Goal: Task Accomplishment & Management: Manage account settings

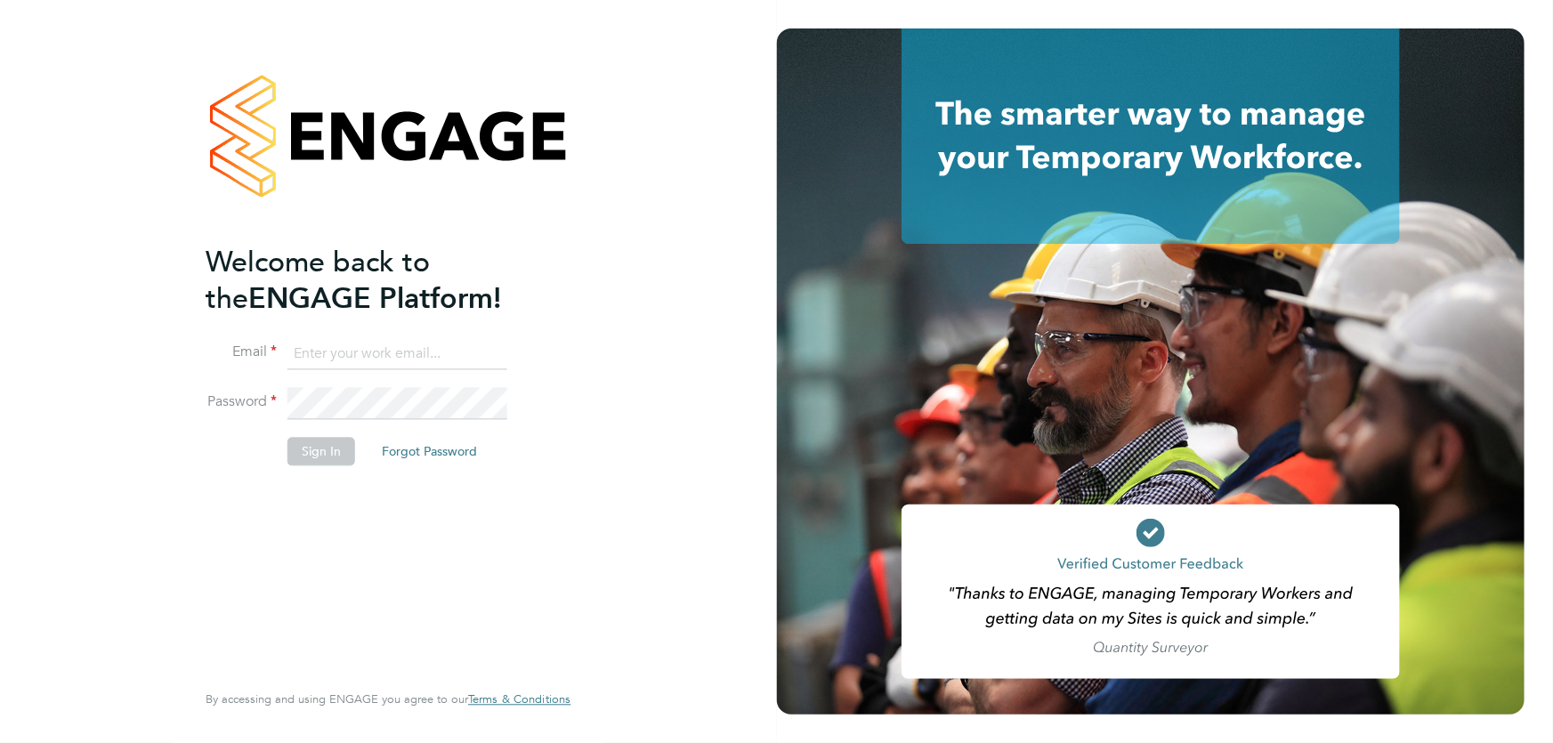
type input "[EMAIL_ADDRESS][DOMAIN_NAME]"
click at [312, 445] on button "Sign In" at bounding box center [321, 451] width 68 height 28
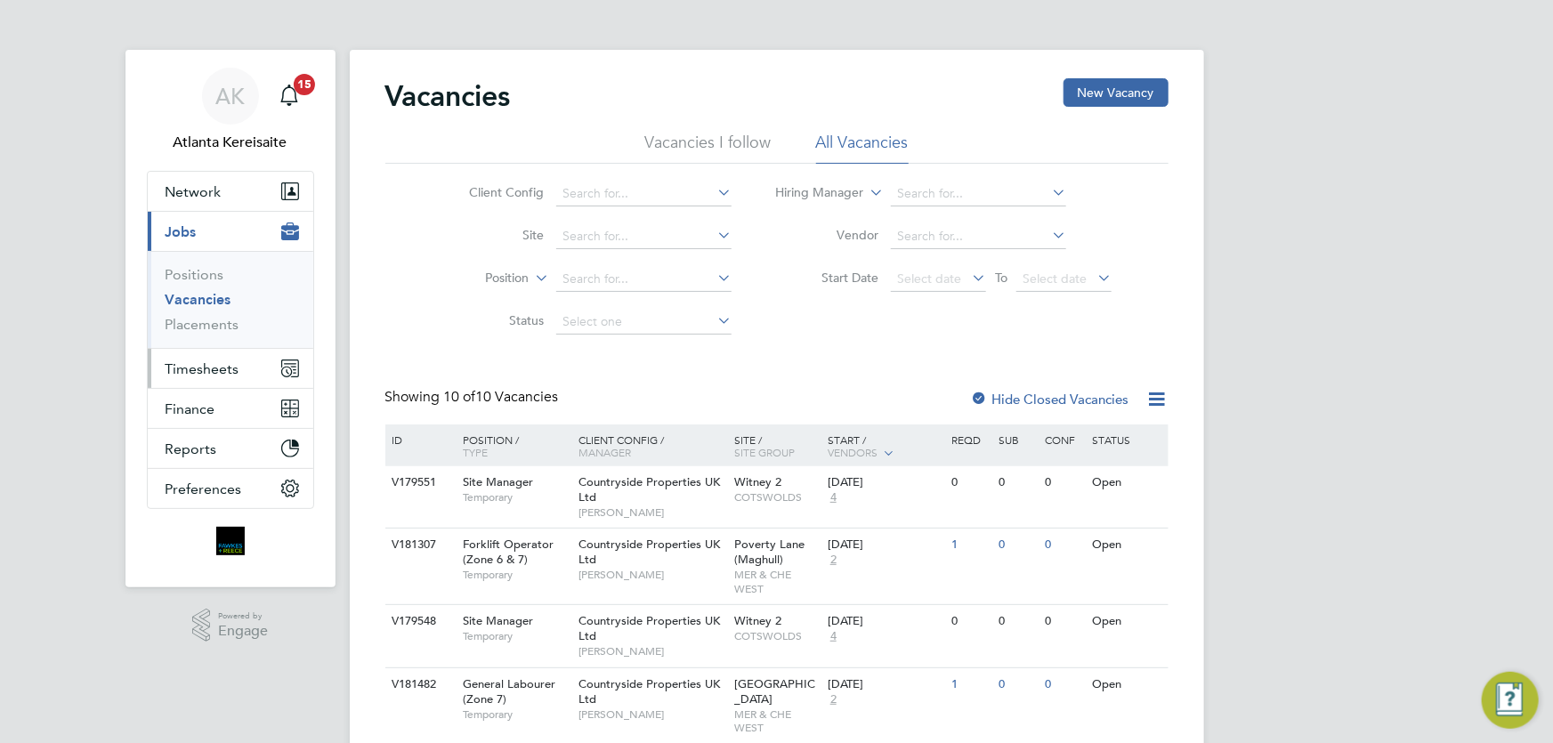
click at [196, 375] on span "Timesheets" at bounding box center [203, 368] width 74 height 17
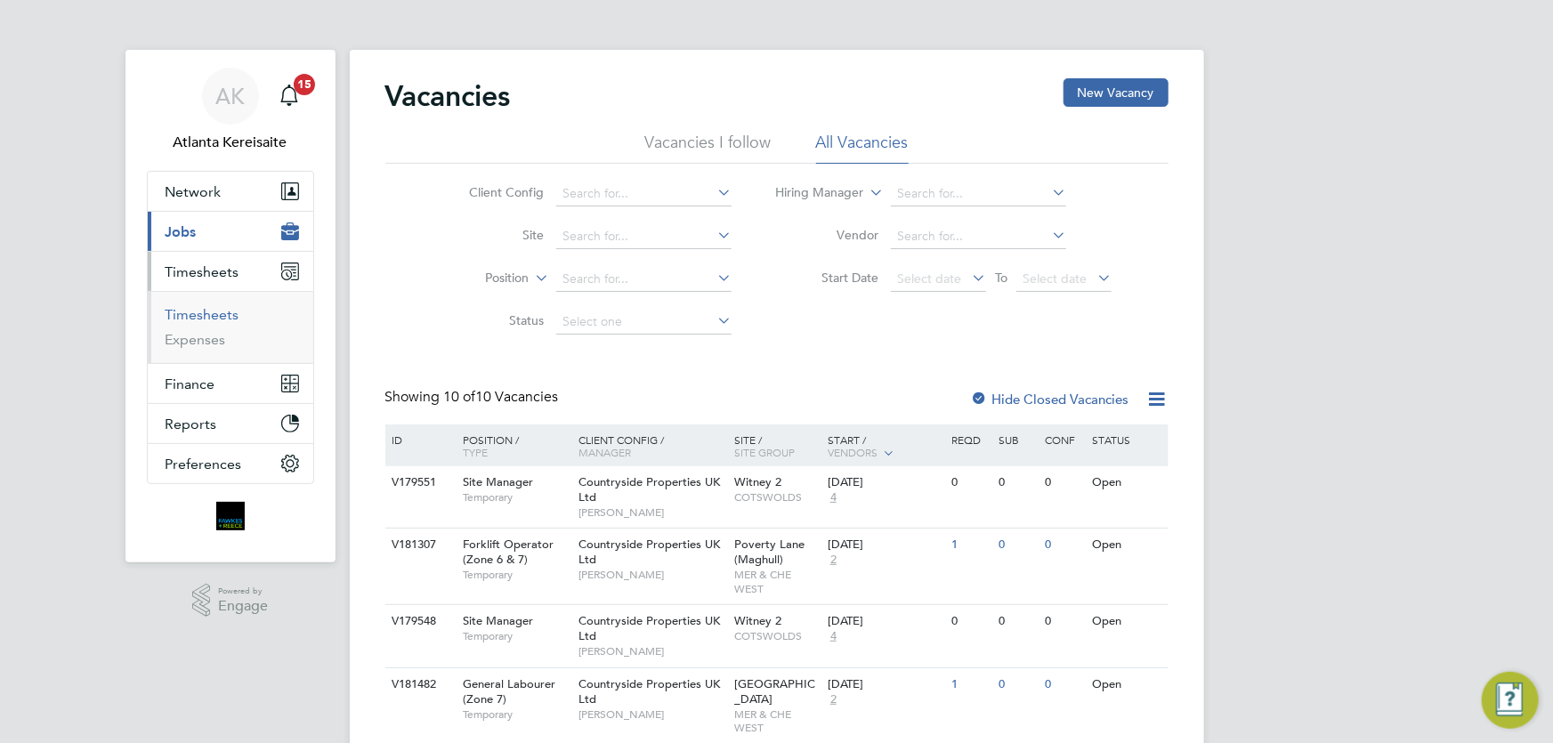
click at [211, 309] on link "Timesheets" at bounding box center [203, 314] width 74 height 17
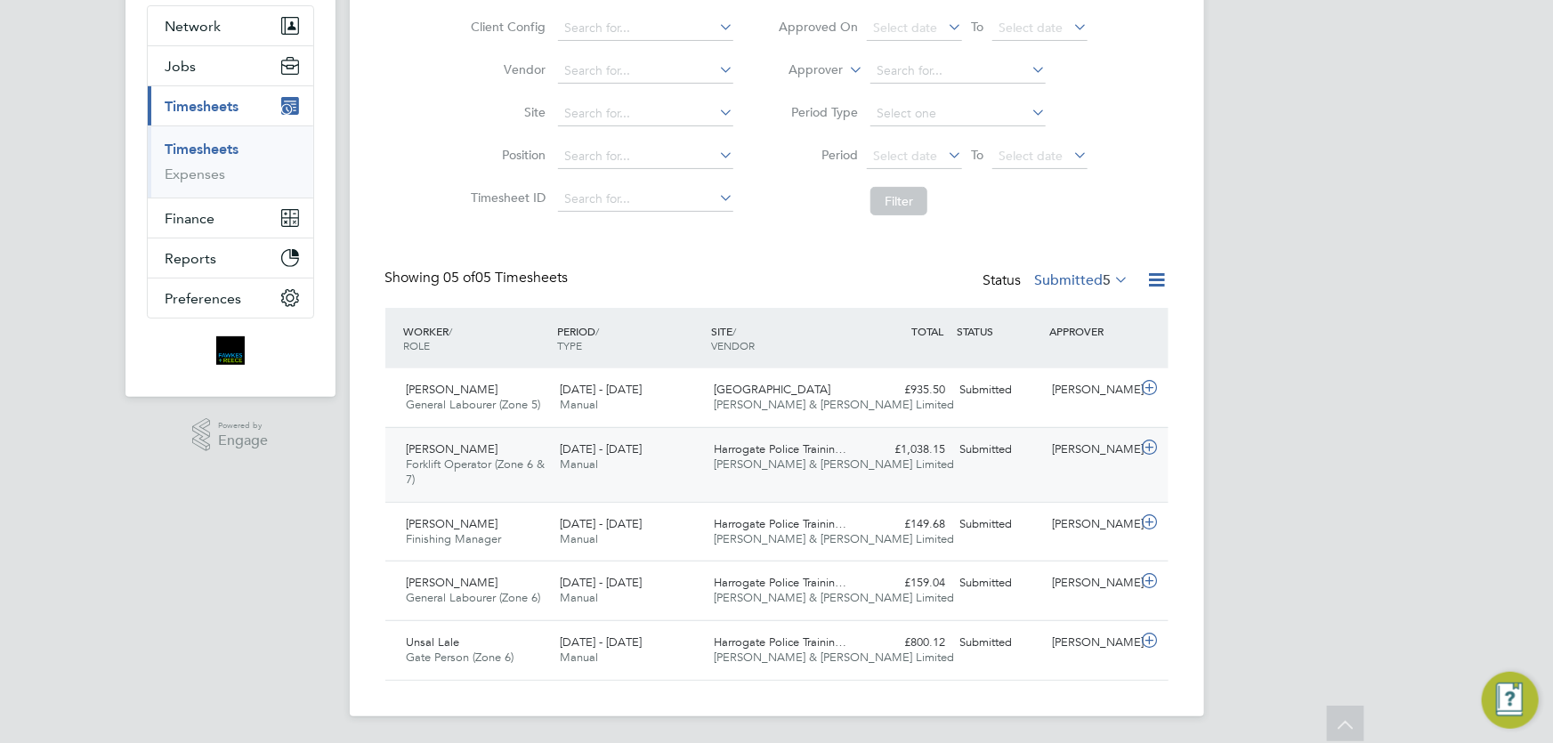
click at [1045, 461] on div "Nathan Lunn" at bounding box center [1091, 449] width 93 height 29
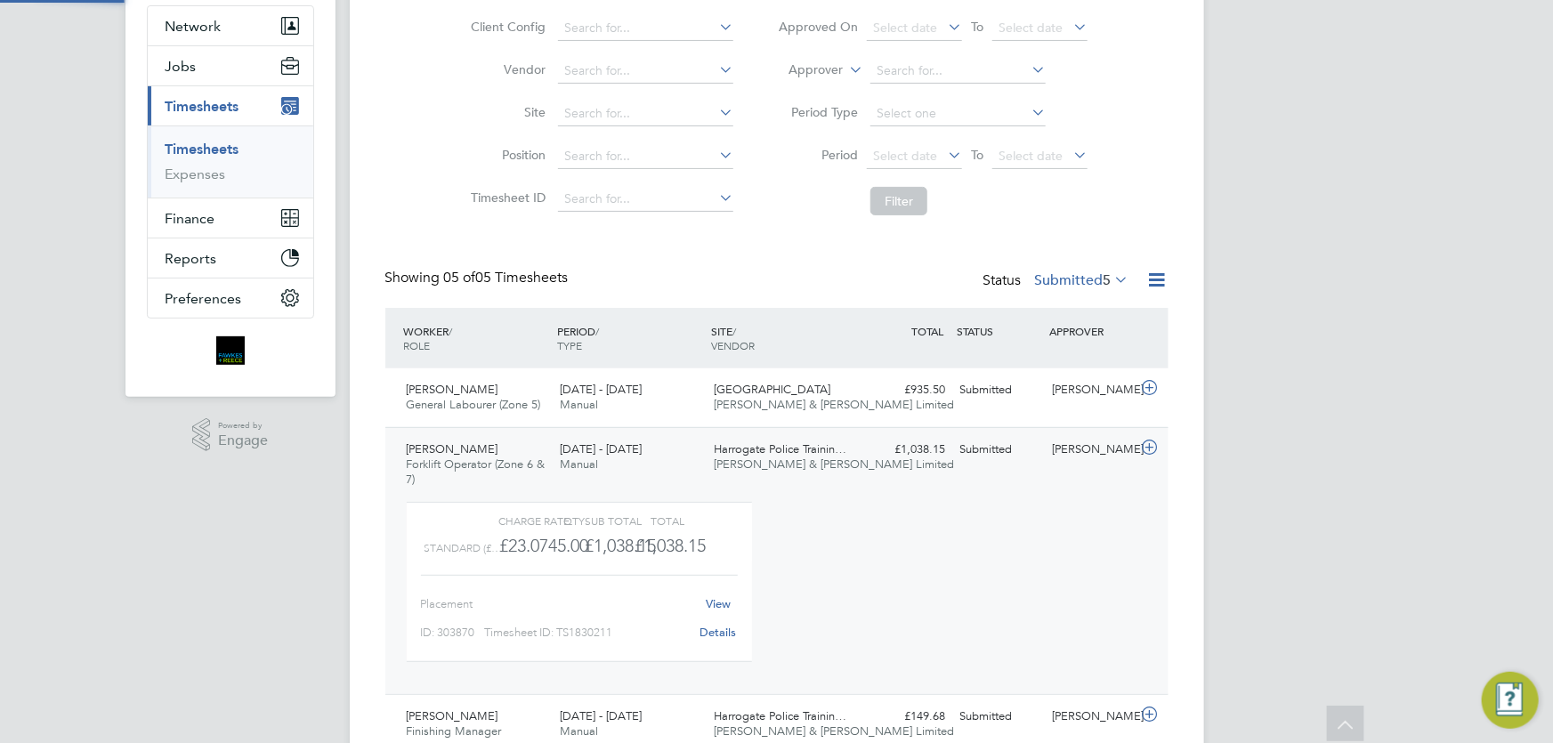
scroll to position [30, 174]
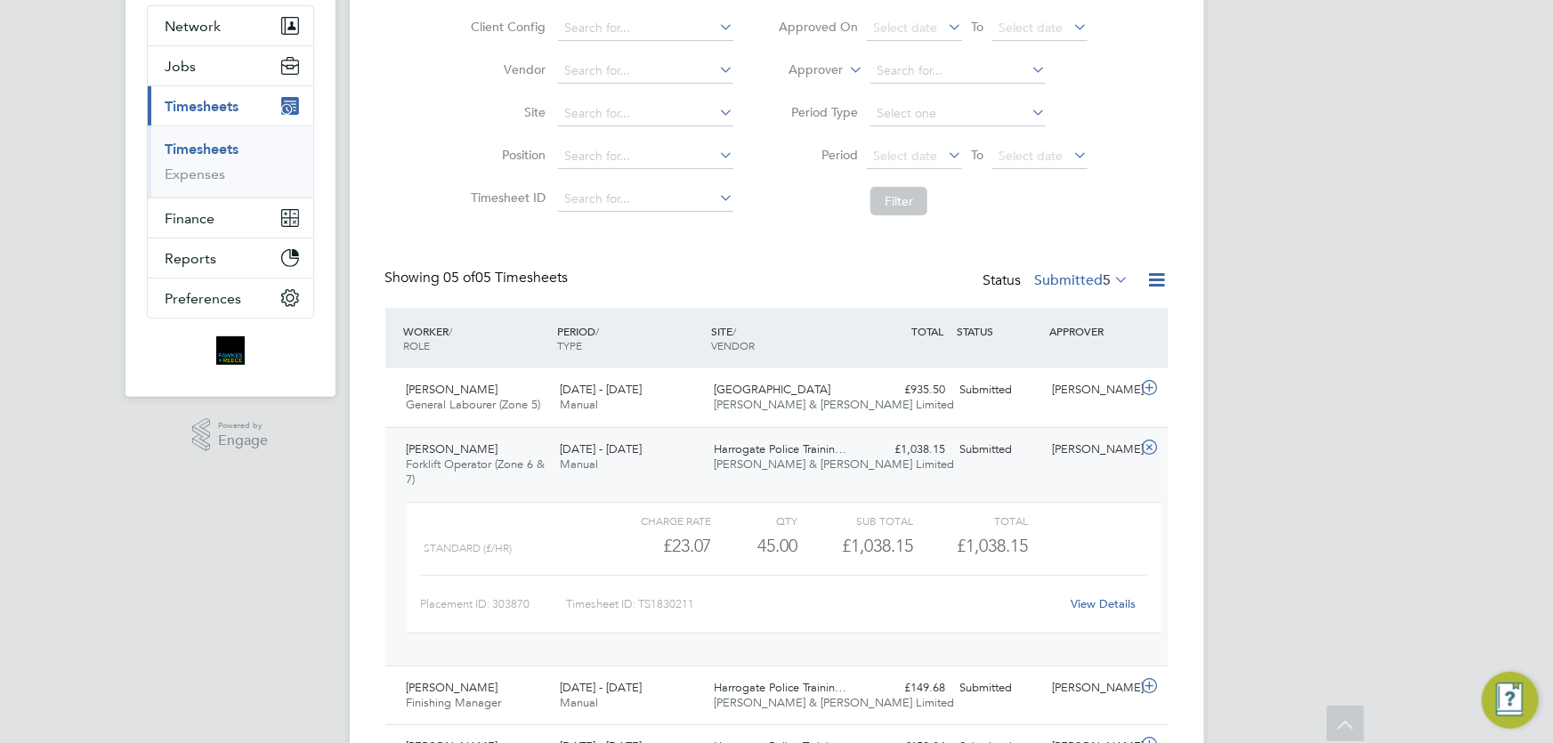
click at [1113, 603] on link "View Details" at bounding box center [1103, 603] width 65 height 15
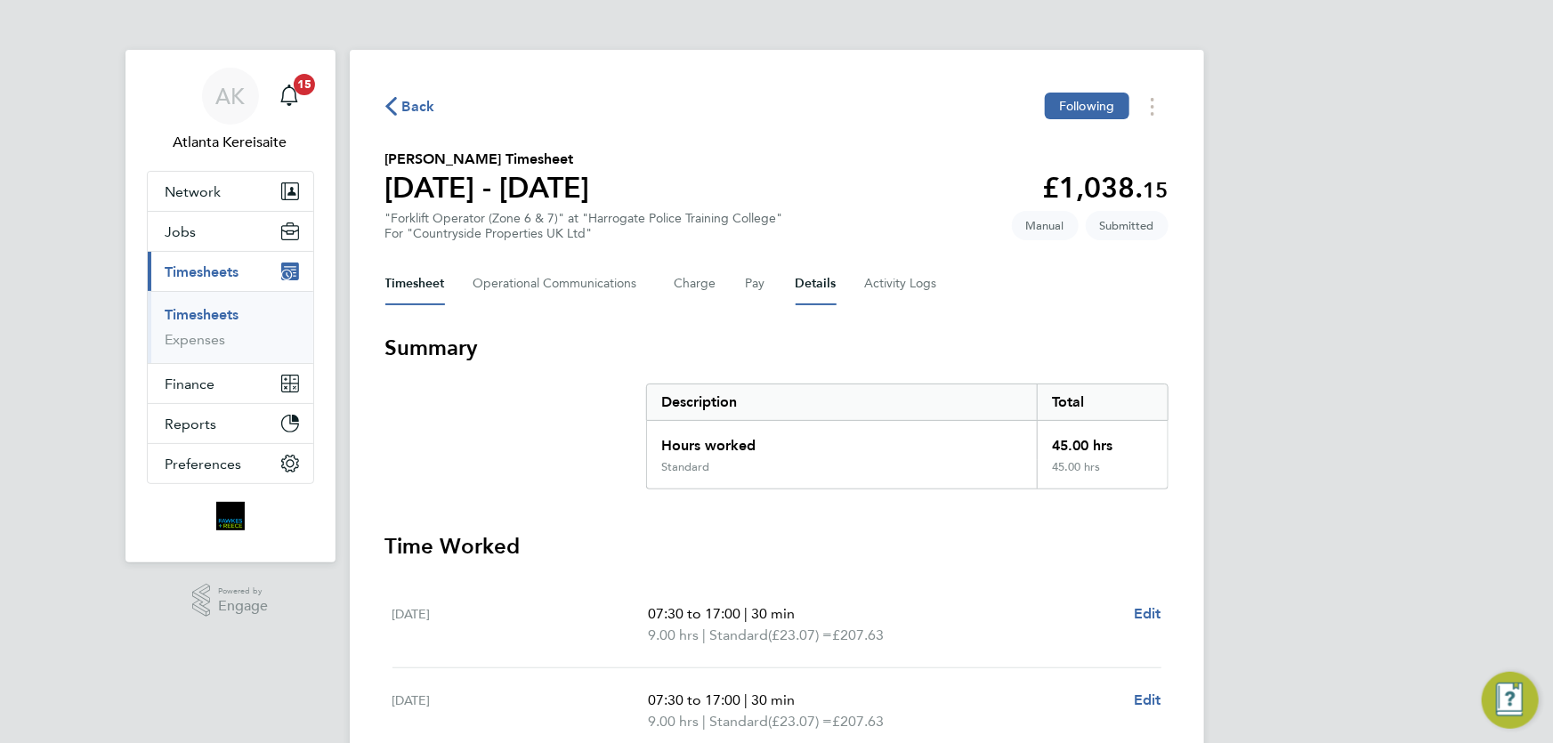
click at [818, 287] on button "Details" at bounding box center [816, 284] width 41 height 43
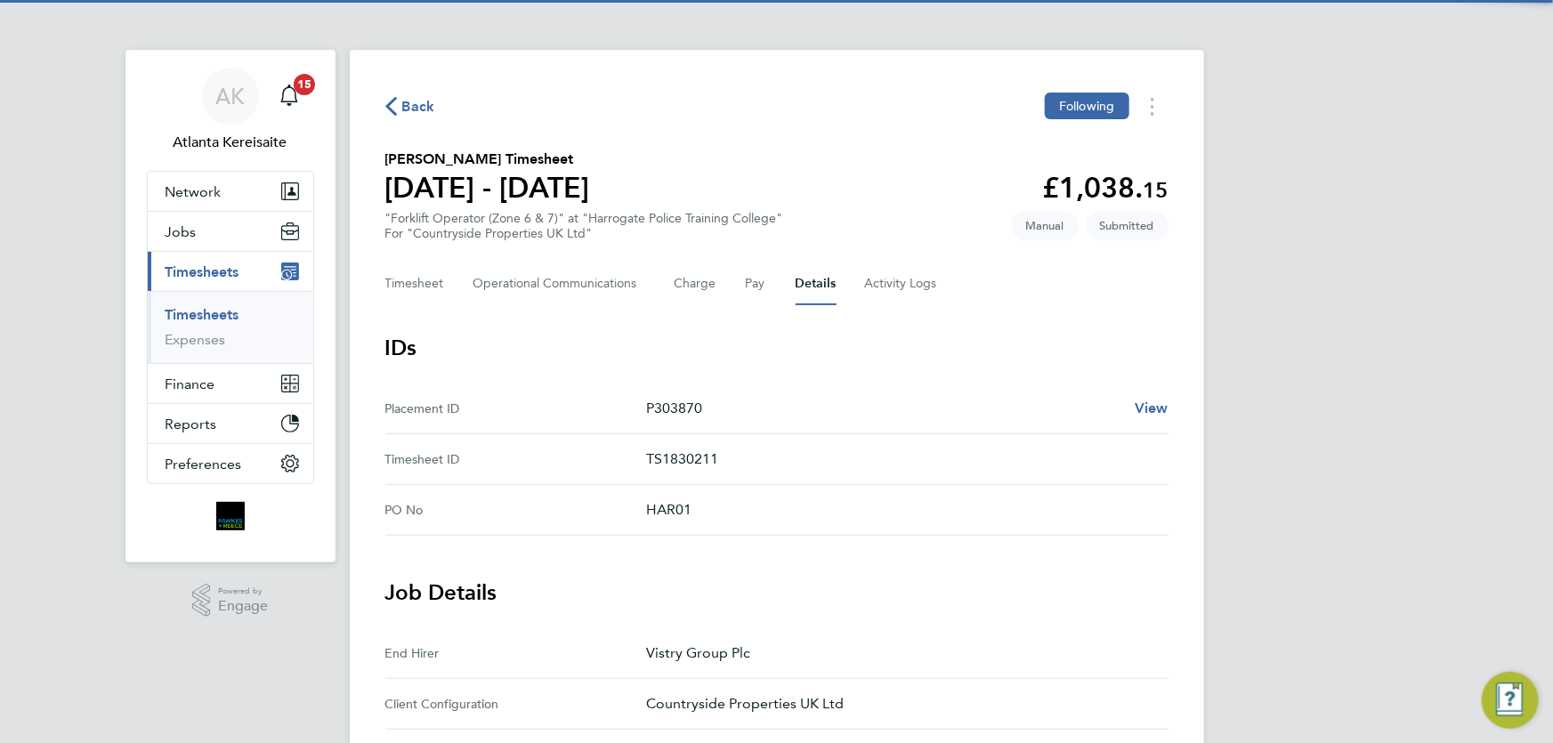
scroll to position [485, 0]
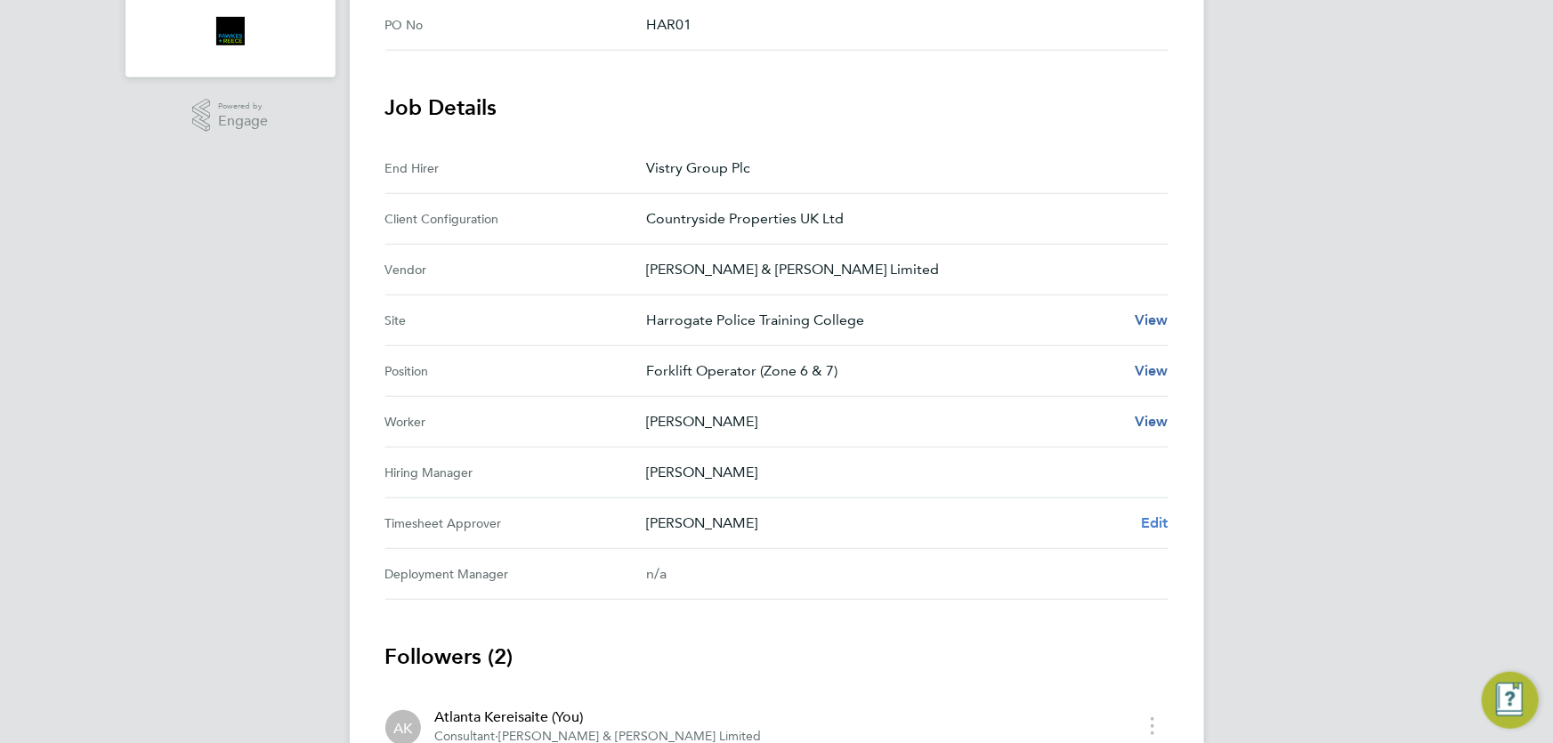
click at [1153, 517] on span "Edit" at bounding box center [1155, 522] width 28 height 17
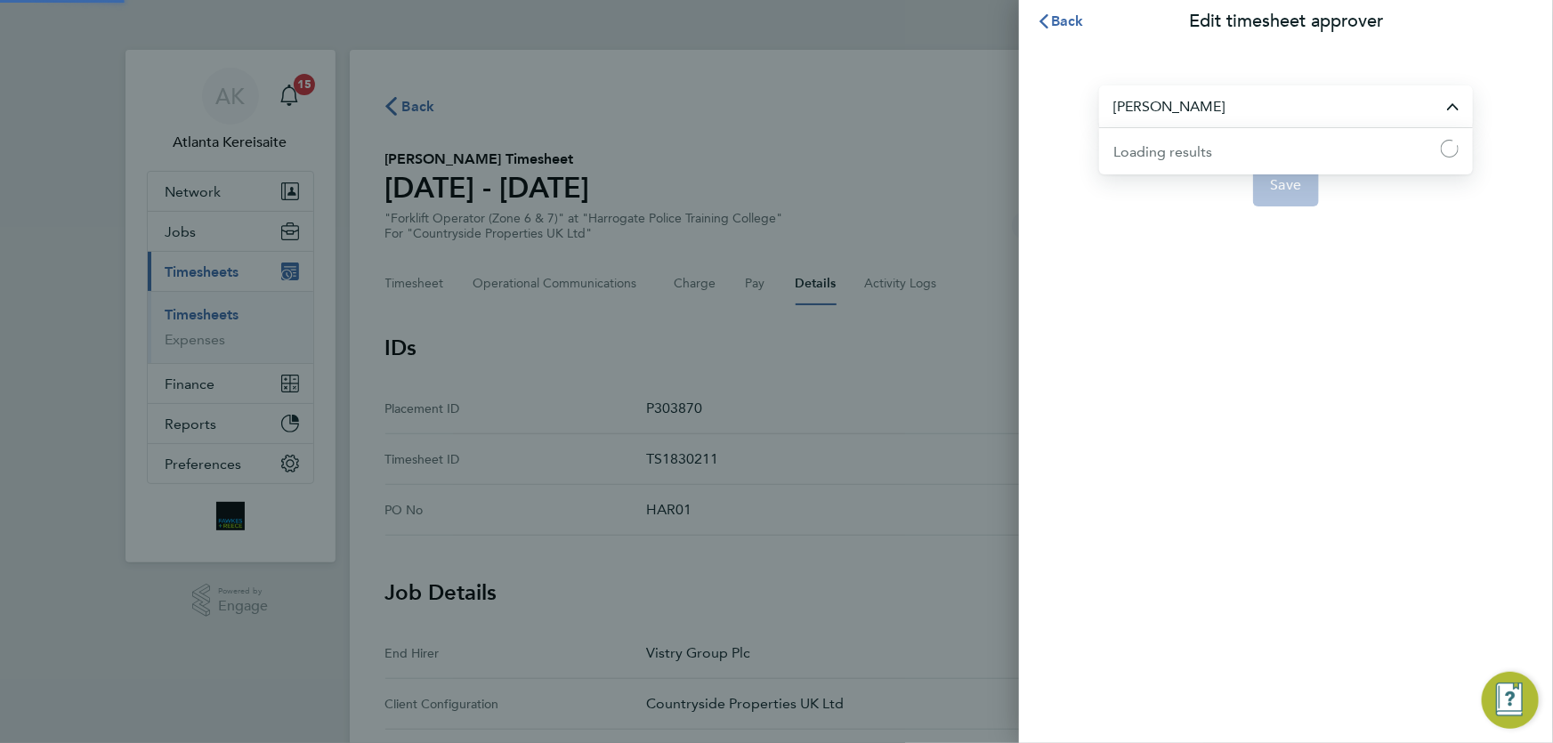
click at [1224, 112] on input "Nathan Lunn" at bounding box center [1286, 106] width 374 height 42
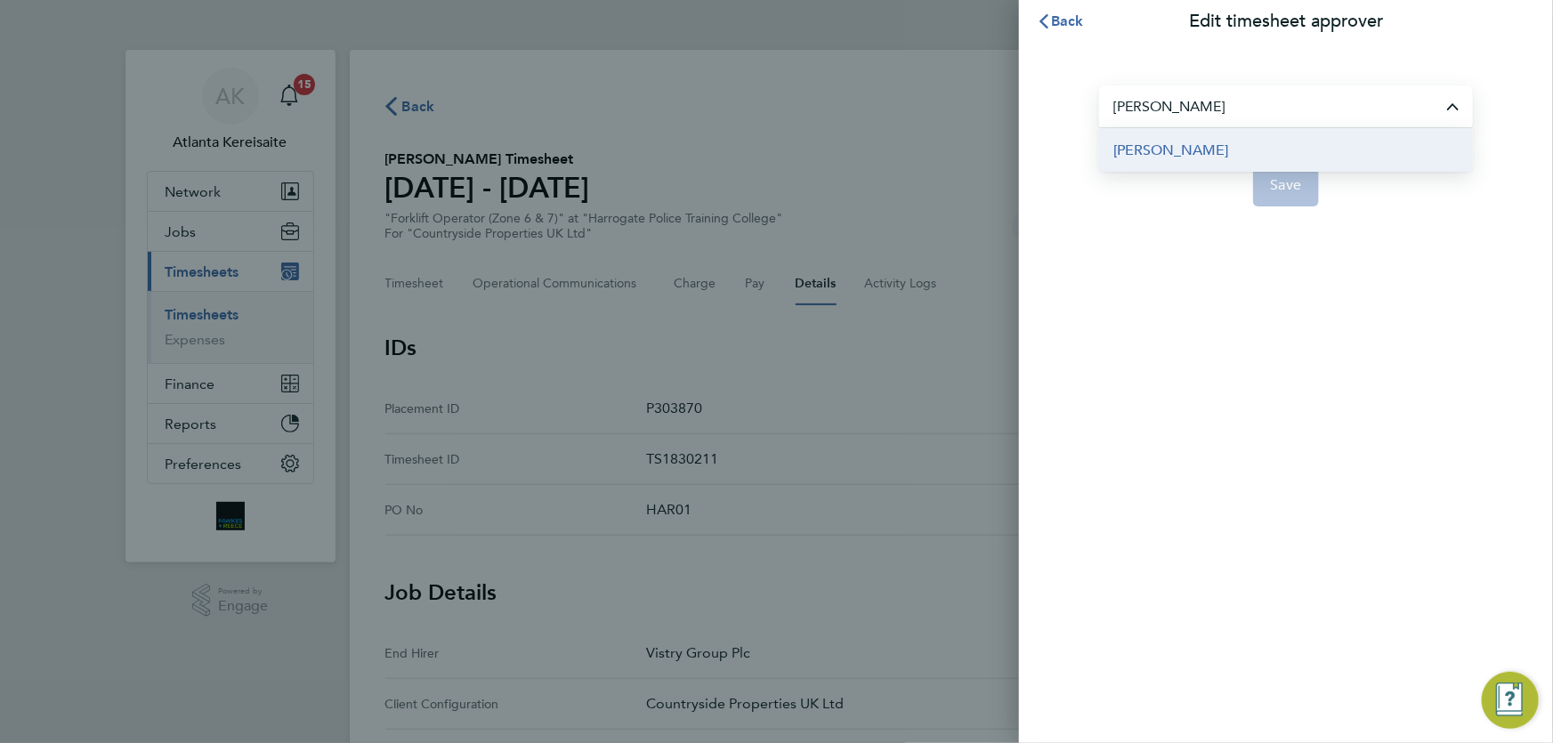
click at [1232, 137] on li "Pablo Afzal" at bounding box center [1286, 150] width 374 height 44
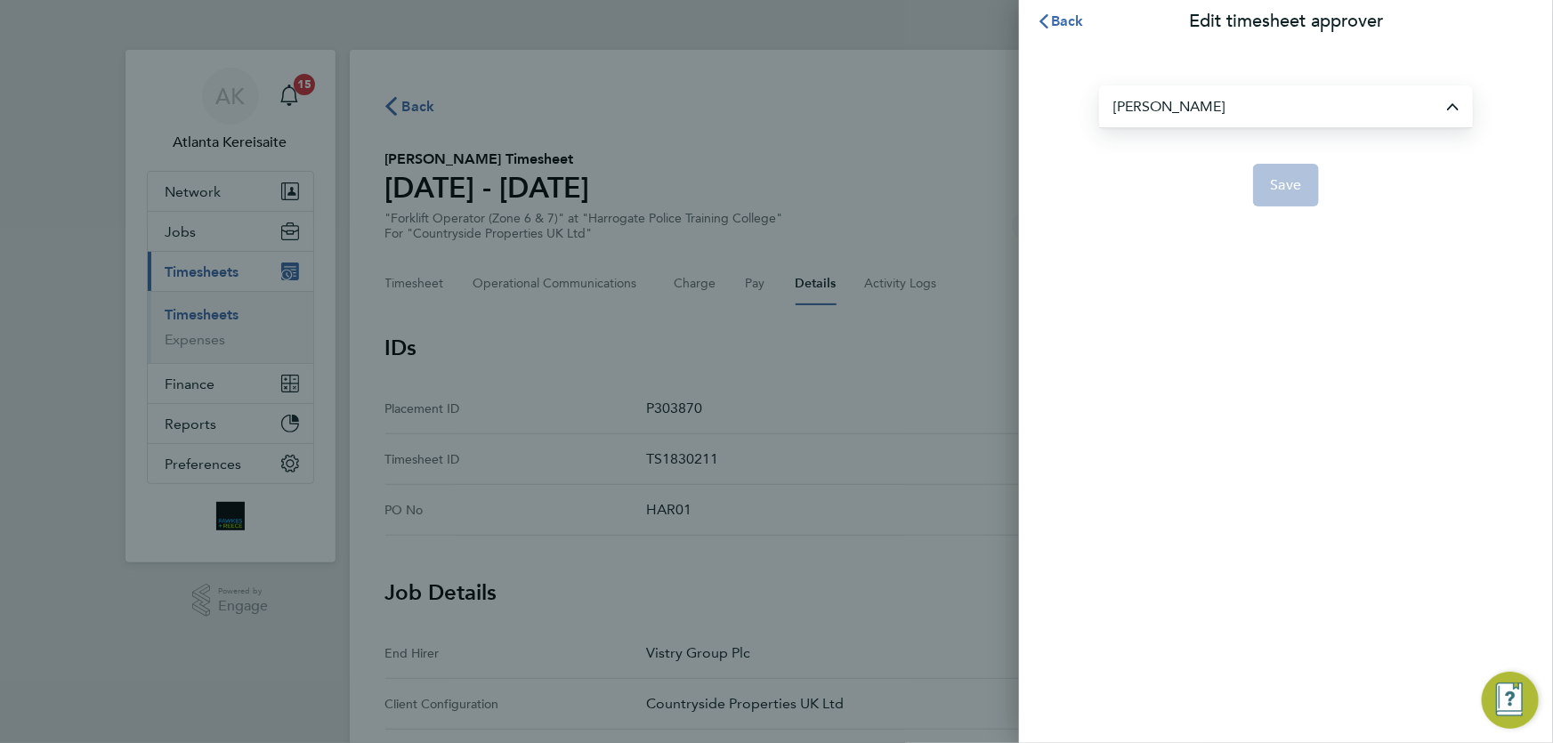
type input "Pablo Afzal"
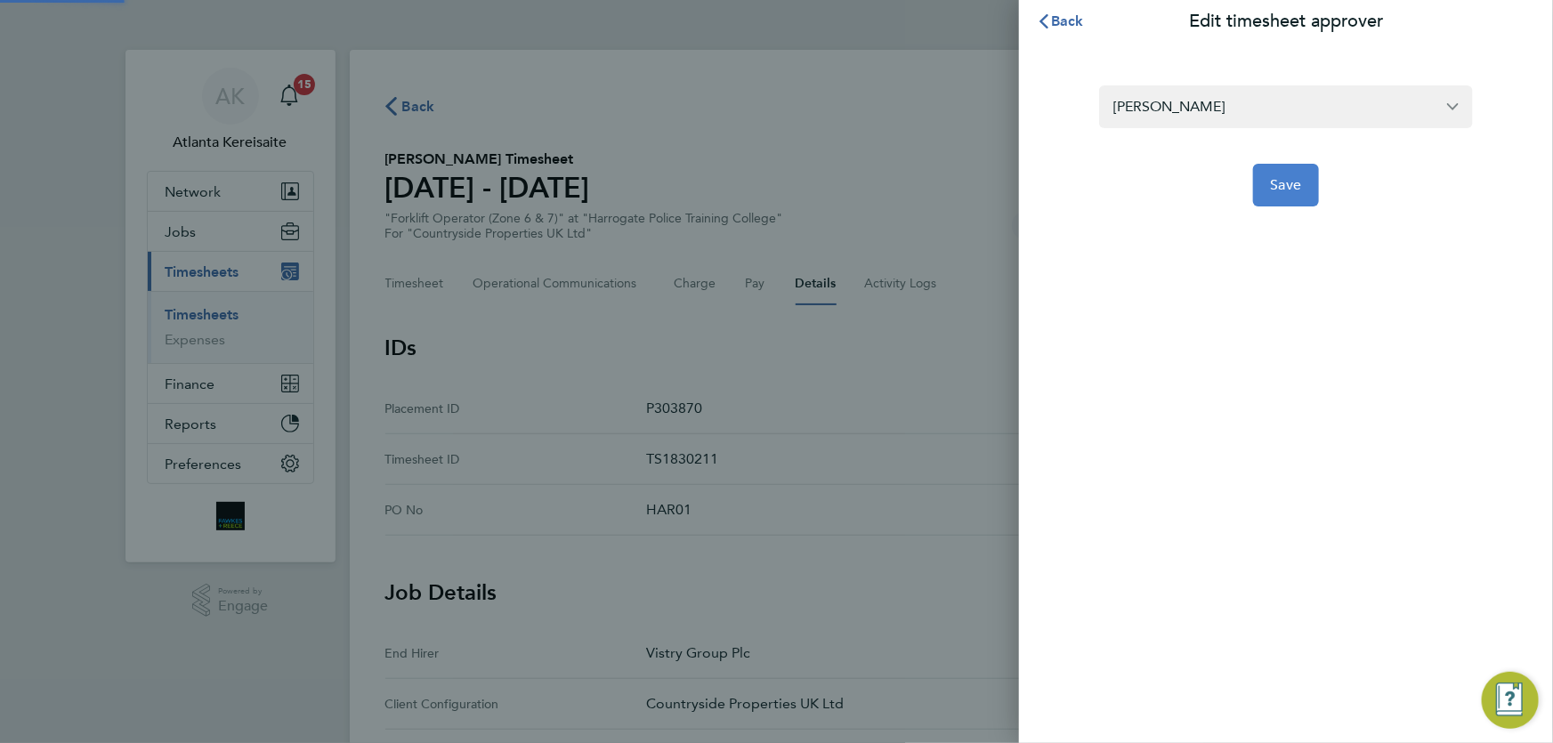
click at [1281, 185] on span "Save" at bounding box center [1286, 185] width 31 height 18
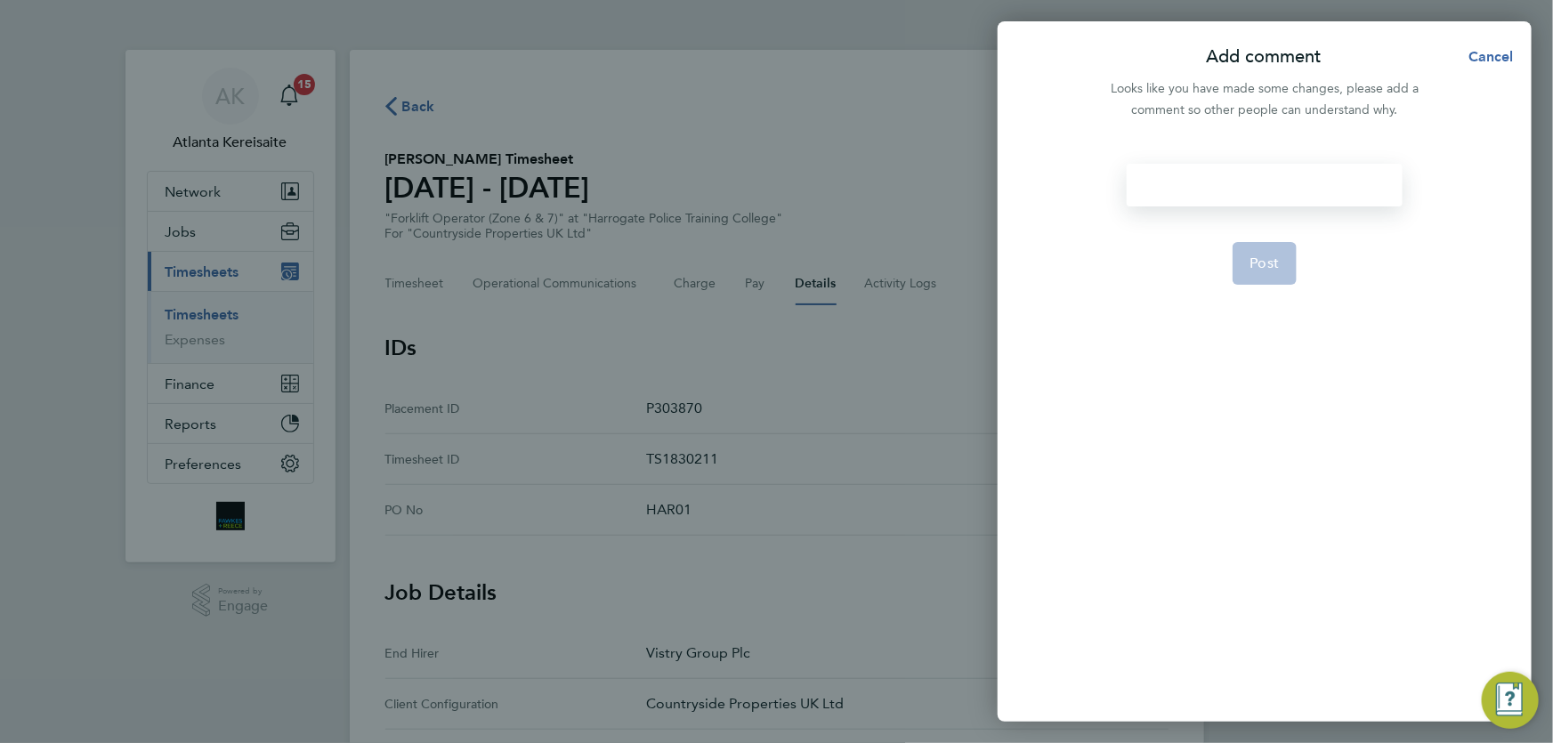
click at [1198, 194] on div at bounding box center [1264, 185] width 275 height 43
click at [1188, 184] on div at bounding box center [1264, 185] width 275 height 43
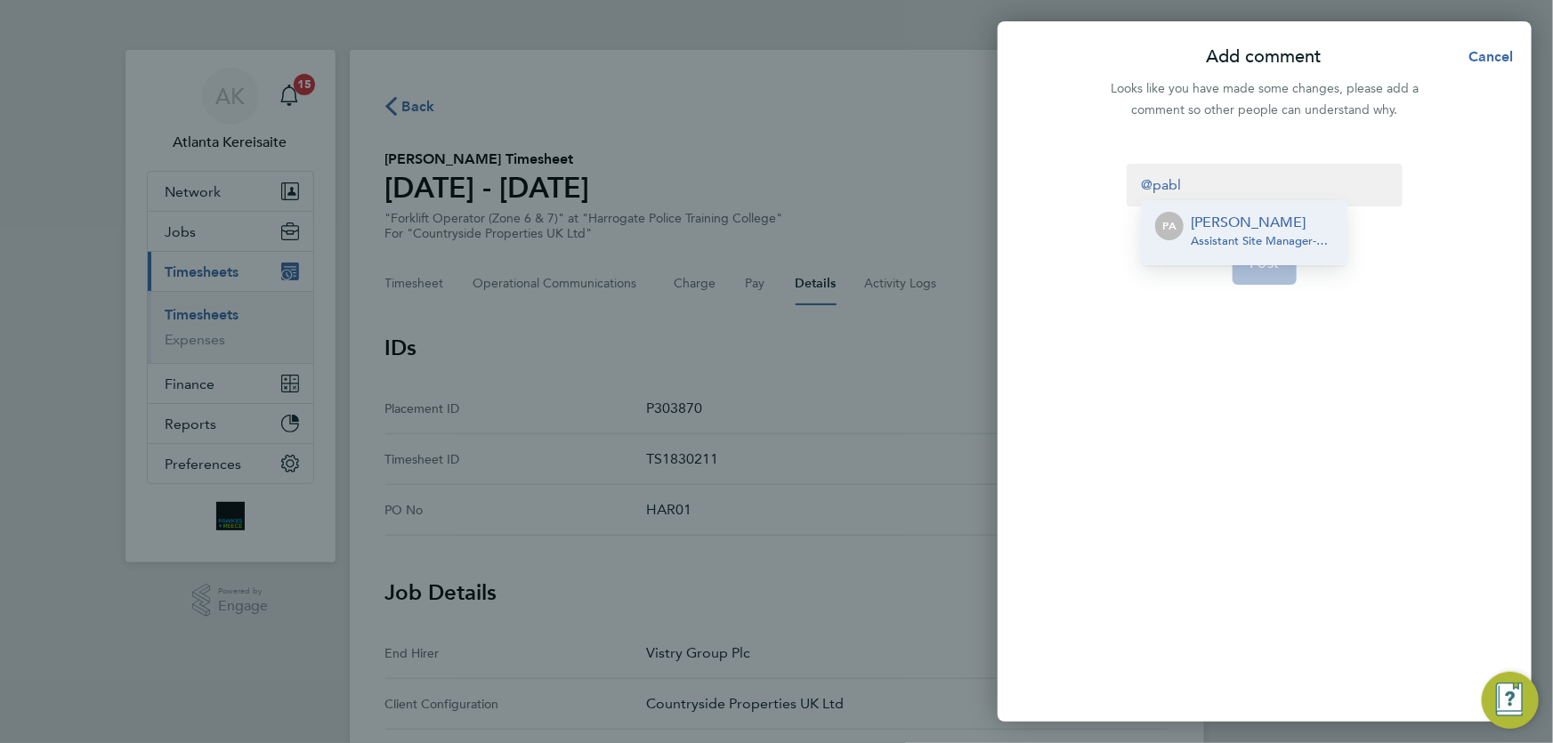
click at [1237, 227] on p "Pablo Afzal" at bounding box center [1262, 222] width 142 height 21
click at [1275, 270] on span "Post" at bounding box center [1265, 264] width 29 height 18
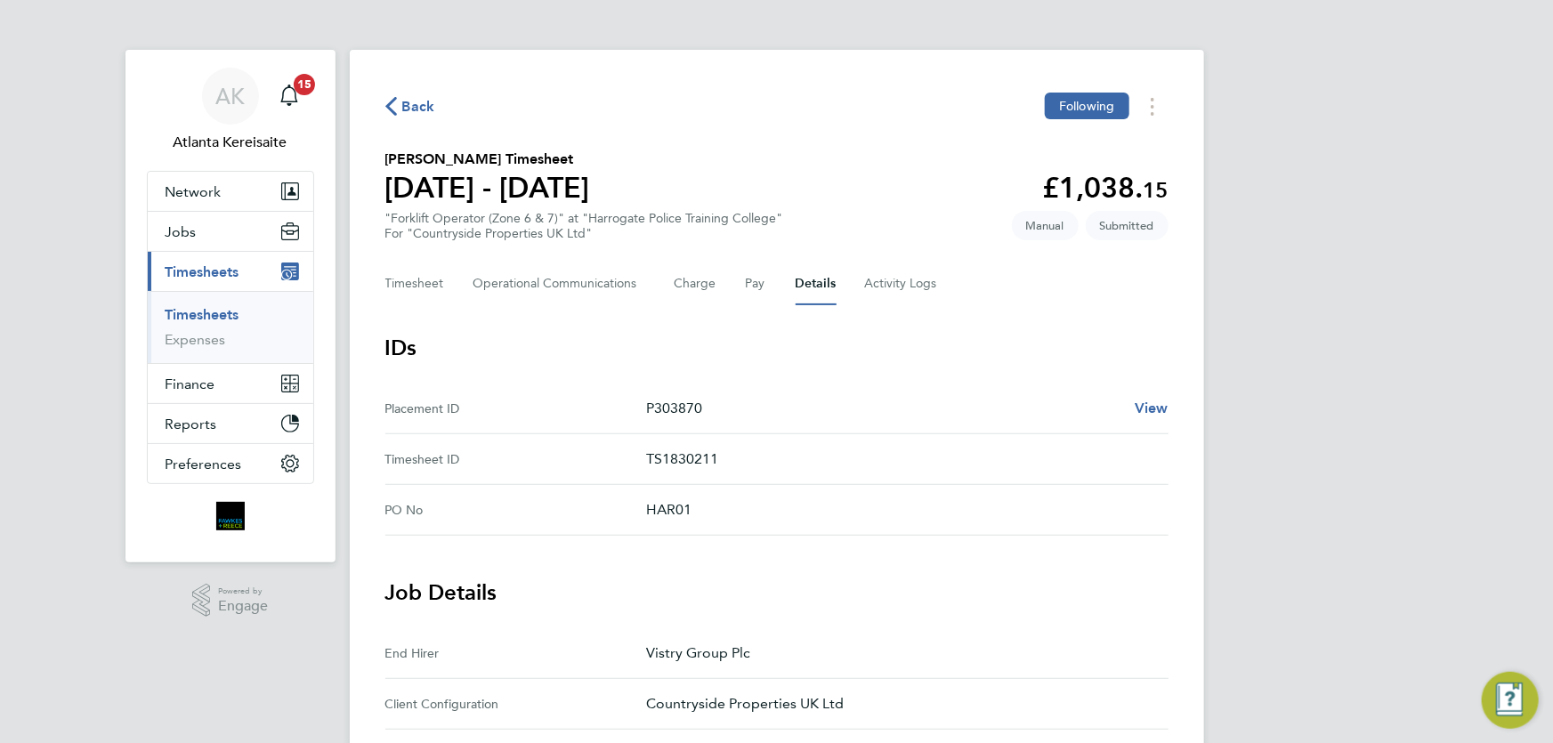
click at [402, 109] on span "Back" at bounding box center [418, 106] width 33 height 21
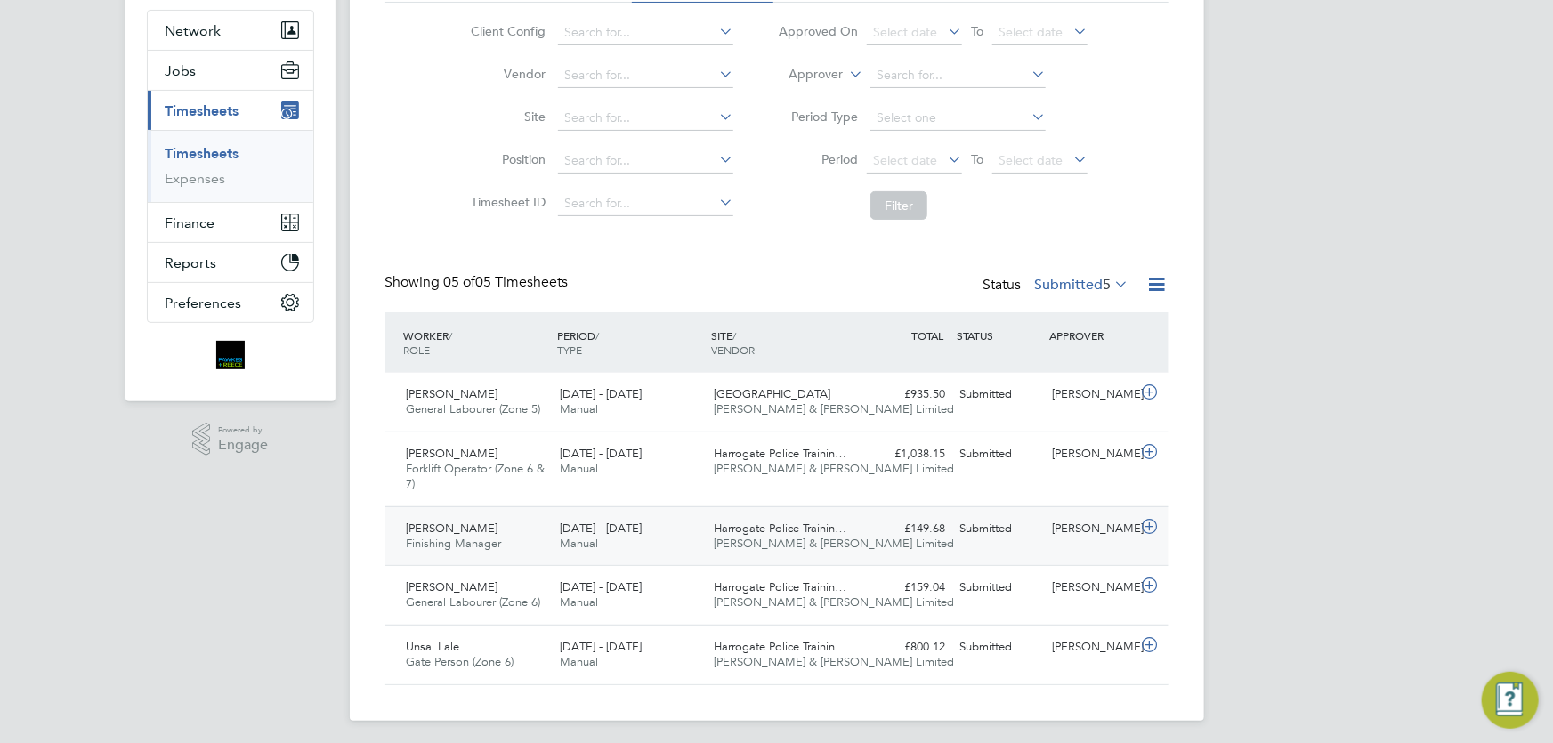
scroll to position [166, 0]
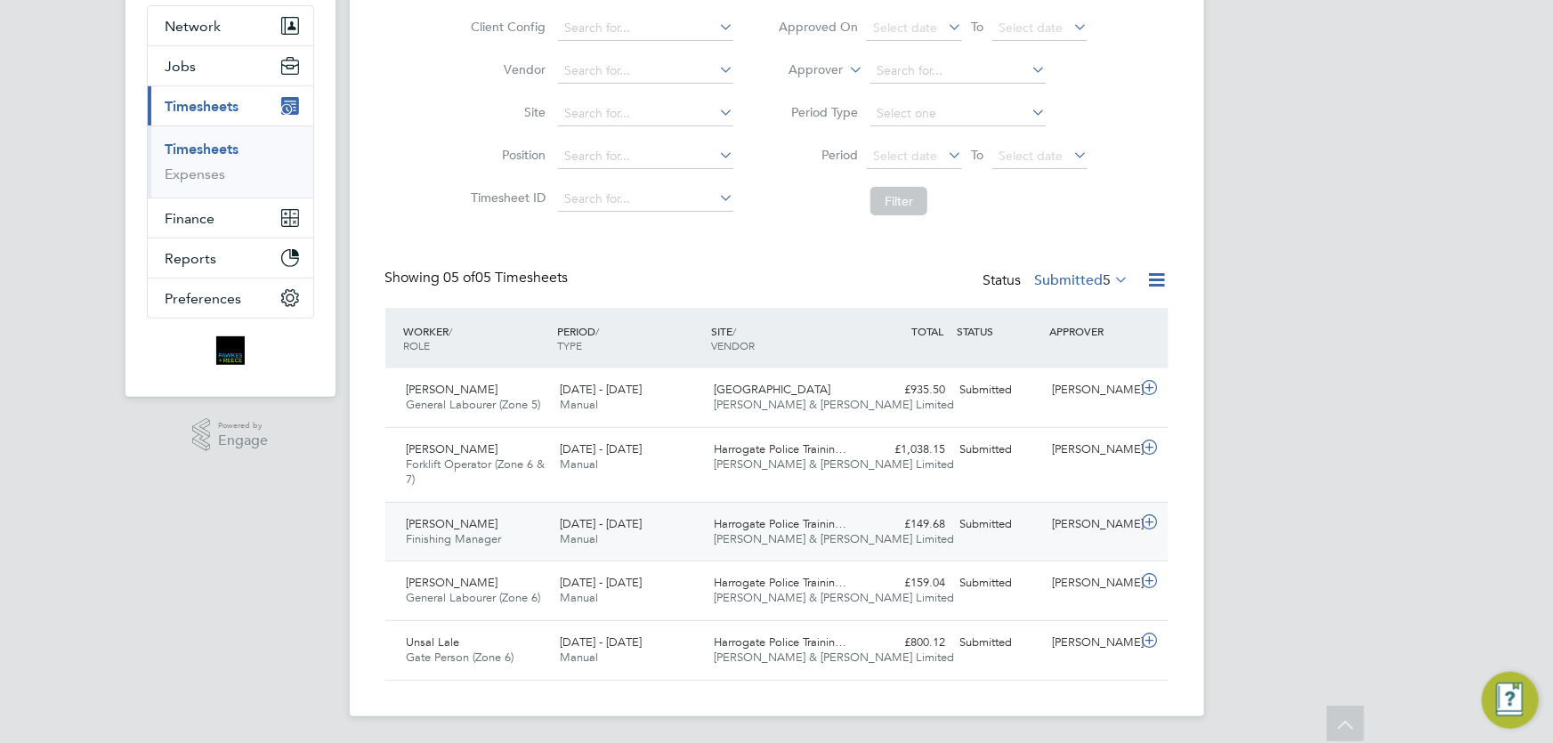
click at [1094, 534] on div "[PERSON_NAME]" at bounding box center [1091, 524] width 93 height 29
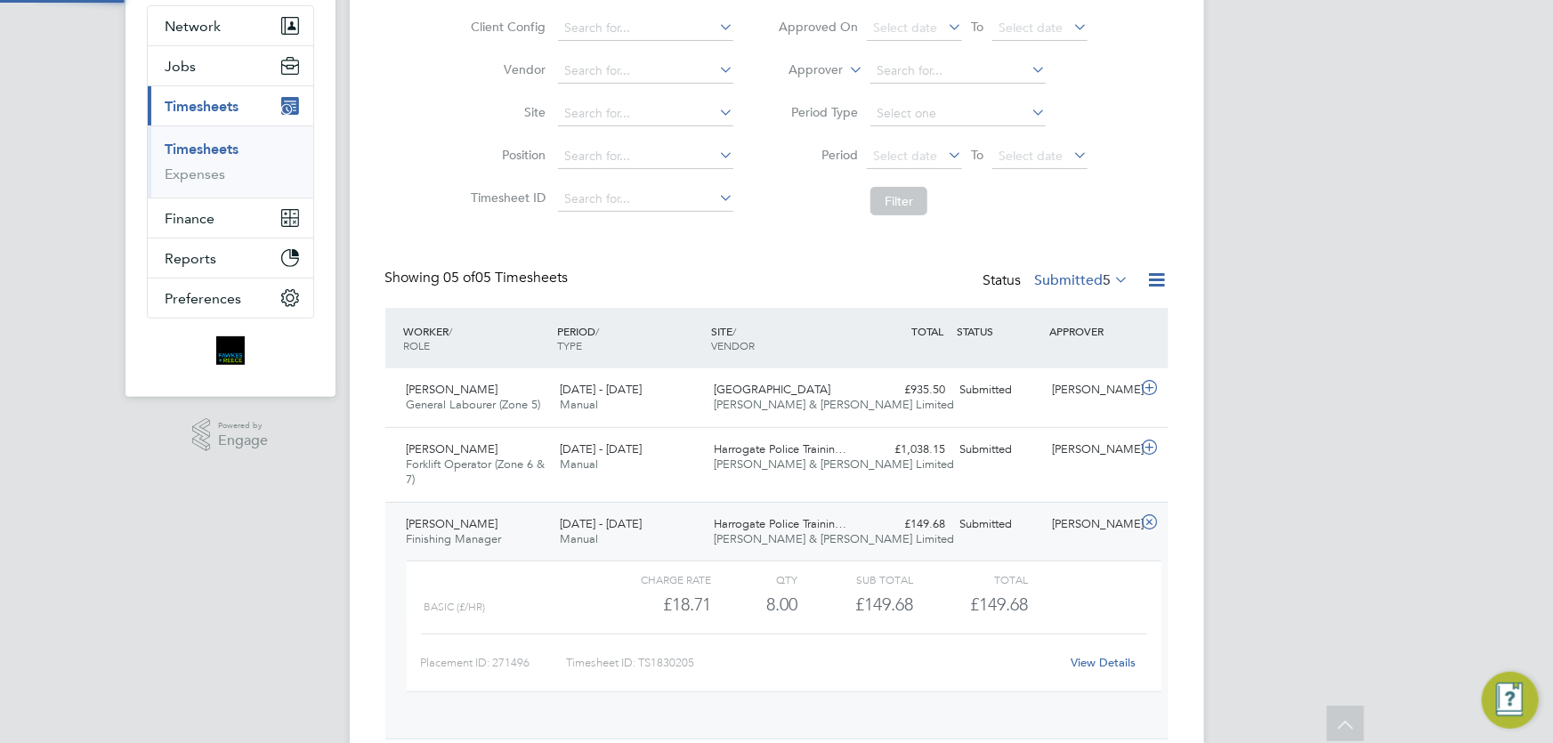
scroll to position [30, 174]
click at [1101, 653] on div "View Details" at bounding box center [1103, 663] width 87 height 28
click at [1102, 660] on link "View Details" at bounding box center [1103, 662] width 65 height 15
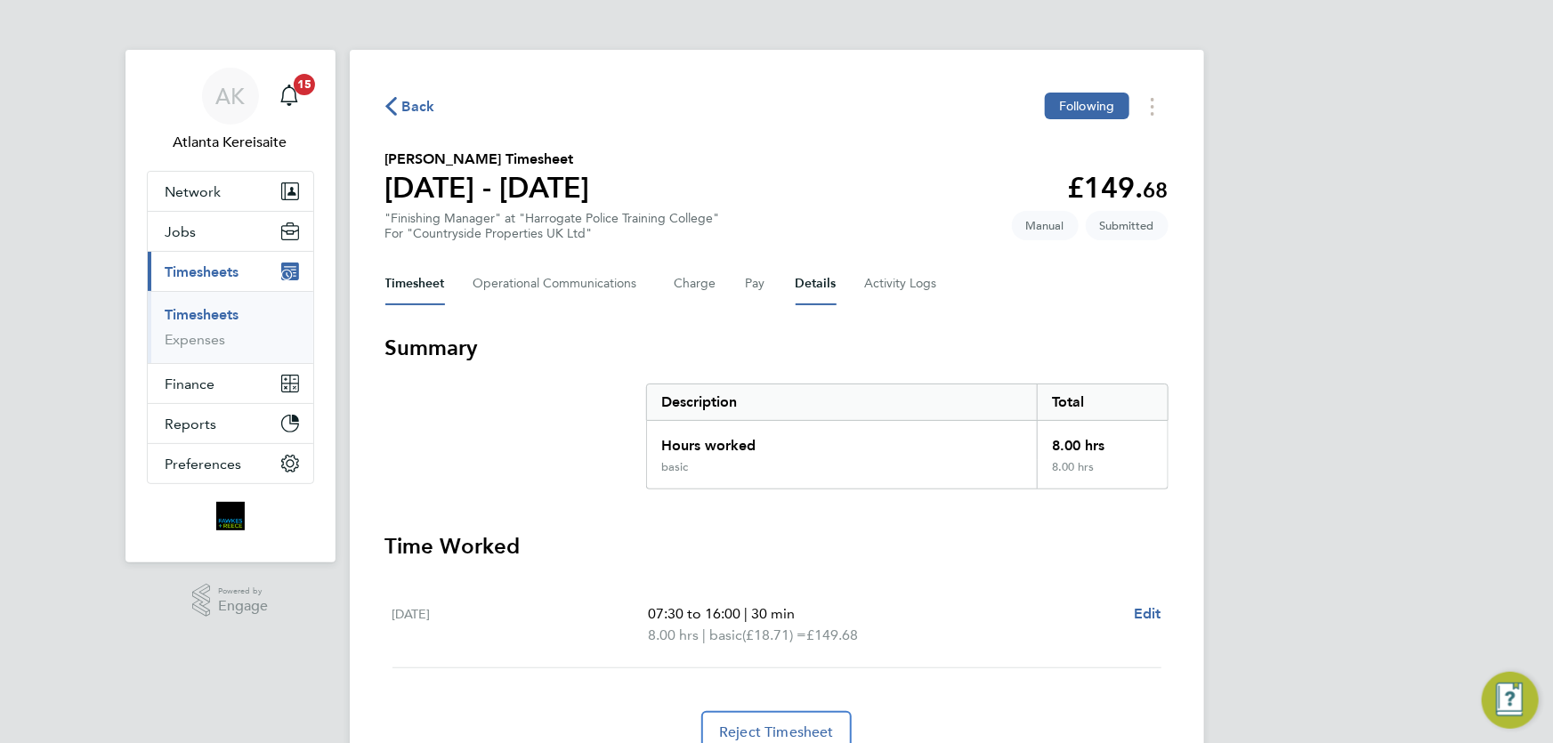
click at [818, 287] on button "Details" at bounding box center [816, 284] width 41 height 43
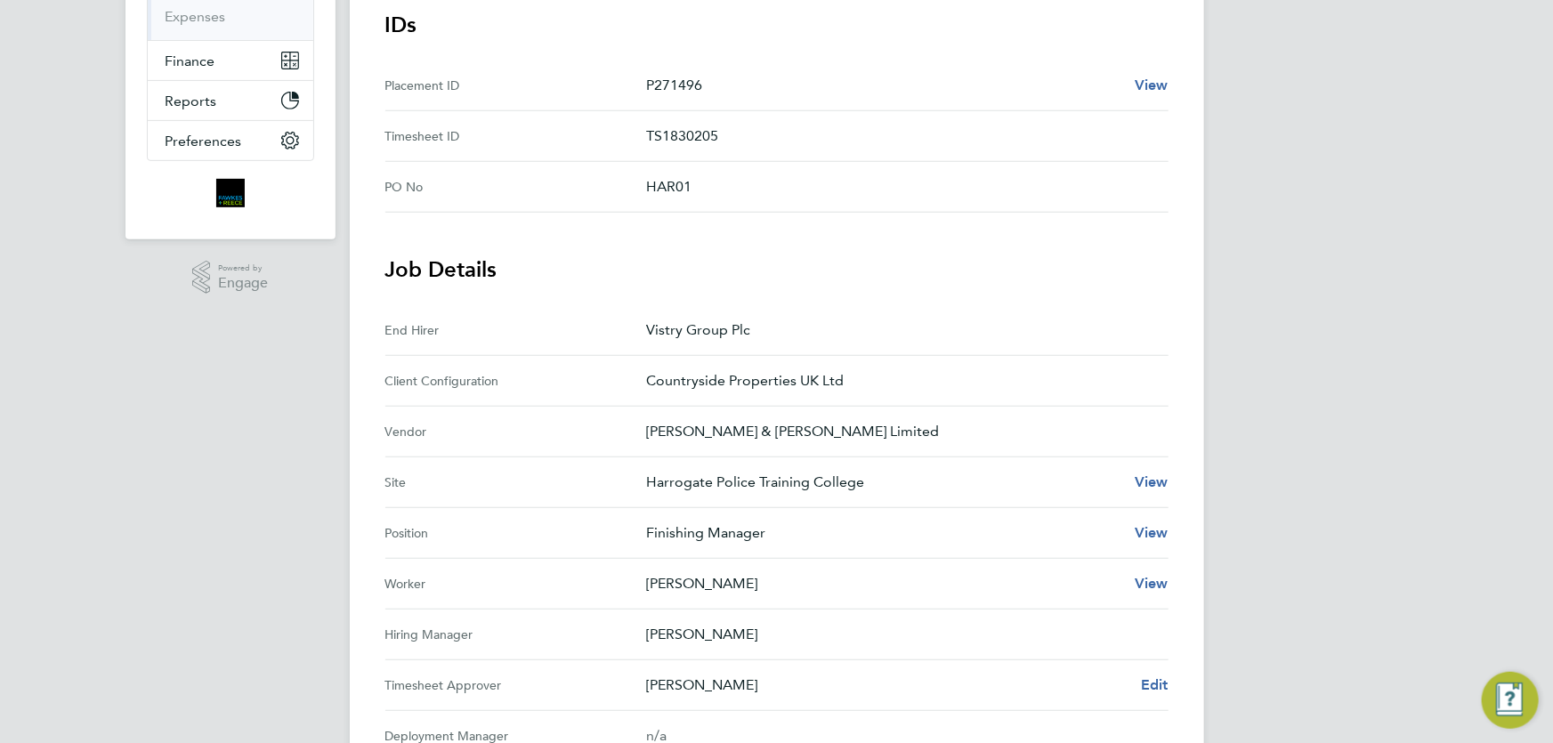
scroll to position [689, 0]
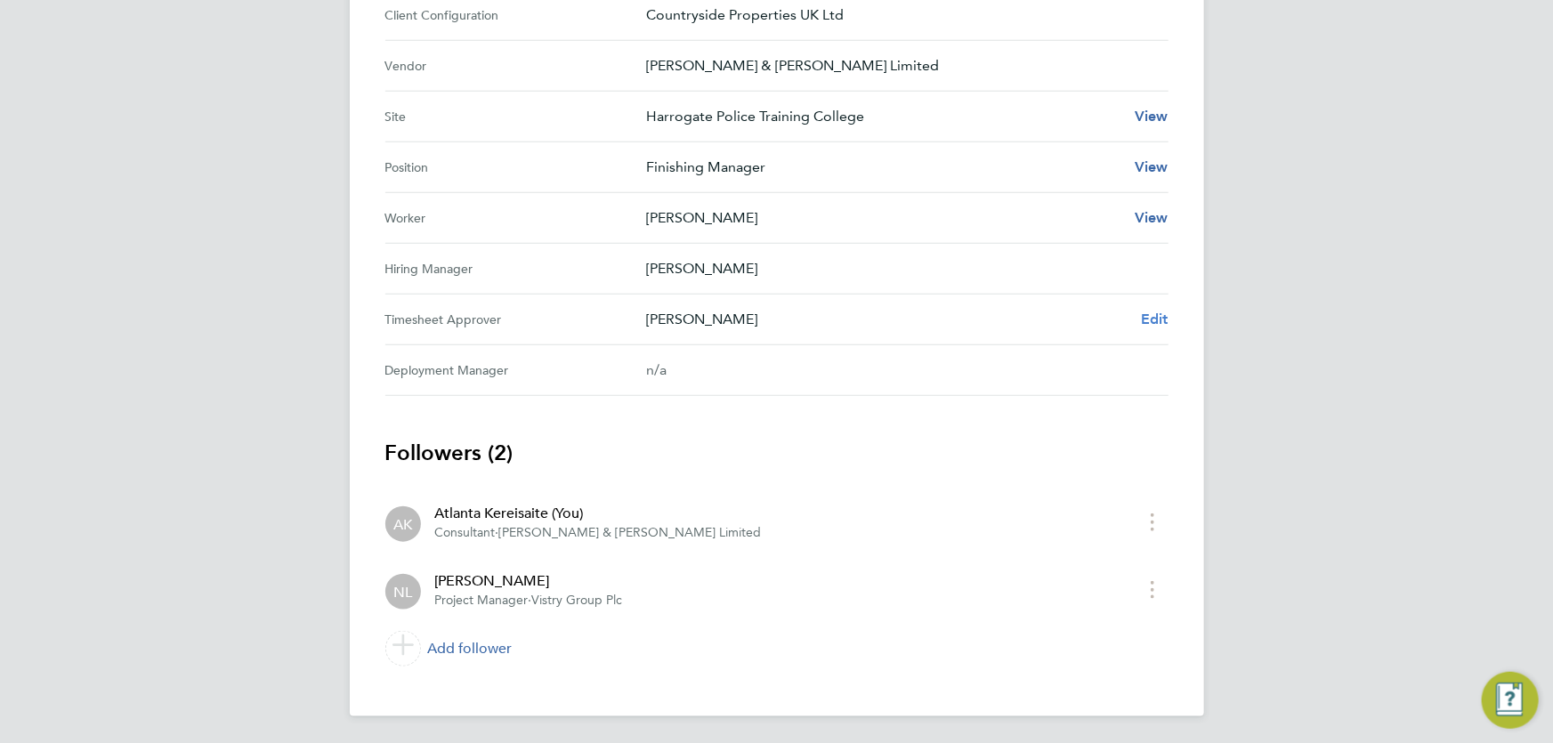
click at [1167, 320] on span "Edit" at bounding box center [1155, 319] width 28 height 17
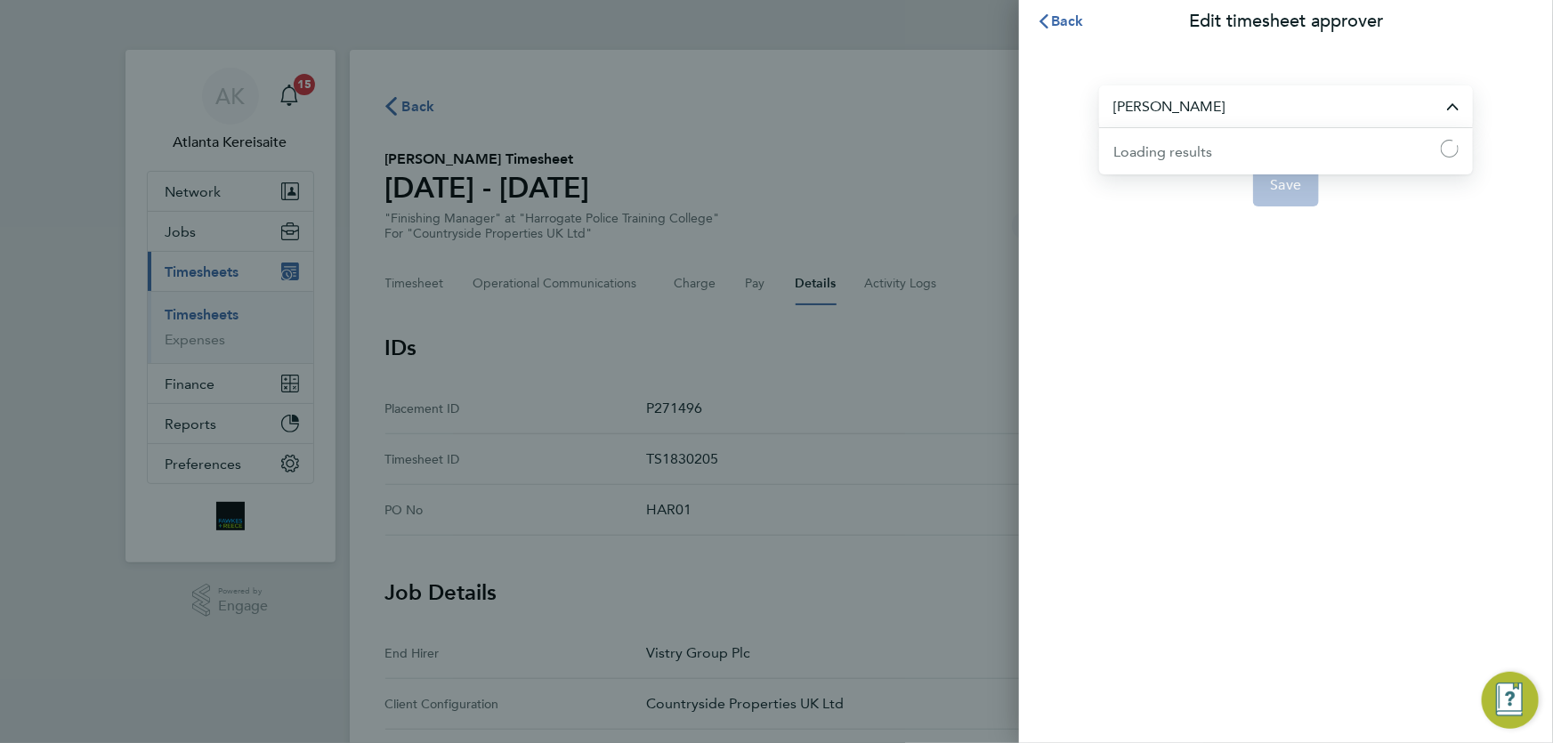
click at [1247, 98] on input "Nathan Lunn" at bounding box center [1286, 106] width 374 height 42
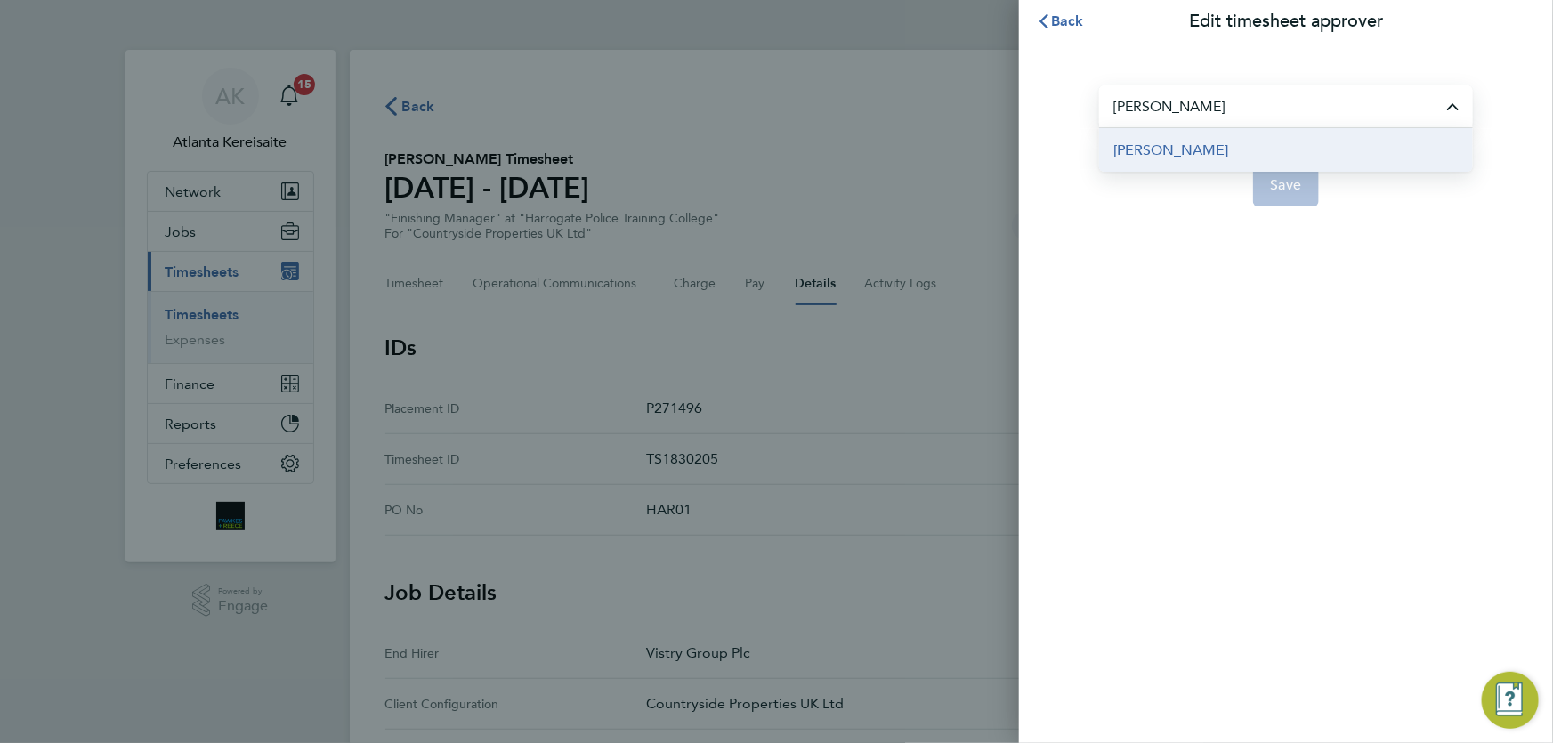
click at [1227, 152] on li "Pablo Afzal" at bounding box center [1286, 150] width 374 height 44
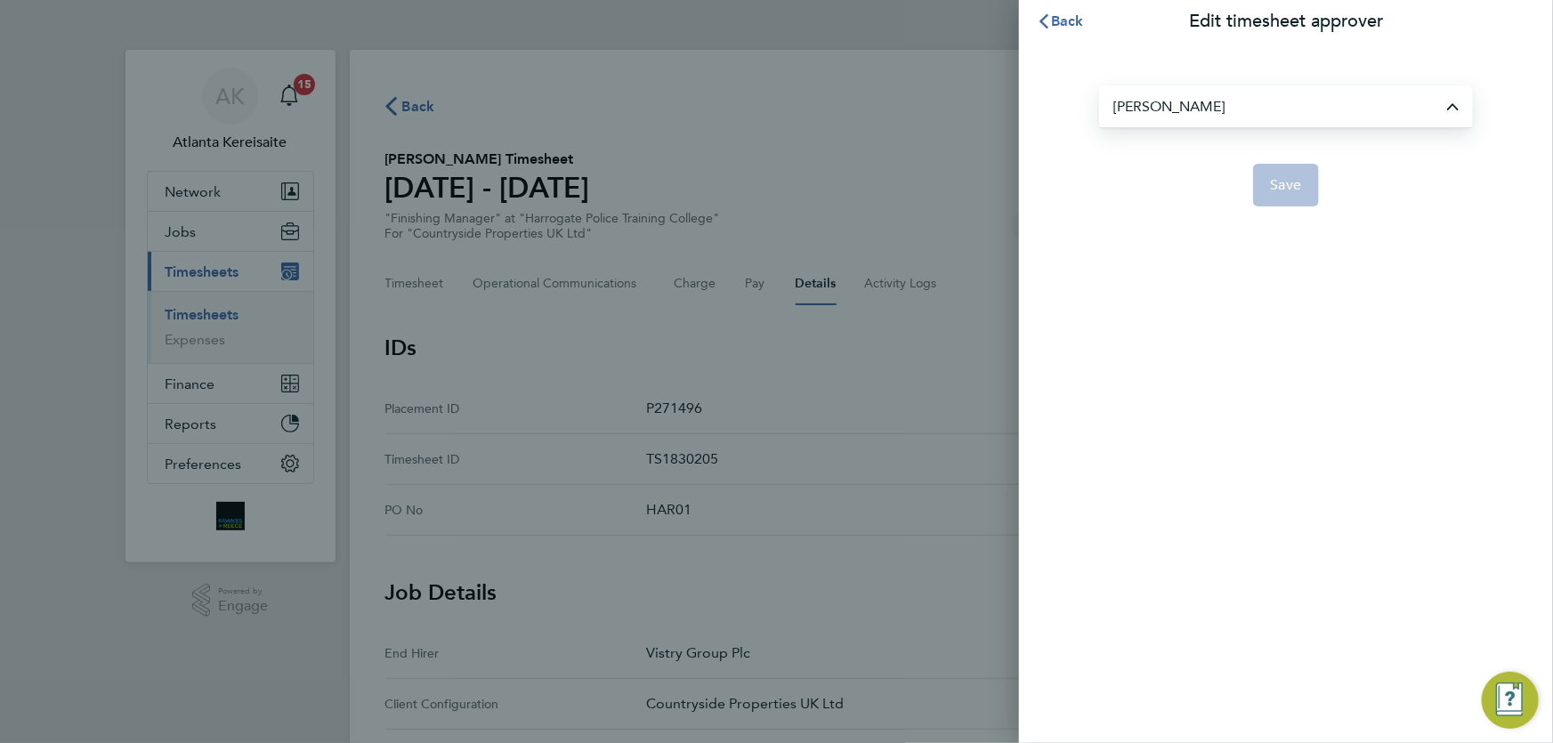
type input "Pablo Afzal"
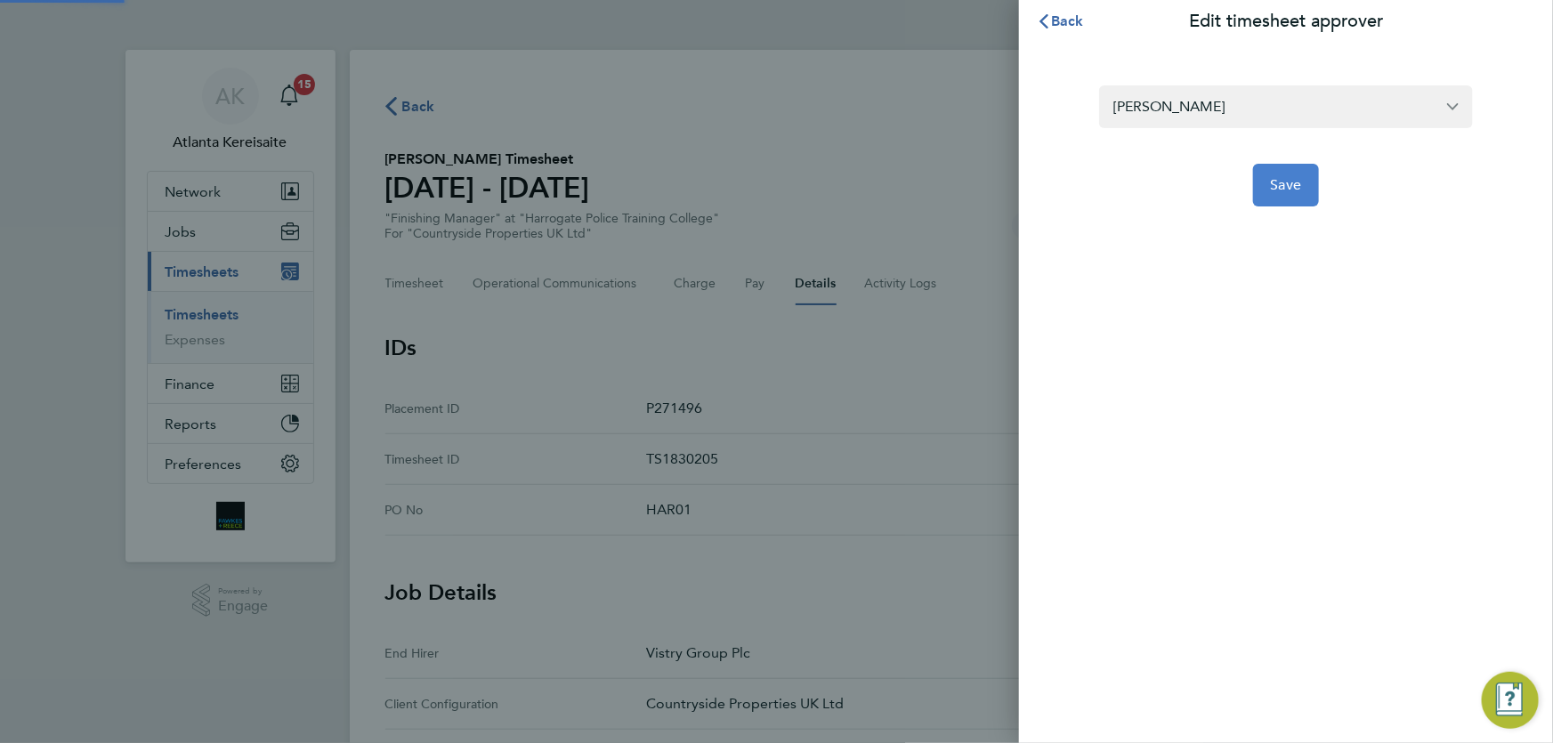
click at [1294, 189] on span "Save" at bounding box center [1286, 185] width 31 height 18
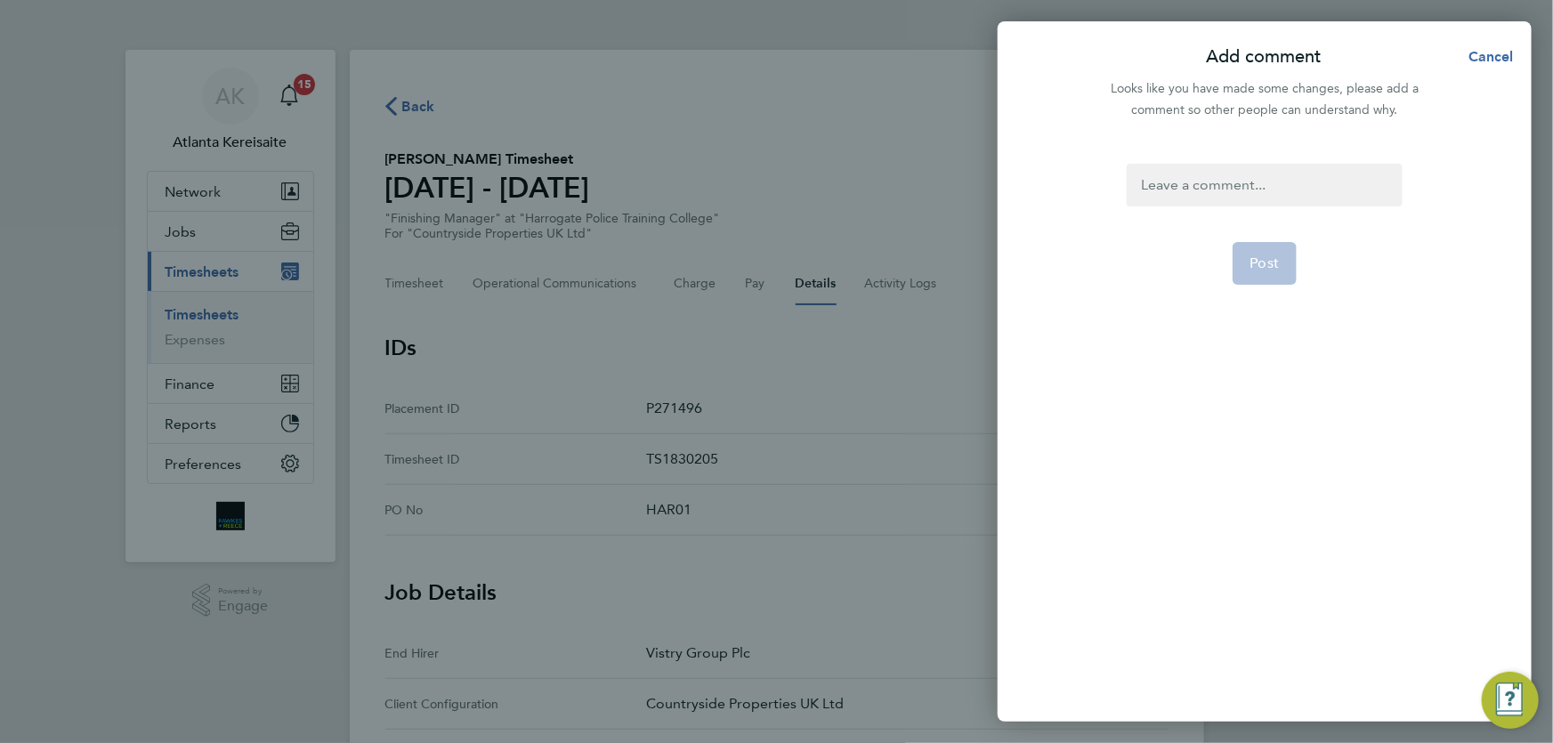
click at [1219, 175] on div at bounding box center [1264, 185] width 275 height 43
click at [1224, 182] on div at bounding box center [1264, 185] width 275 height 43
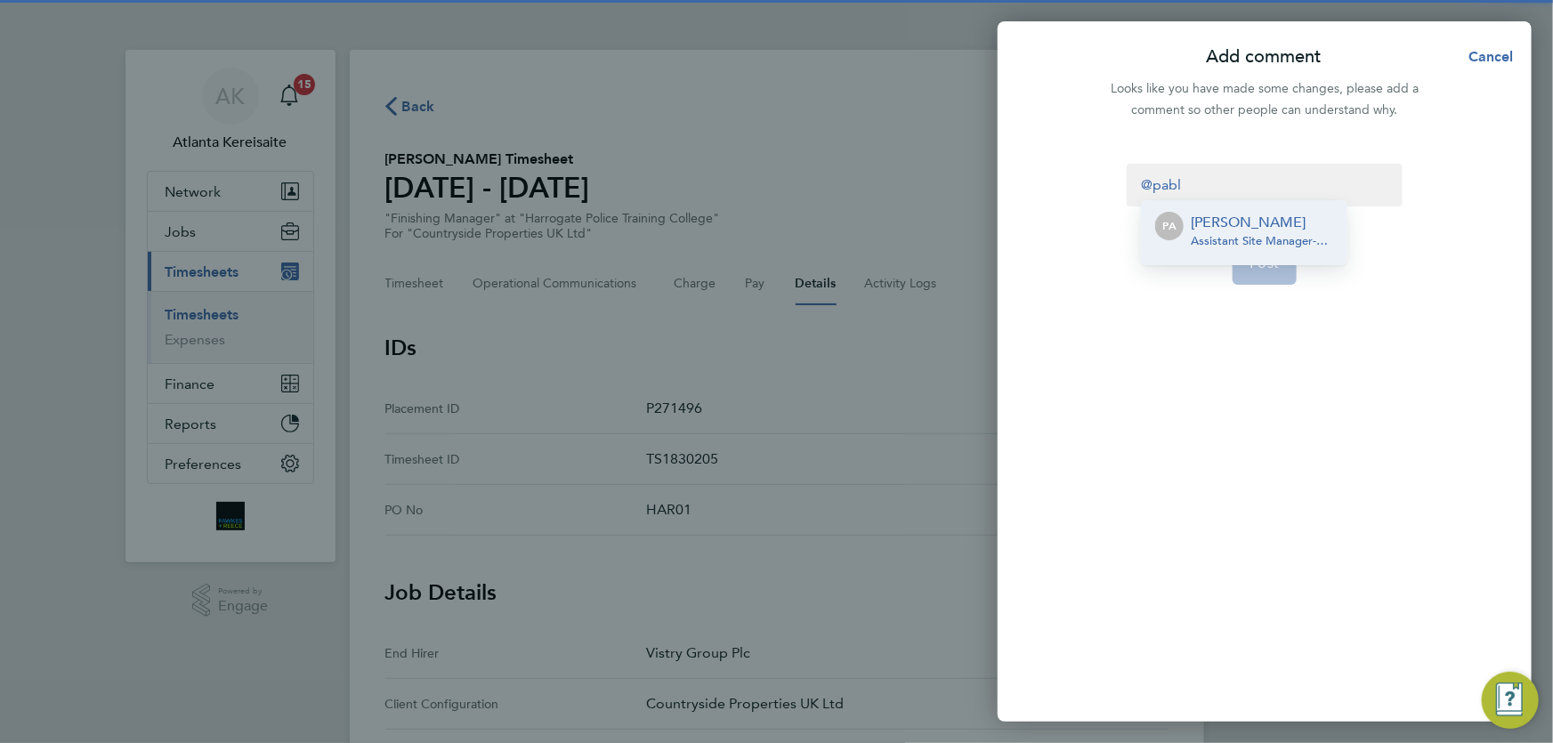
click at [1259, 222] on p "Pablo Afzal" at bounding box center [1262, 222] width 142 height 21
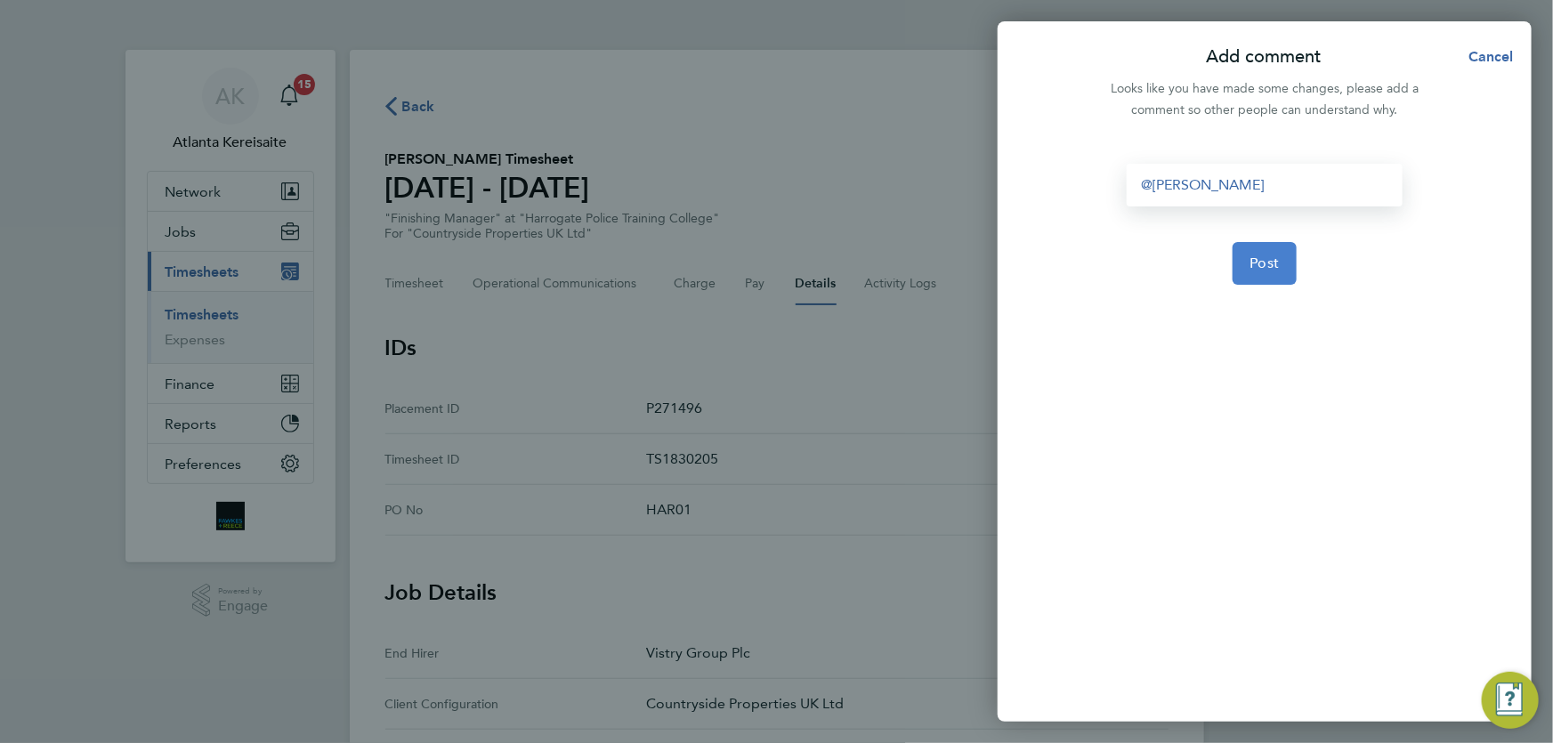
click at [1271, 271] on button "Post" at bounding box center [1265, 263] width 65 height 43
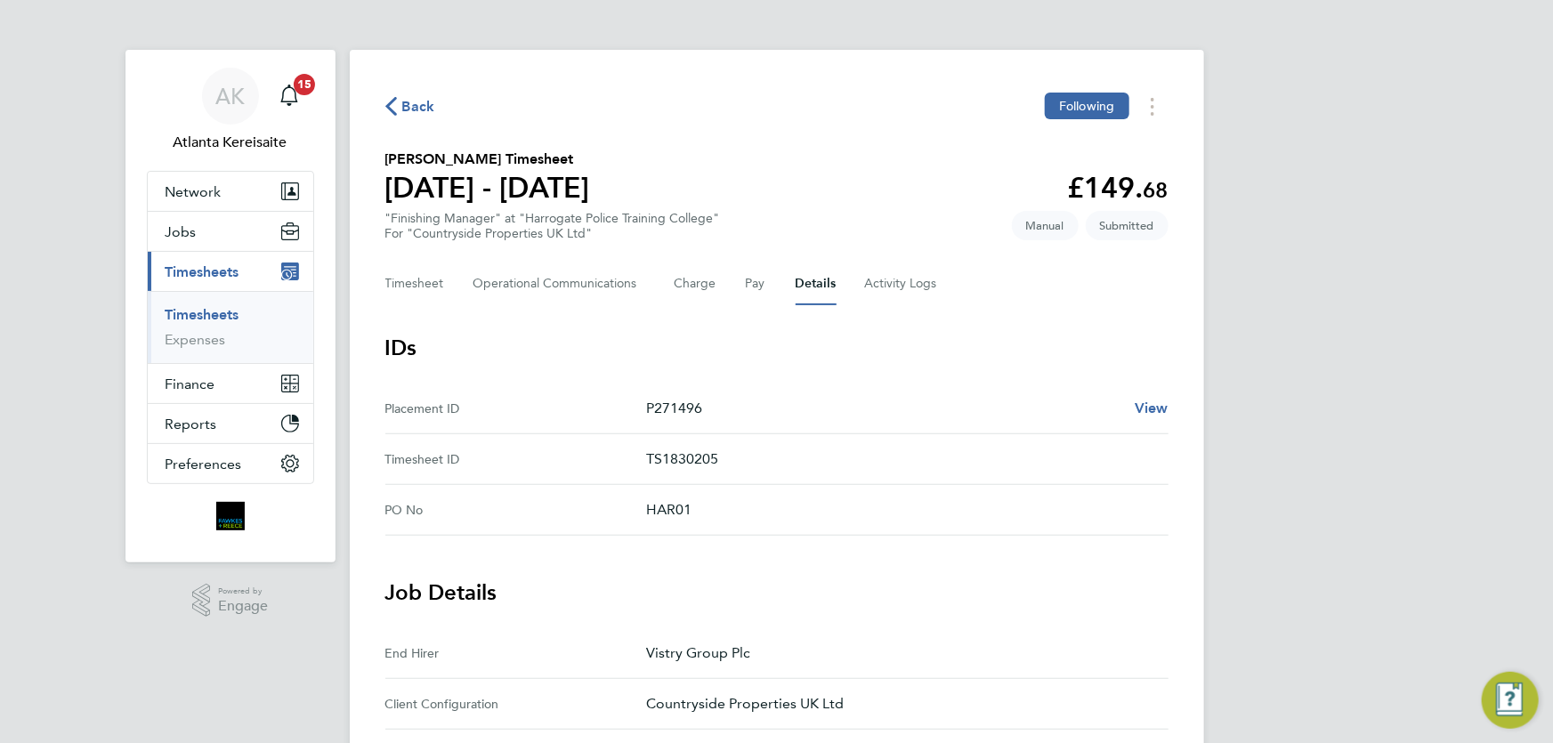
click at [410, 105] on span "Back" at bounding box center [418, 106] width 33 height 21
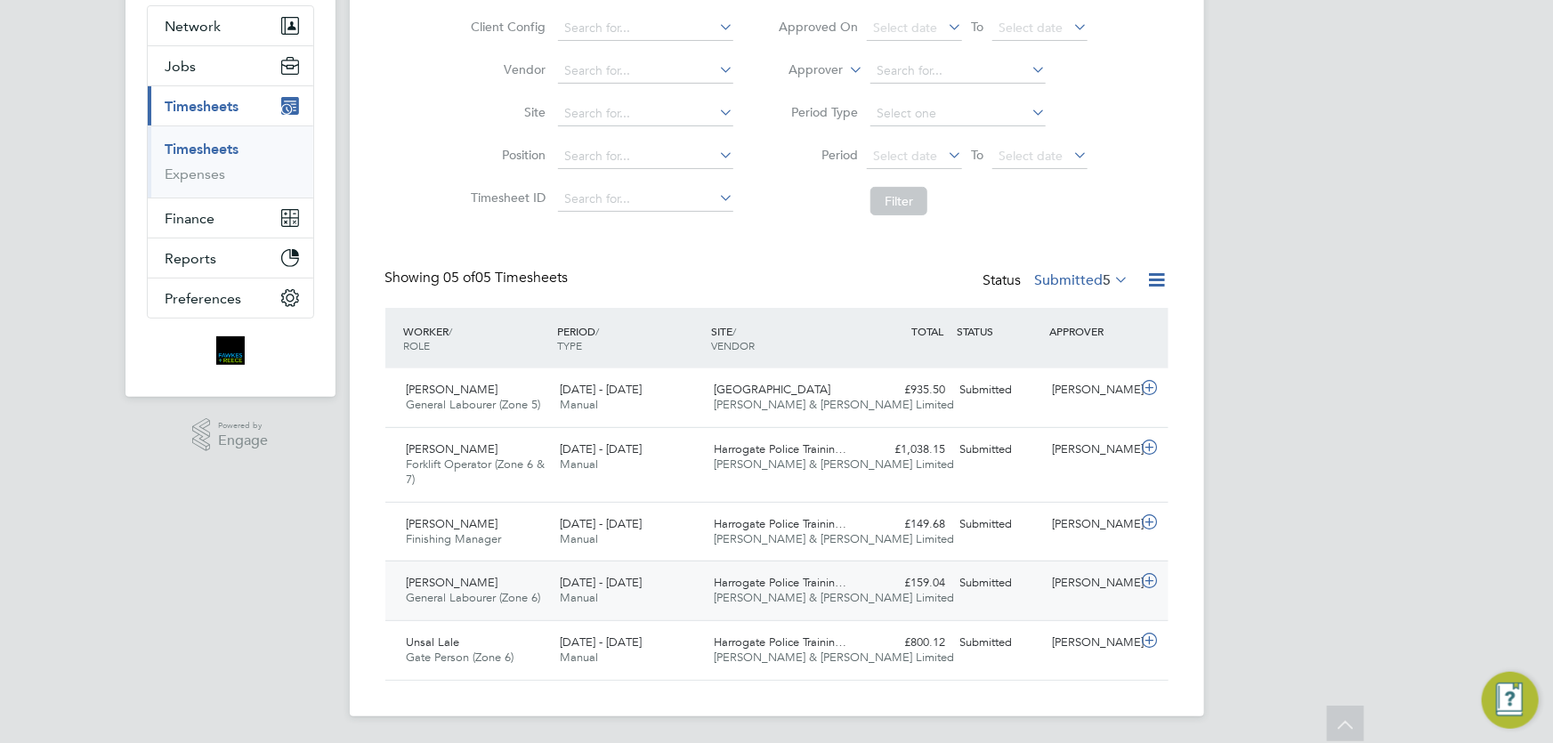
click at [1048, 581] on div "[PERSON_NAME]" at bounding box center [1091, 583] width 93 height 29
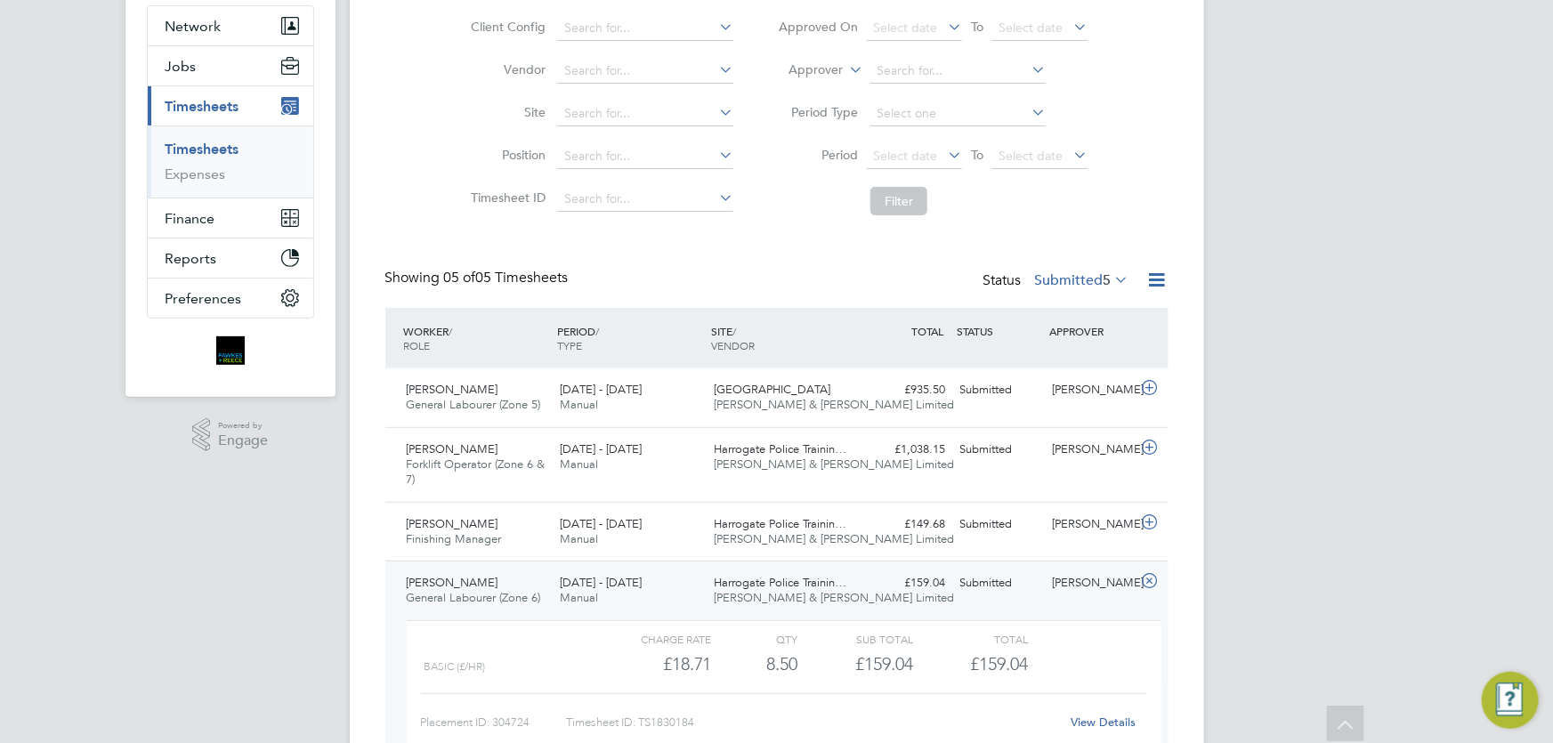
click at [1092, 724] on link "View Details" at bounding box center [1103, 722] width 65 height 15
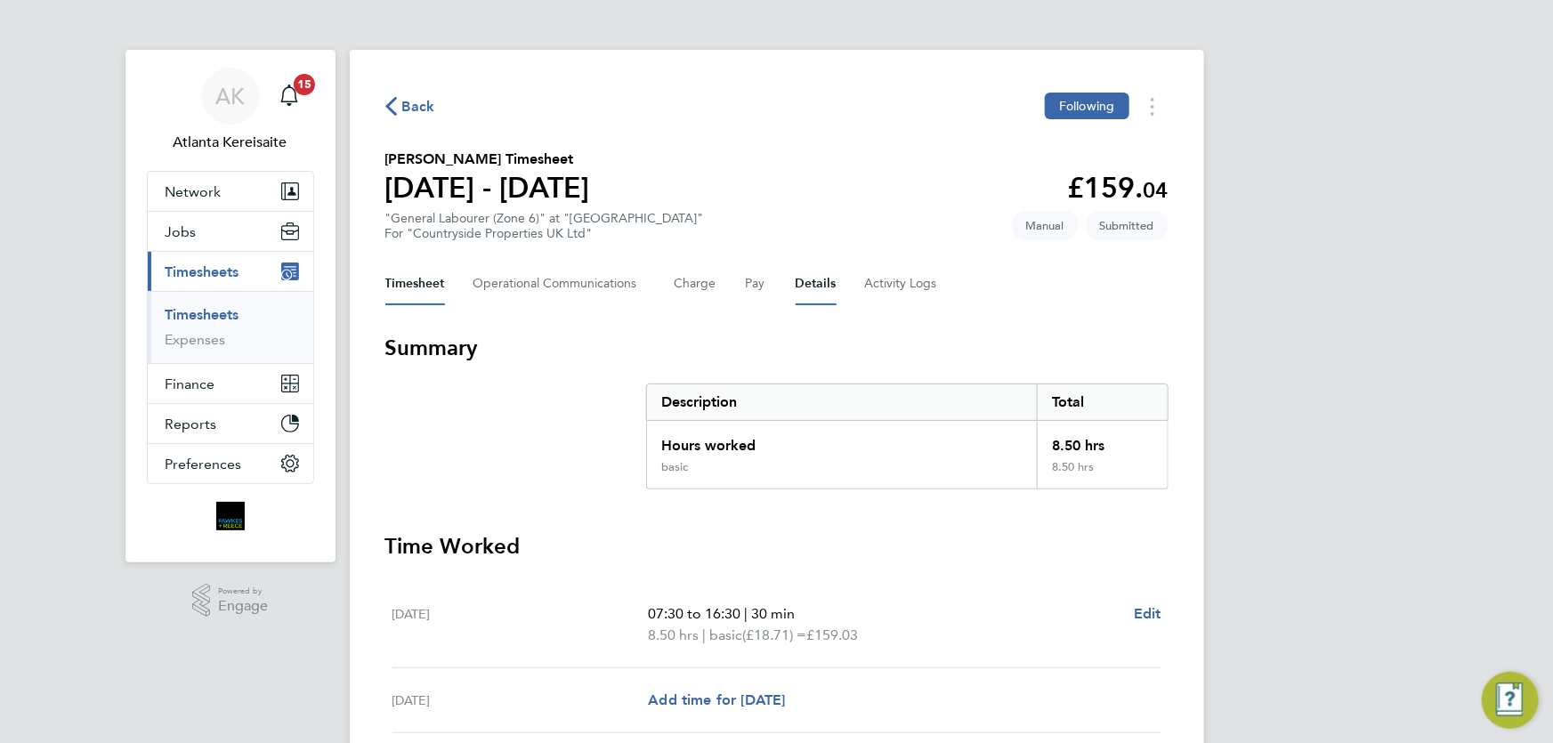
click at [817, 285] on button "Details" at bounding box center [816, 284] width 41 height 43
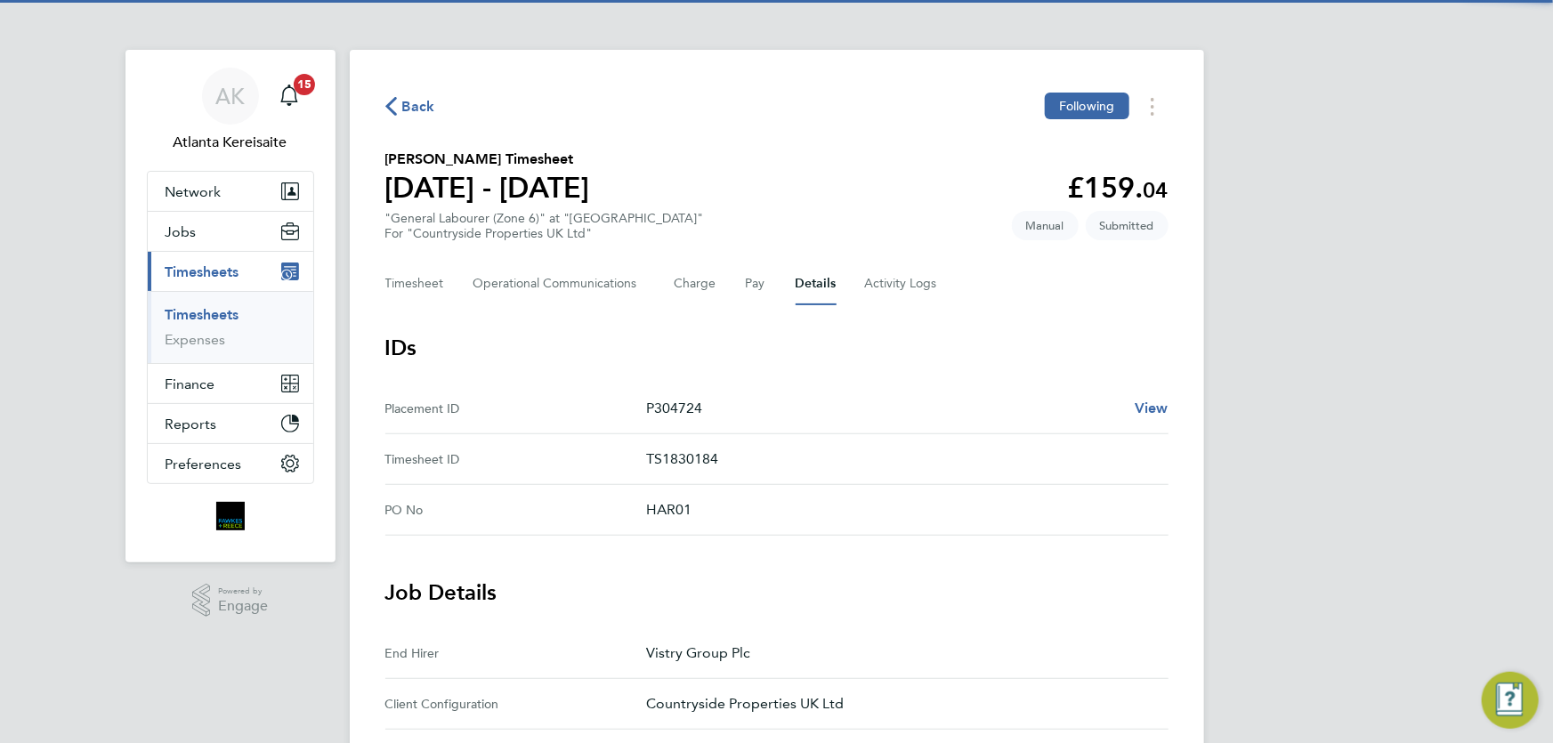
scroll to position [404, 0]
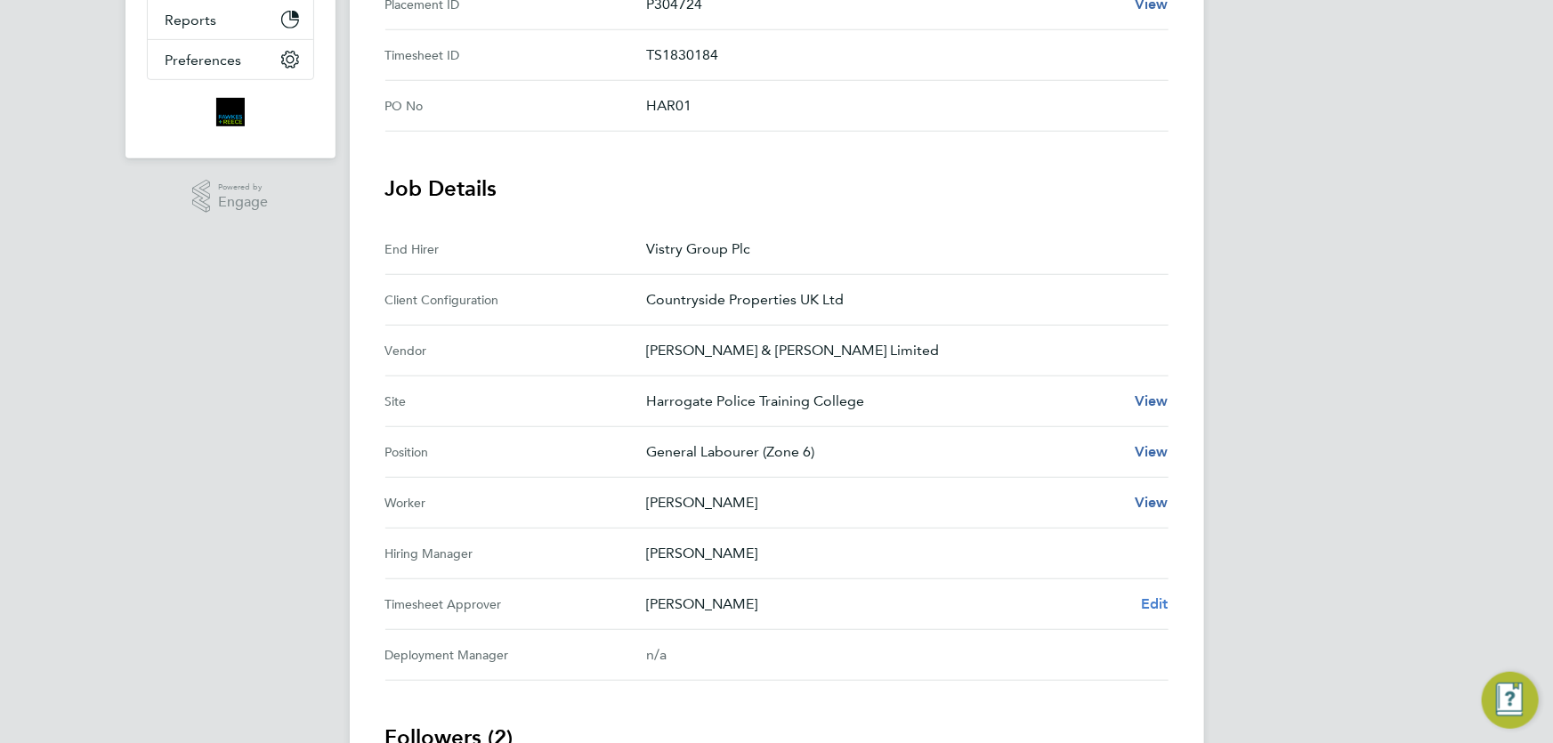
click at [1155, 603] on span "Edit" at bounding box center [1155, 603] width 28 height 17
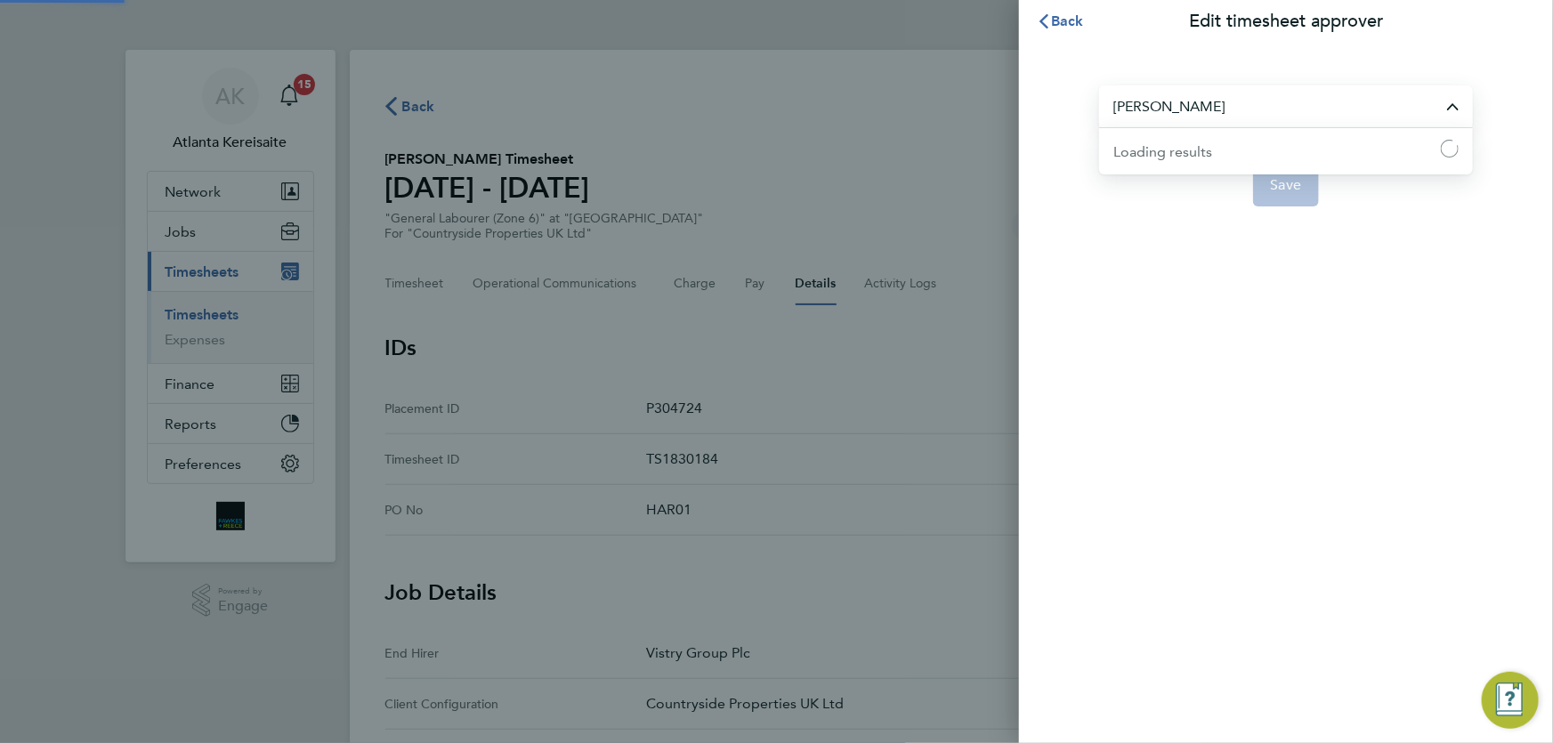
click at [1219, 116] on input "Nathan Lunn" at bounding box center [1286, 106] width 374 height 42
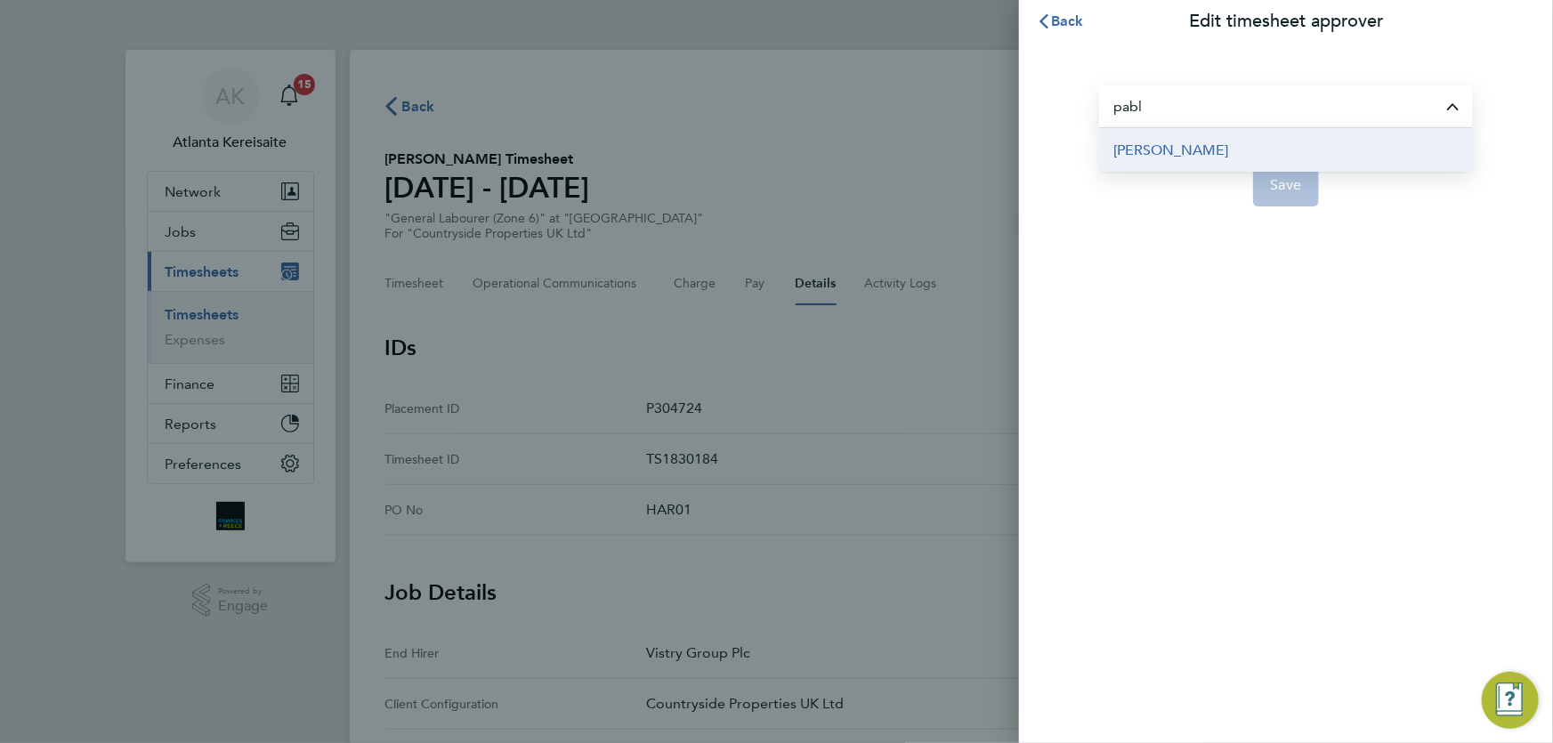
click at [1188, 146] on li "[PERSON_NAME]" at bounding box center [1286, 150] width 374 height 44
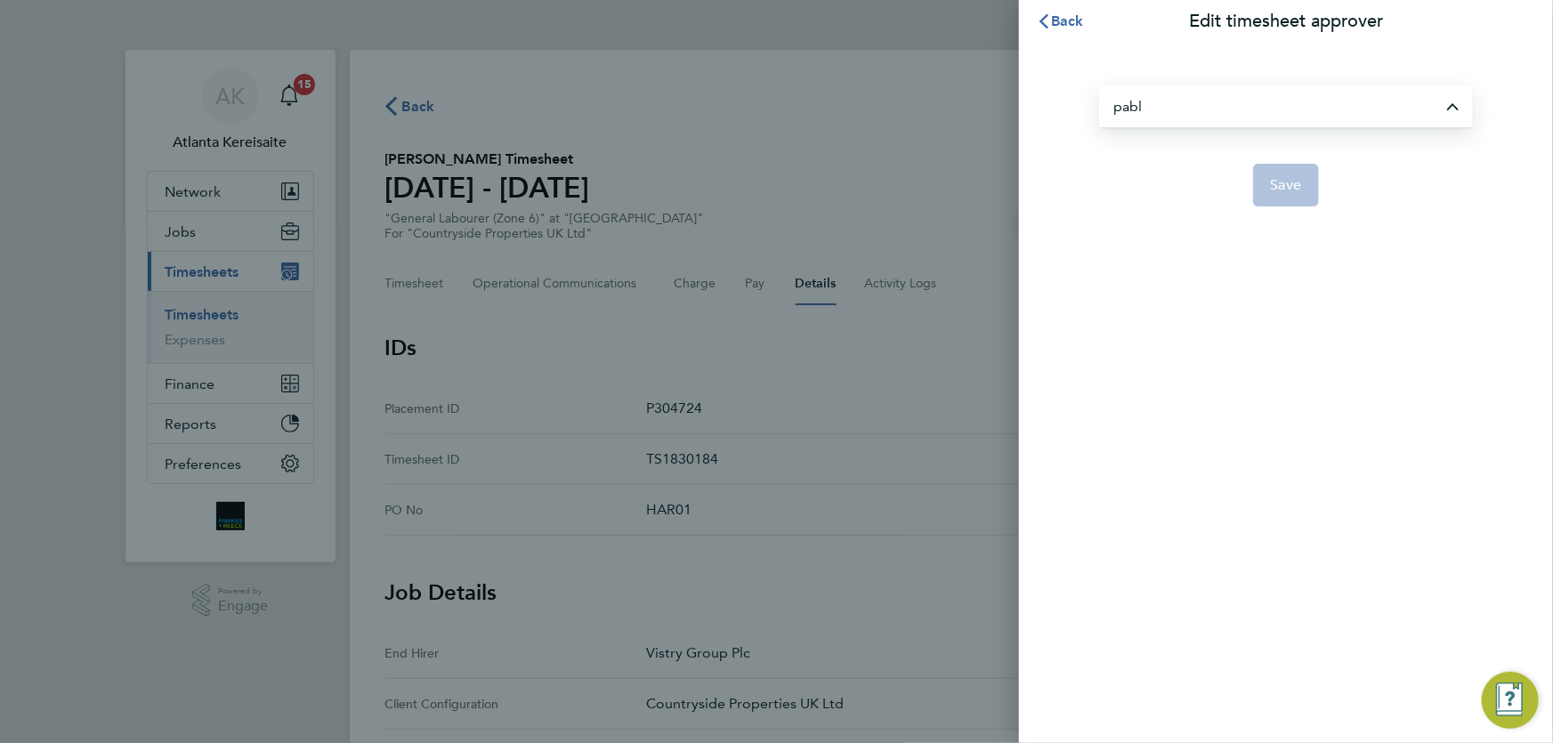
type input "[PERSON_NAME]"
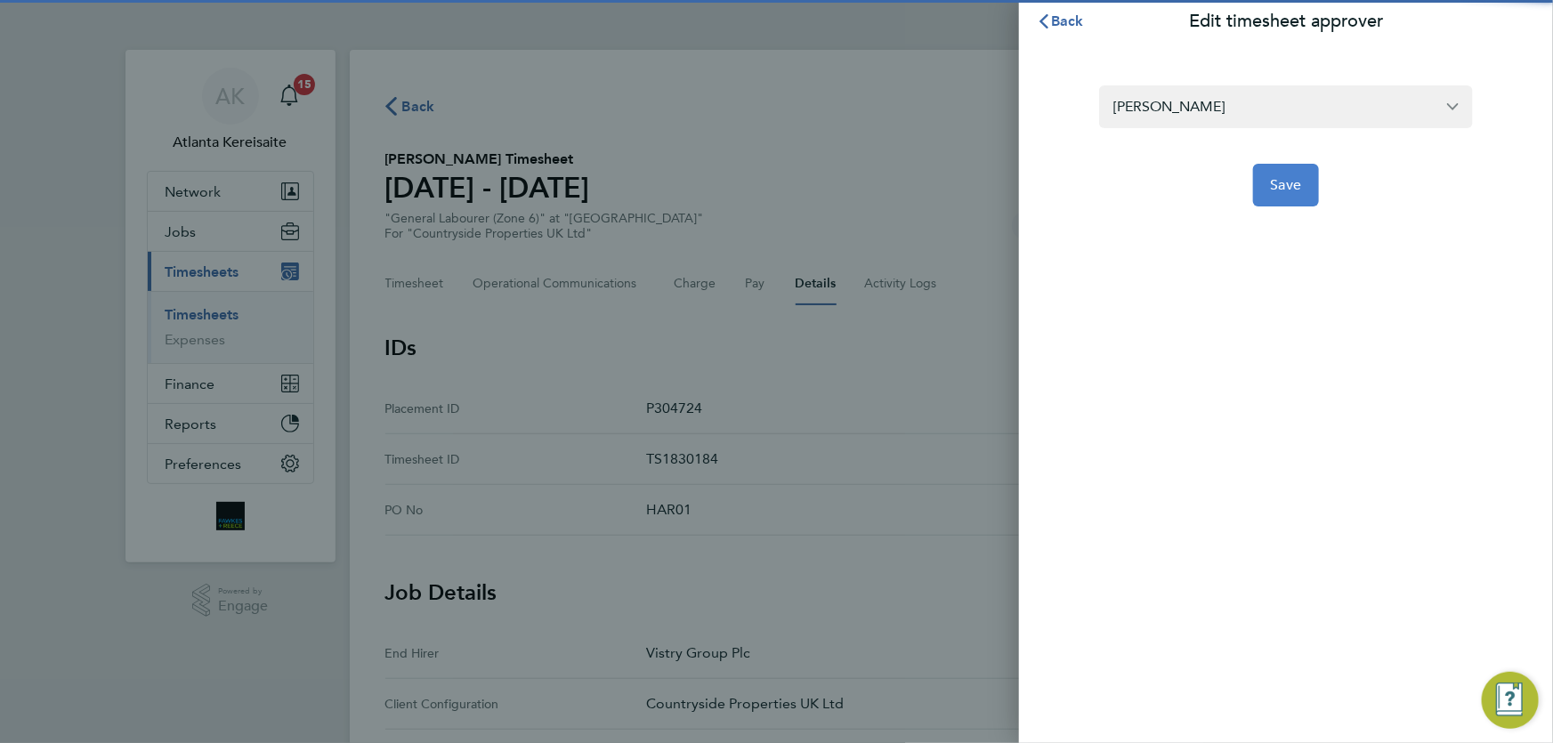
click at [1278, 187] on span "Save" at bounding box center [1286, 185] width 31 height 18
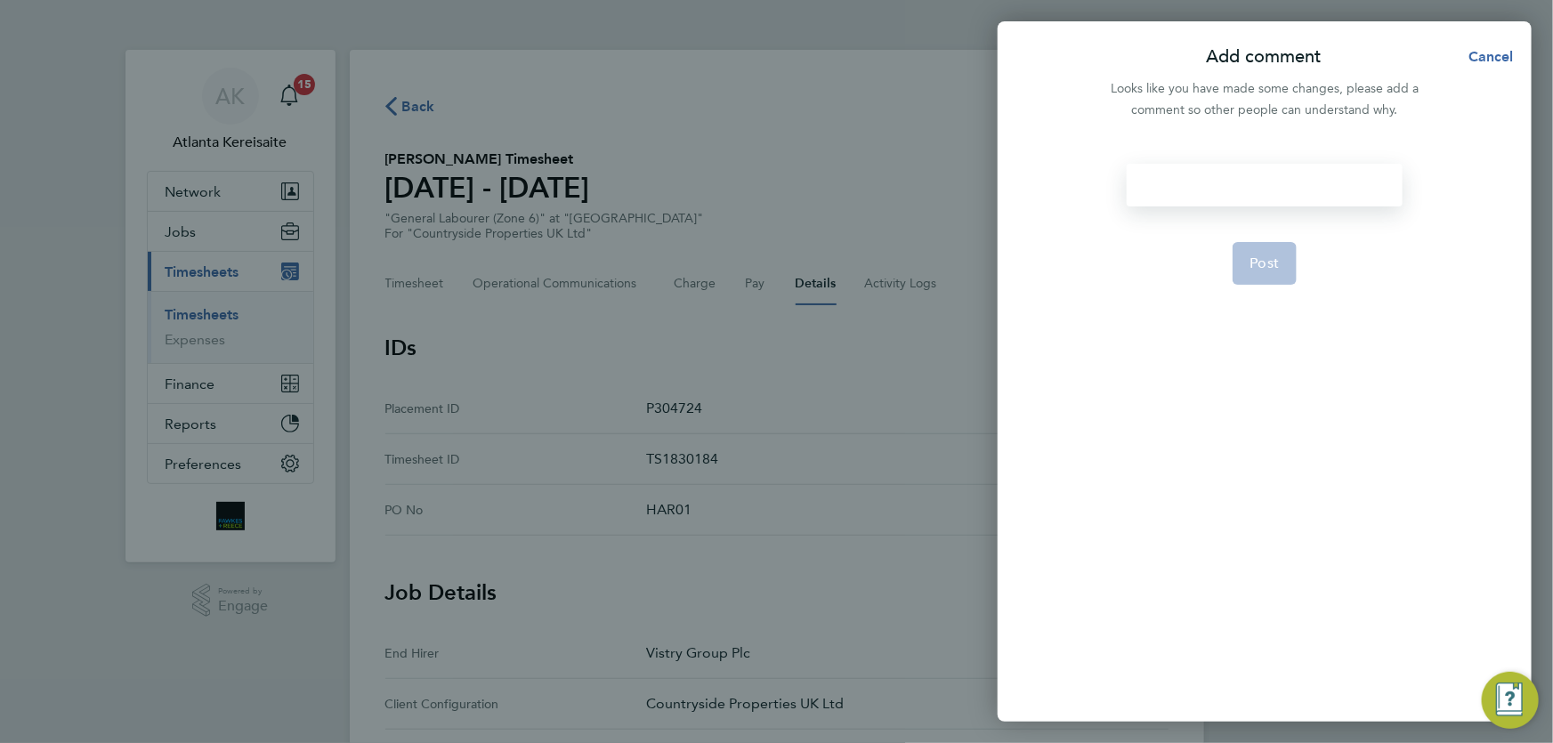
click at [1176, 182] on div at bounding box center [1264, 185] width 275 height 43
click at [1164, 182] on div at bounding box center [1264, 185] width 275 height 43
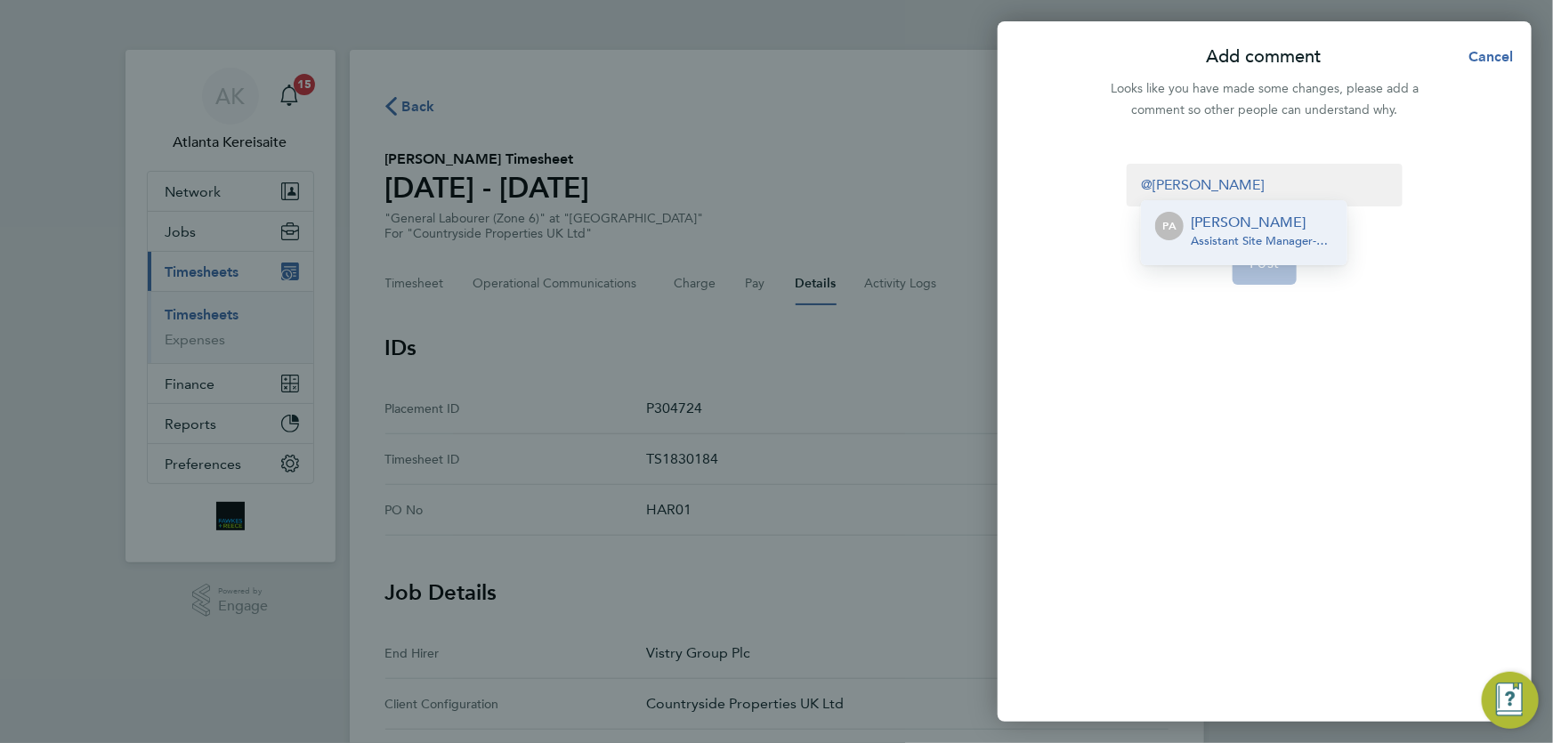
click at [1212, 221] on p "[PERSON_NAME]" at bounding box center [1262, 222] width 142 height 21
click at [1266, 263] on span "Post" at bounding box center [1265, 264] width 29 height 18
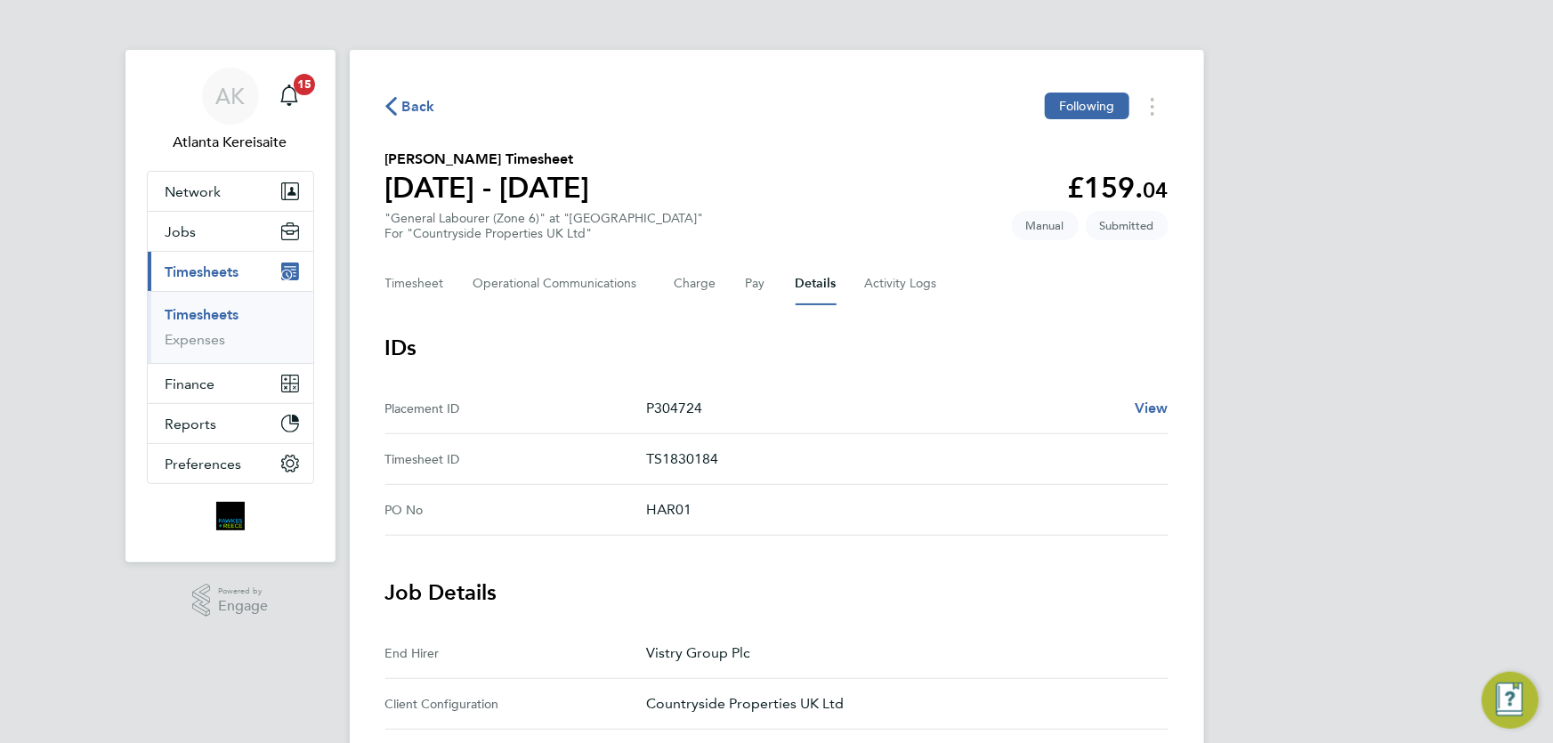
click at [409, 100] on span "Back" at bounding box center [418, 106] width 33 height 21
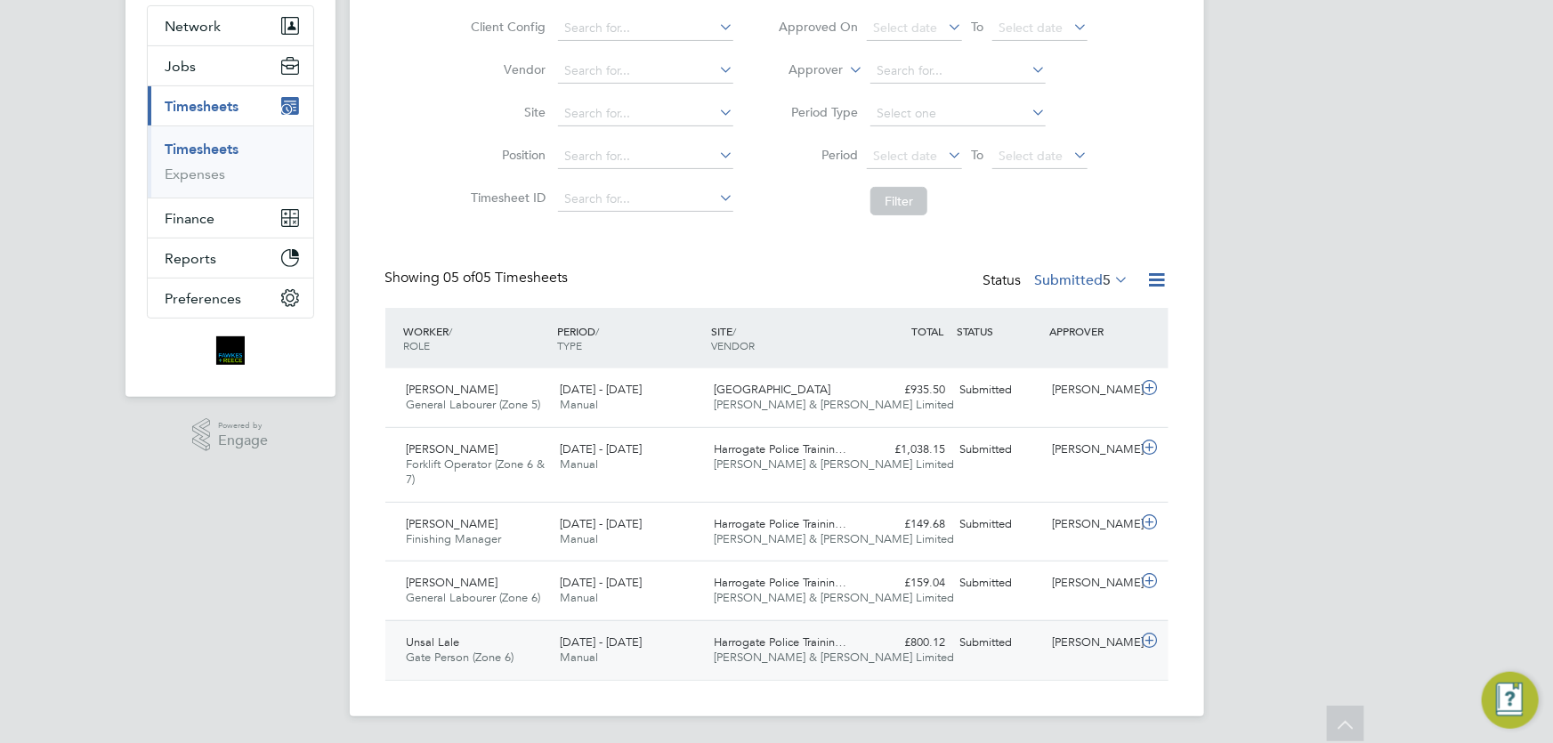
click at [1045, 658] on div "Unsal Lale Gate Person (Zone 6) 22 - 28 Sep 2025 22 - 28 Sep 2025 Manual Harrog…" at bounding box center [776, 650] width 783 height 60
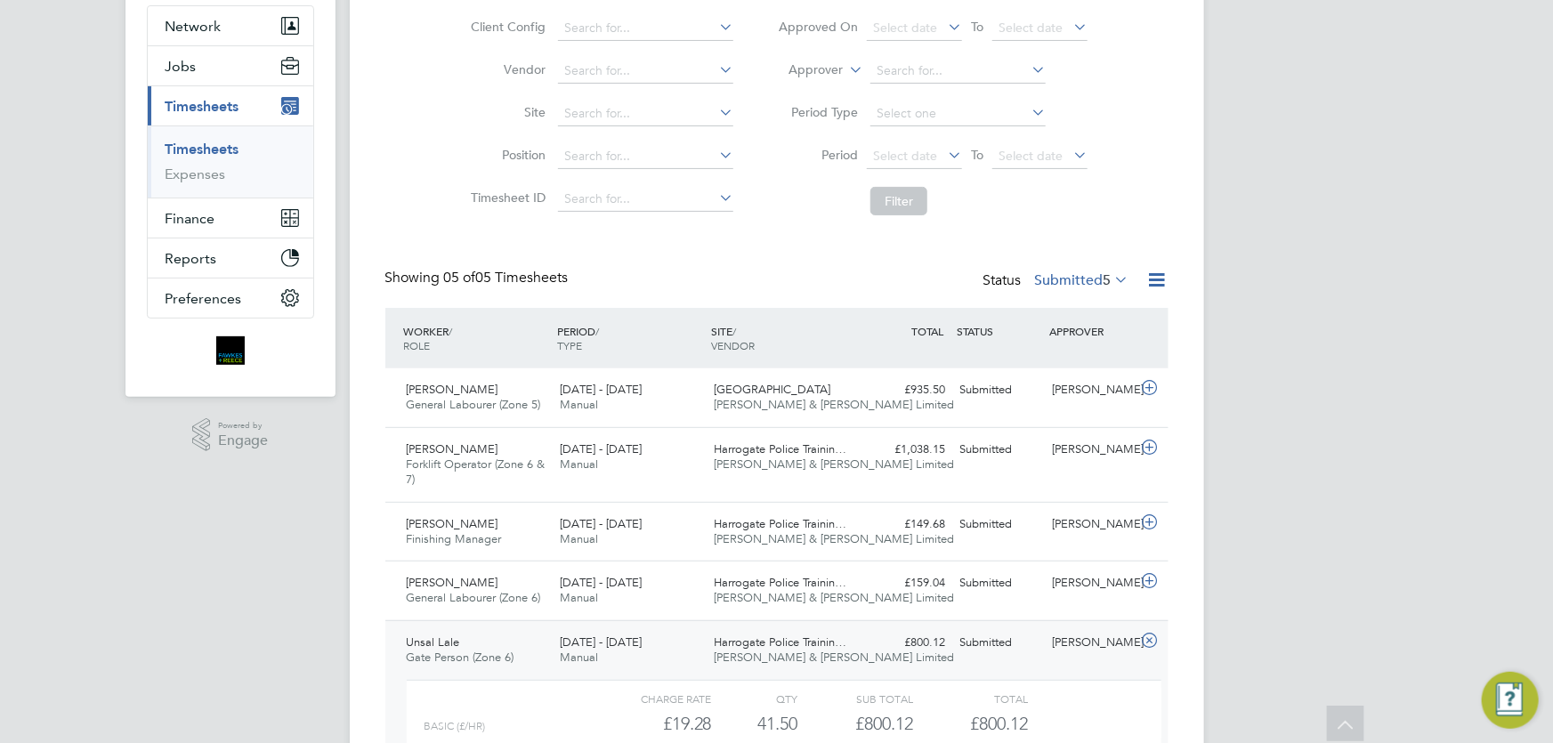
scroll to position [329, 0]
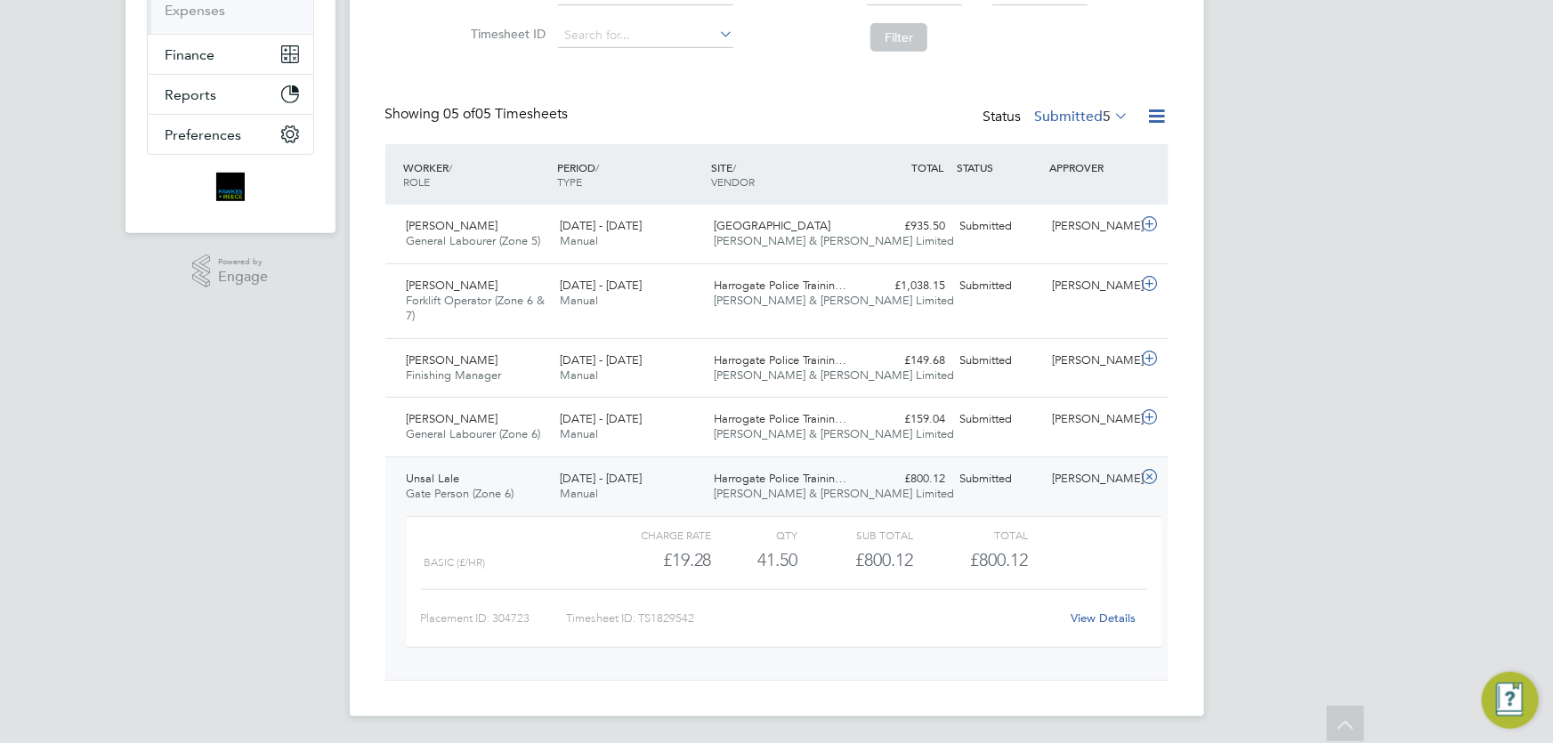
click at [1129, 612] on link "View Details" at bounding box center [1103, 618] width 65 height 15
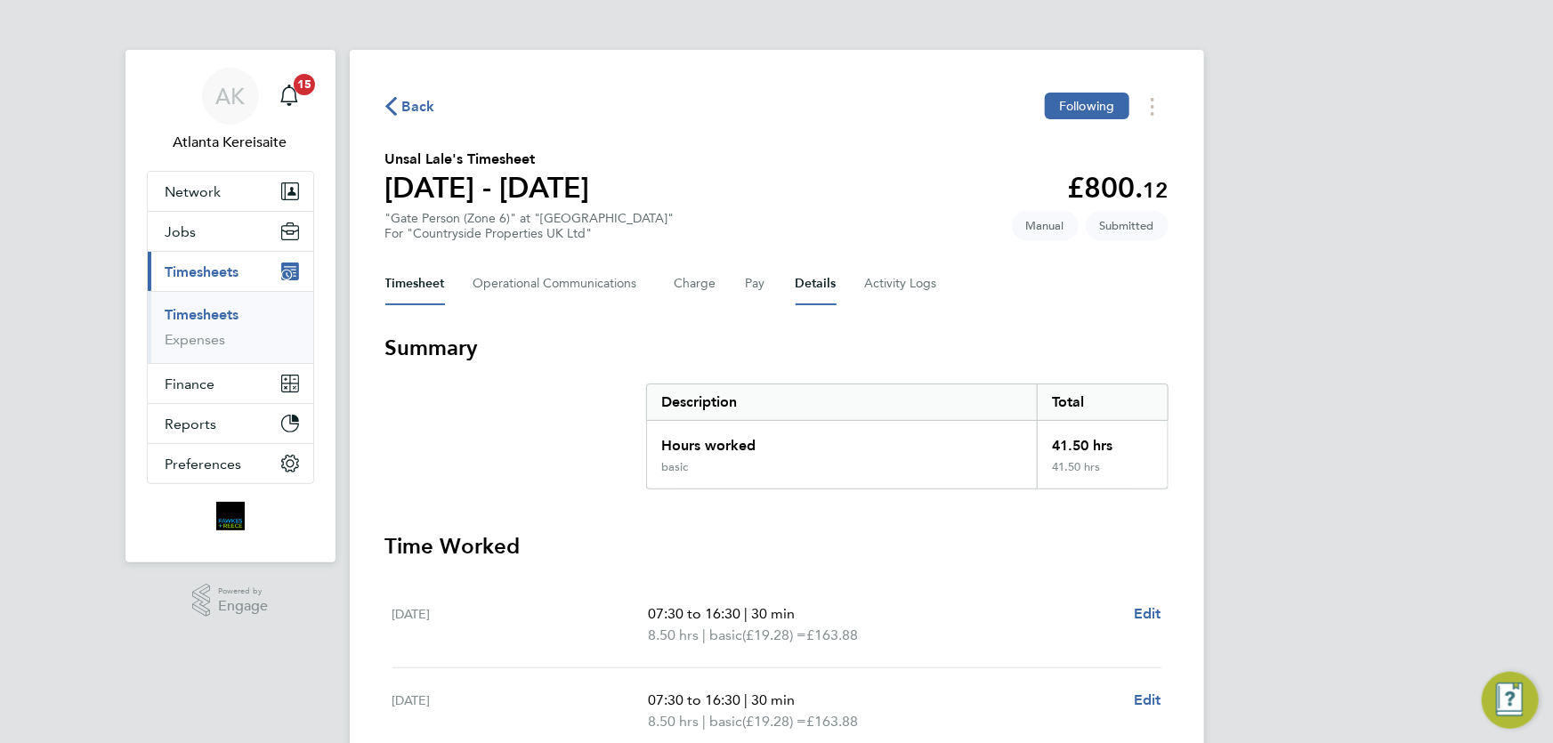
click at [818, 286] on button "Details" at bounding box center [816, 284] width 41 height 43
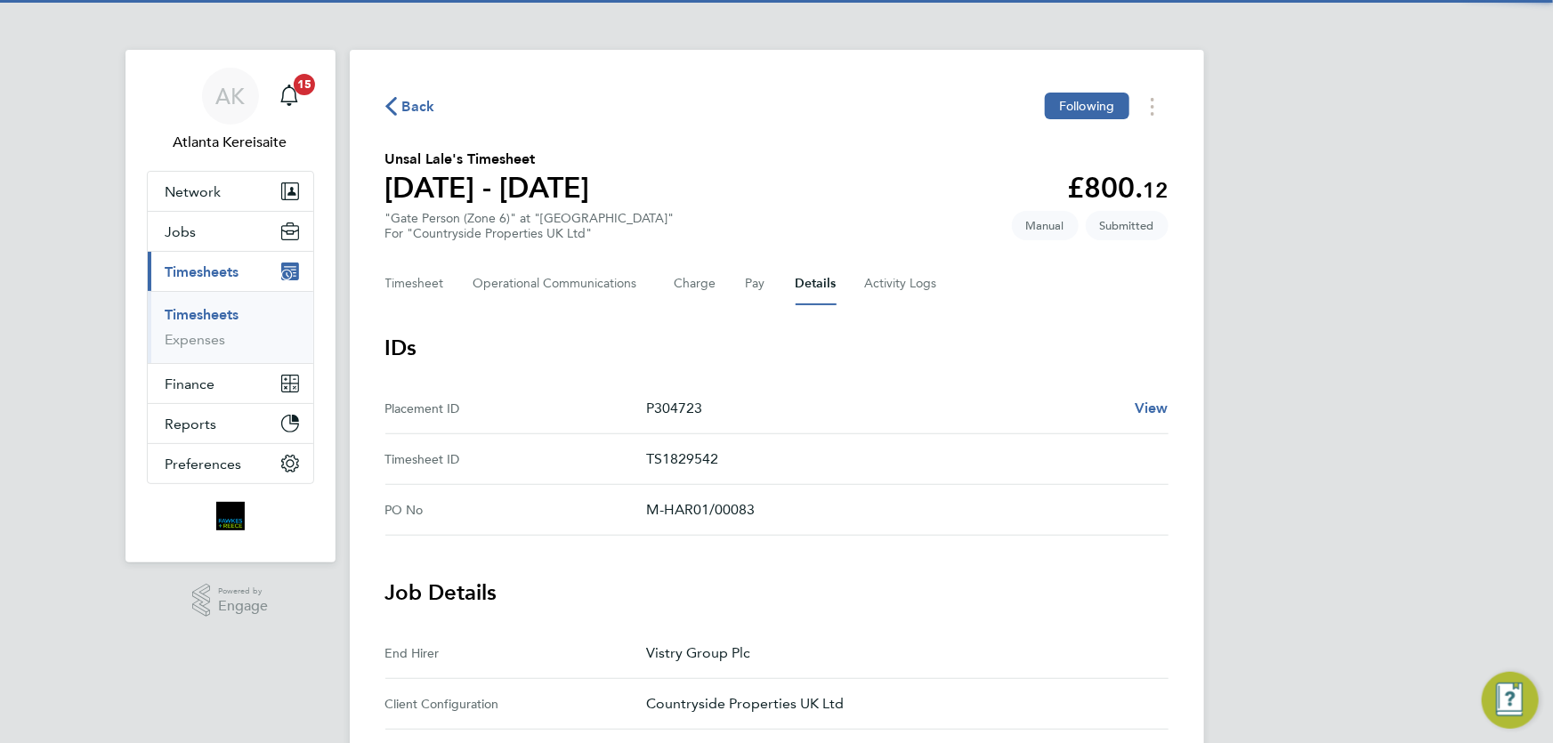
scroll to position [485, 0]
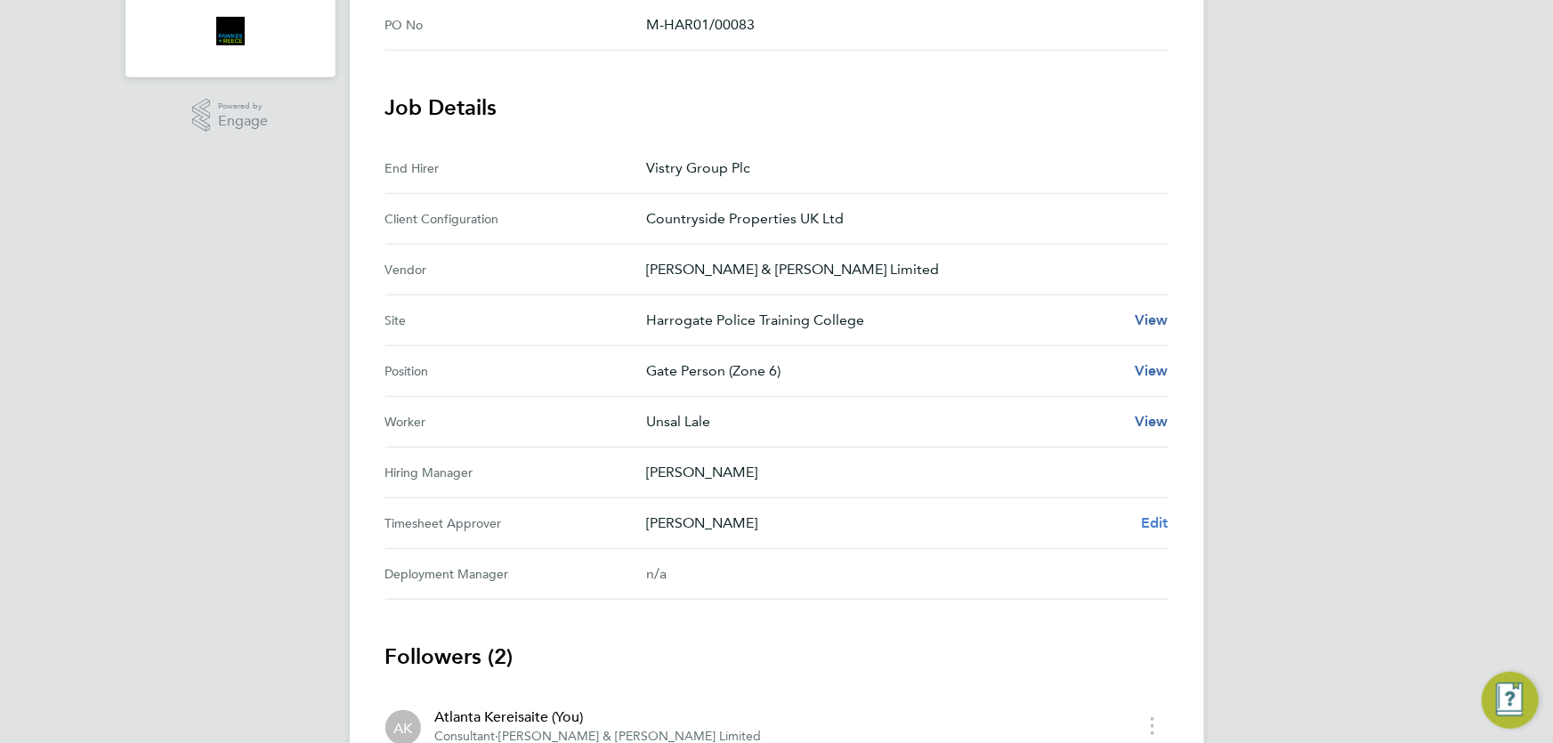
click at [1161, 521] on span "Edit" at bounding box center [1155, 522] width 28 height 17
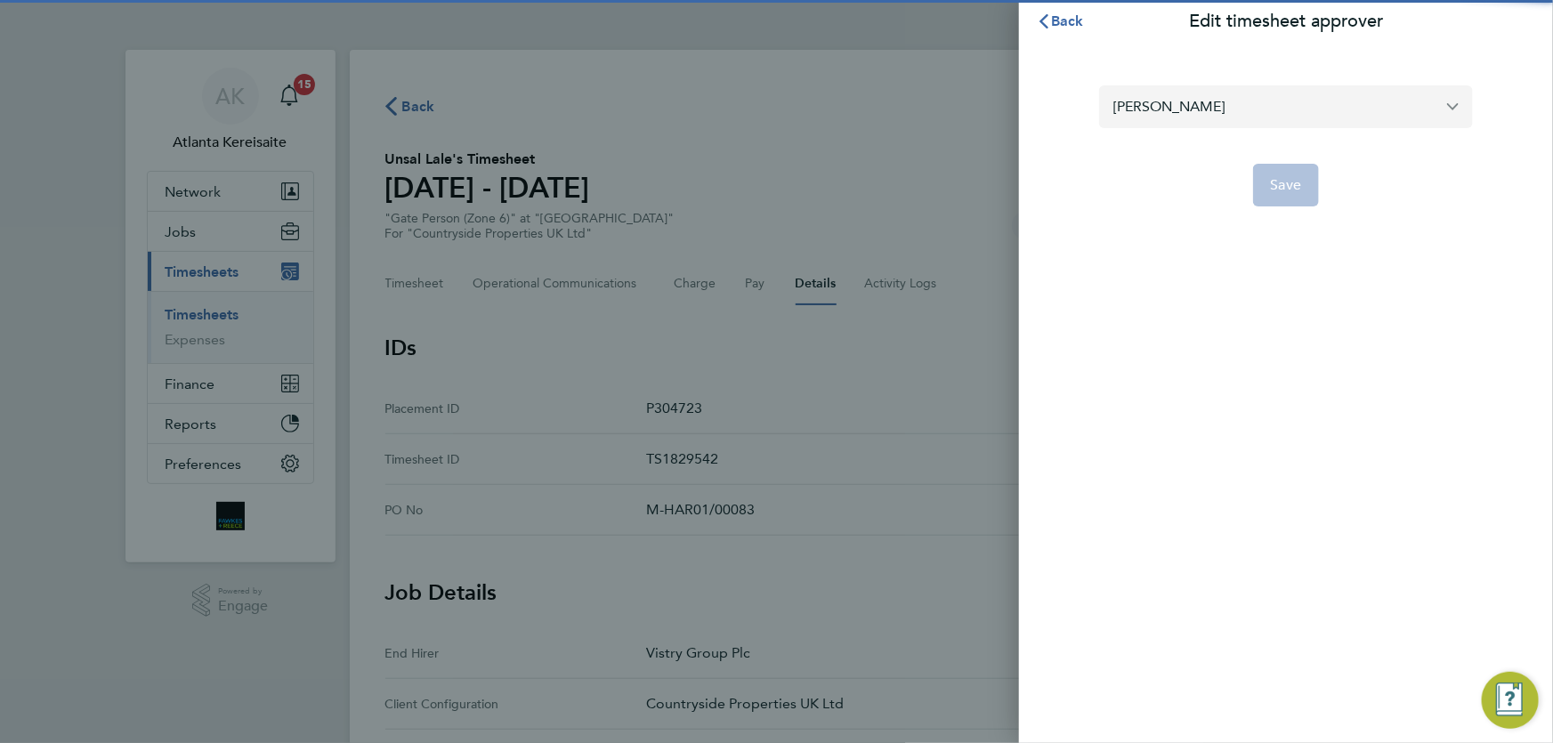
click at [1235, 107] on input "[PERSON_NAME]" at bounding box center [1286, 106] width 374 height 42
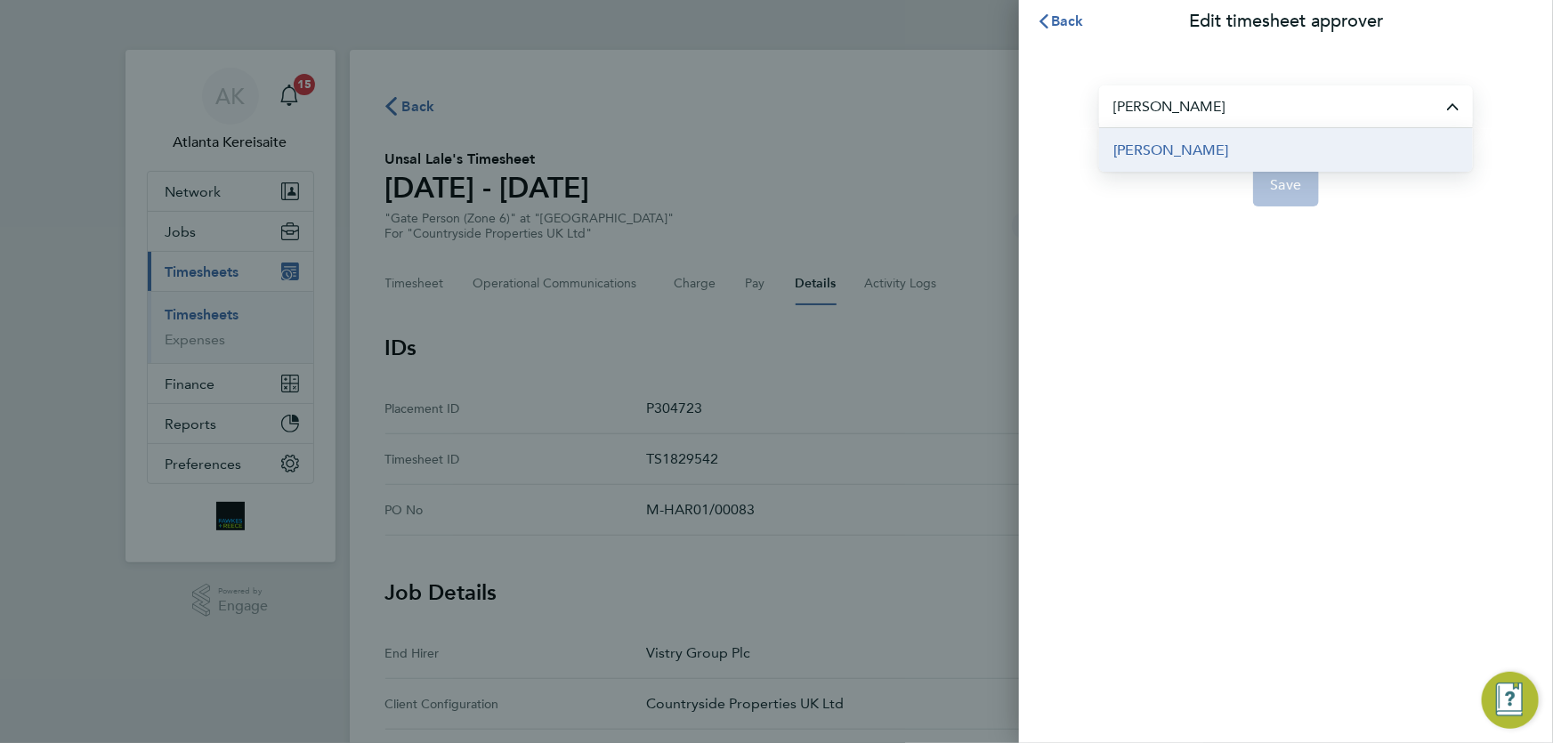
click at [1246, 161] on li "Pablo Afzal" at bounding box center [1286, 150] width 374 height 44
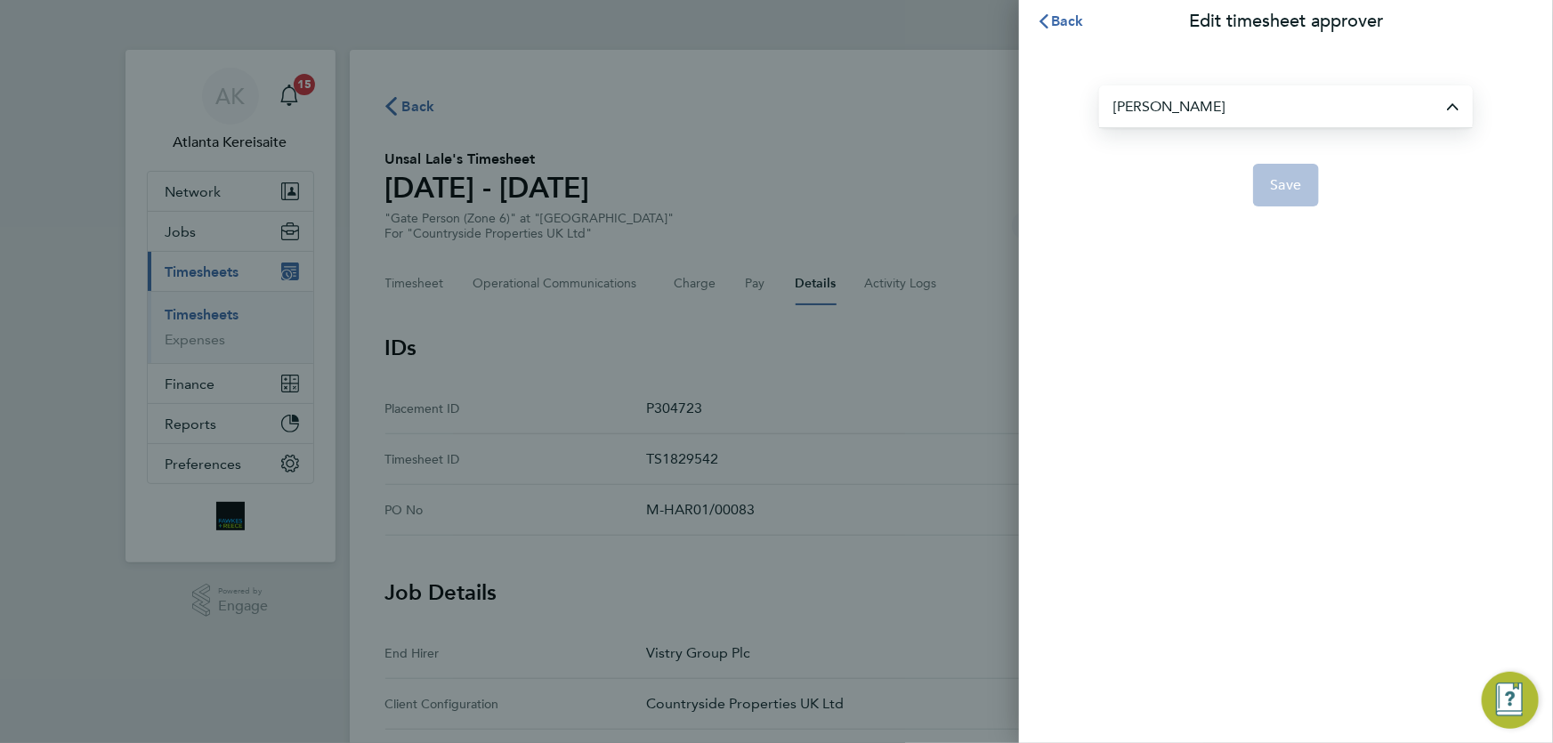
type input "Pablo Afzal"
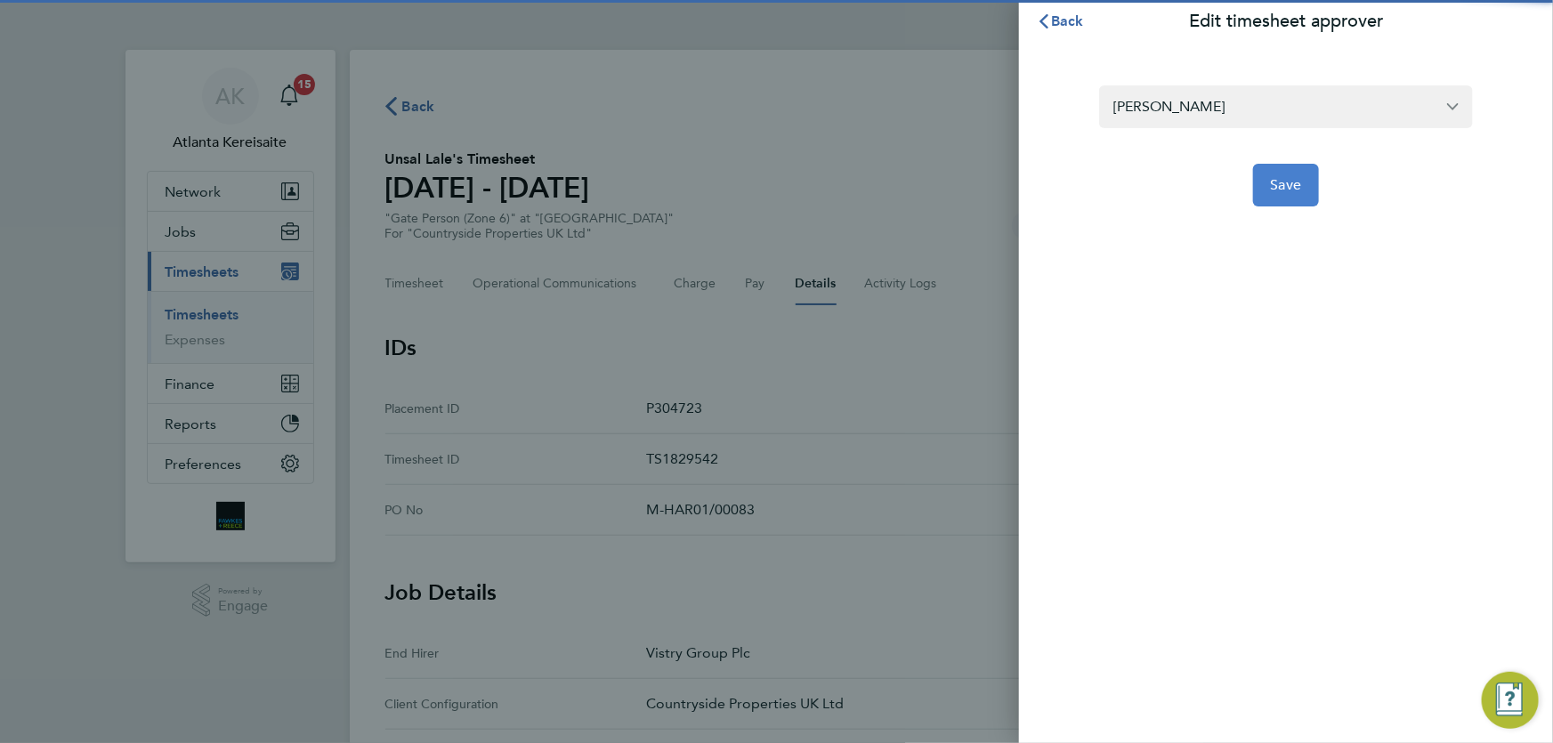
click at [1271, 186] on button "Save" at bounding box center [1286, 185] width 67 height 43
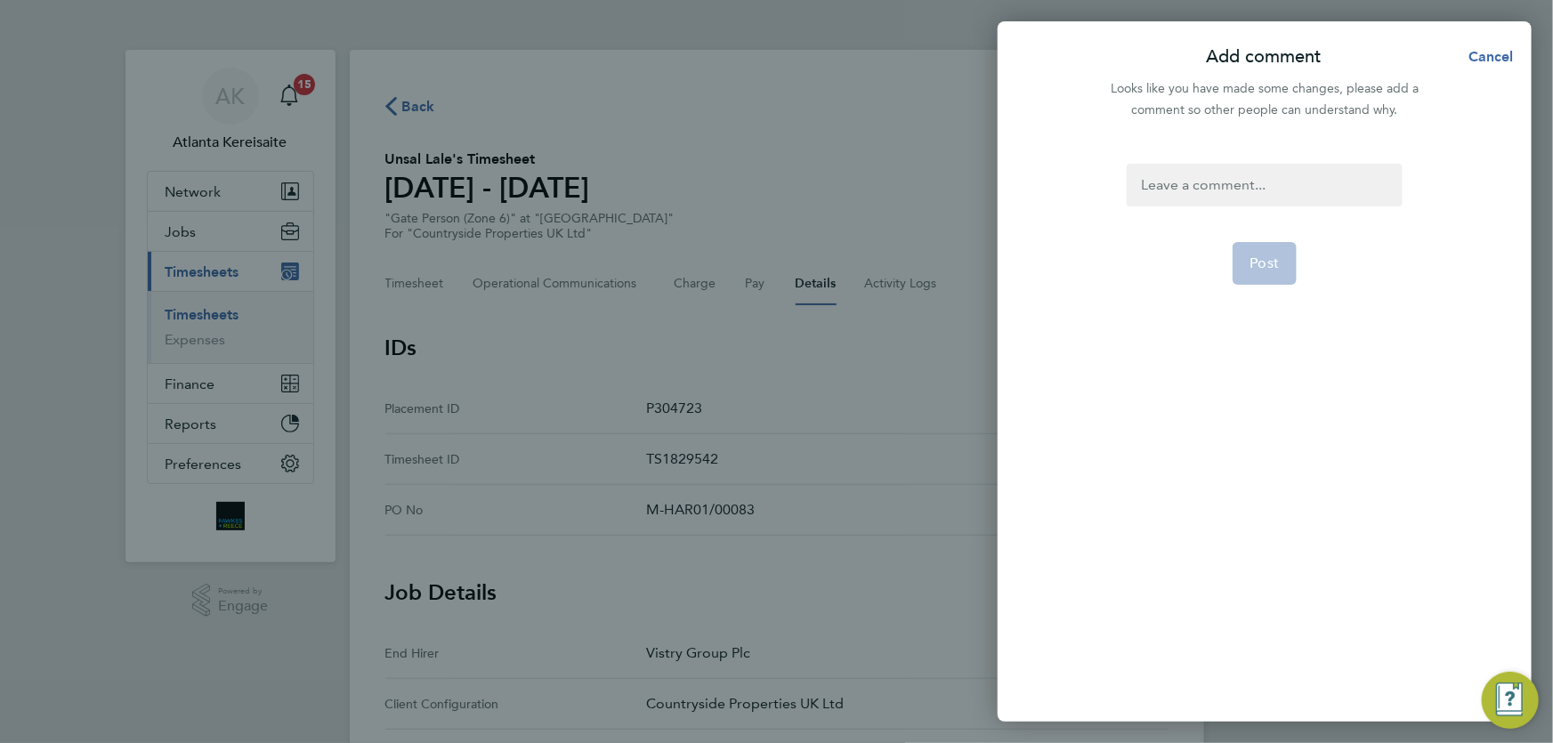
click at [1185, 187] on div at bounding box center [1264, 185] width 275 height 43
click at [1183, 184] on div at bounding box center [1264, 185] width 275 height 43
click at [1206, 212] on p "Pablo Afzal" at bounding box center [1262, 222] width 142 height 21
click at [1258, 263] on span "Post" at bounding box center [1265, 264] width 29 height 18
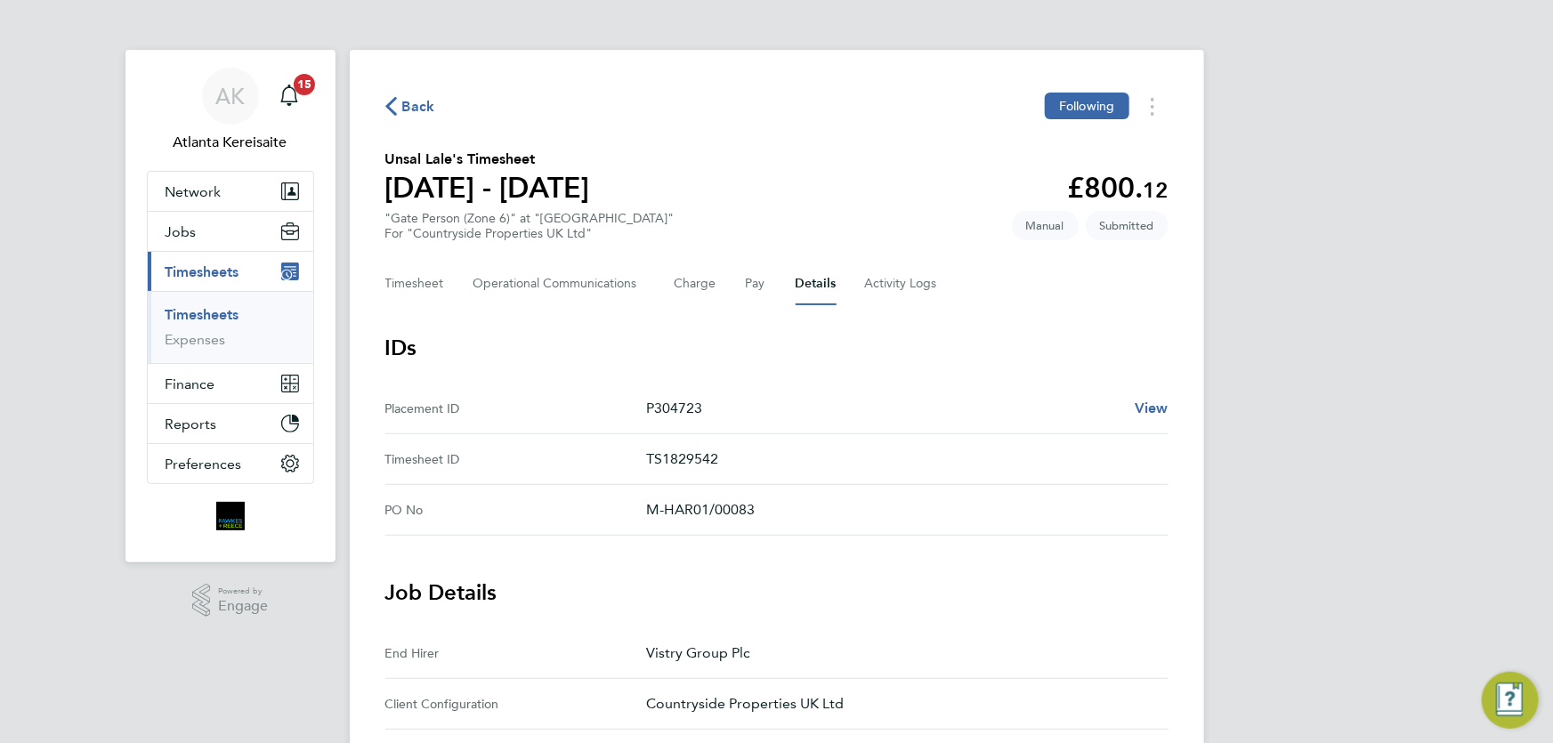
click at [416, 103] on span "Back" at bounding box center [418, 106] width 33 height 21
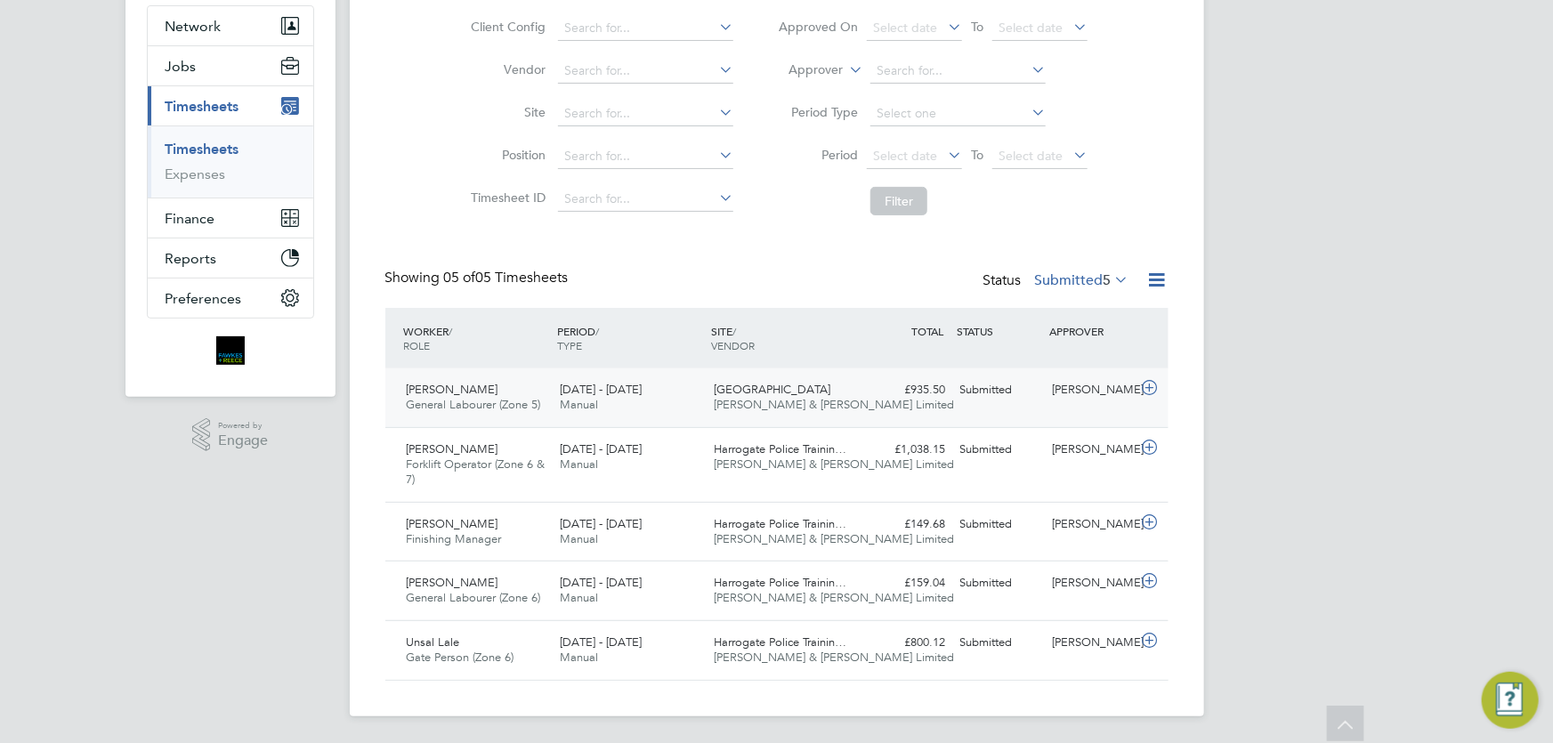
click at [1082, 420] on div "Kieran Auld General Labourer (Zone 5) 22 - 28 Sep 2025 22 - 28 Sep 2025 Manual …" at bounding box center [776, 397] width 783 height 59
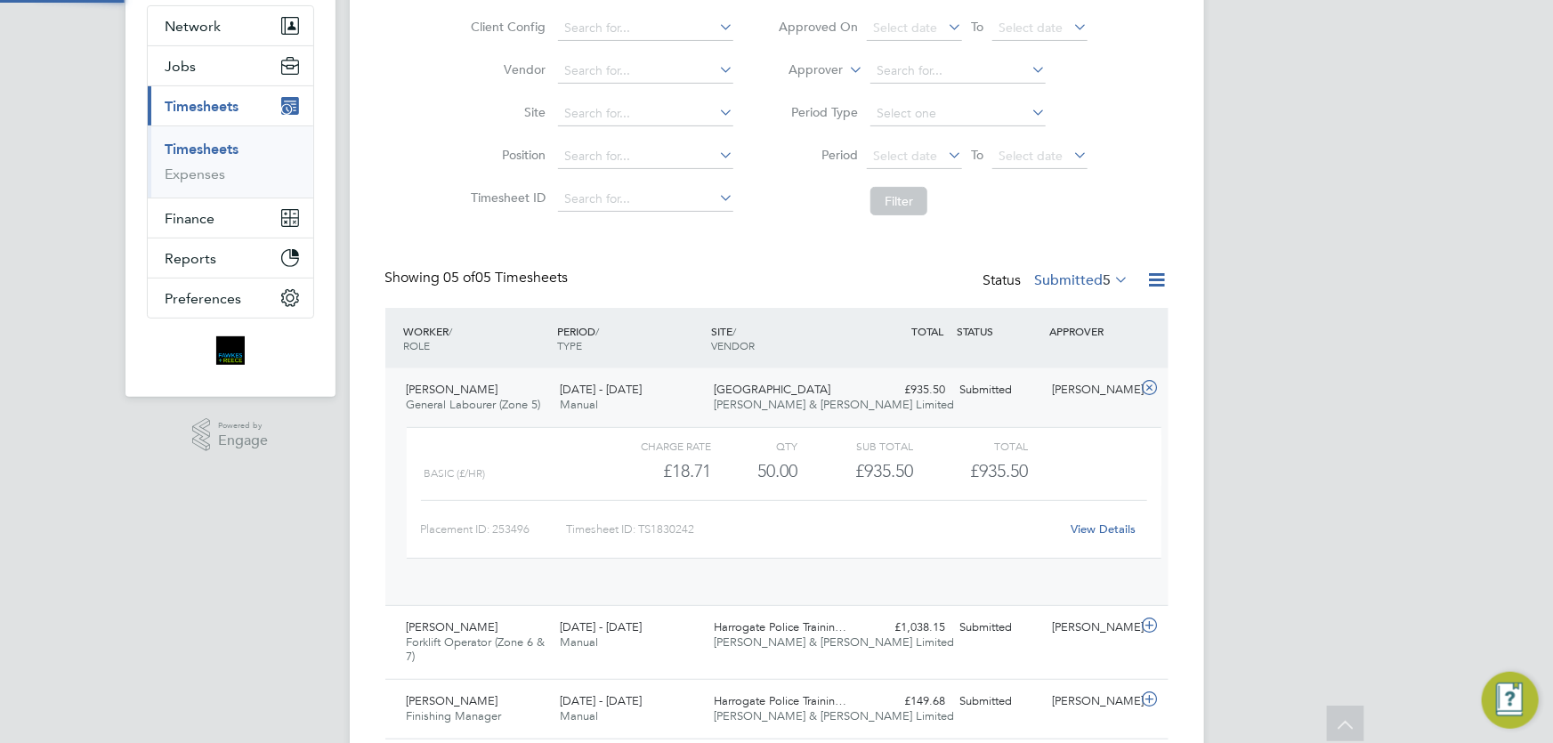
scroll to position [30, 174]
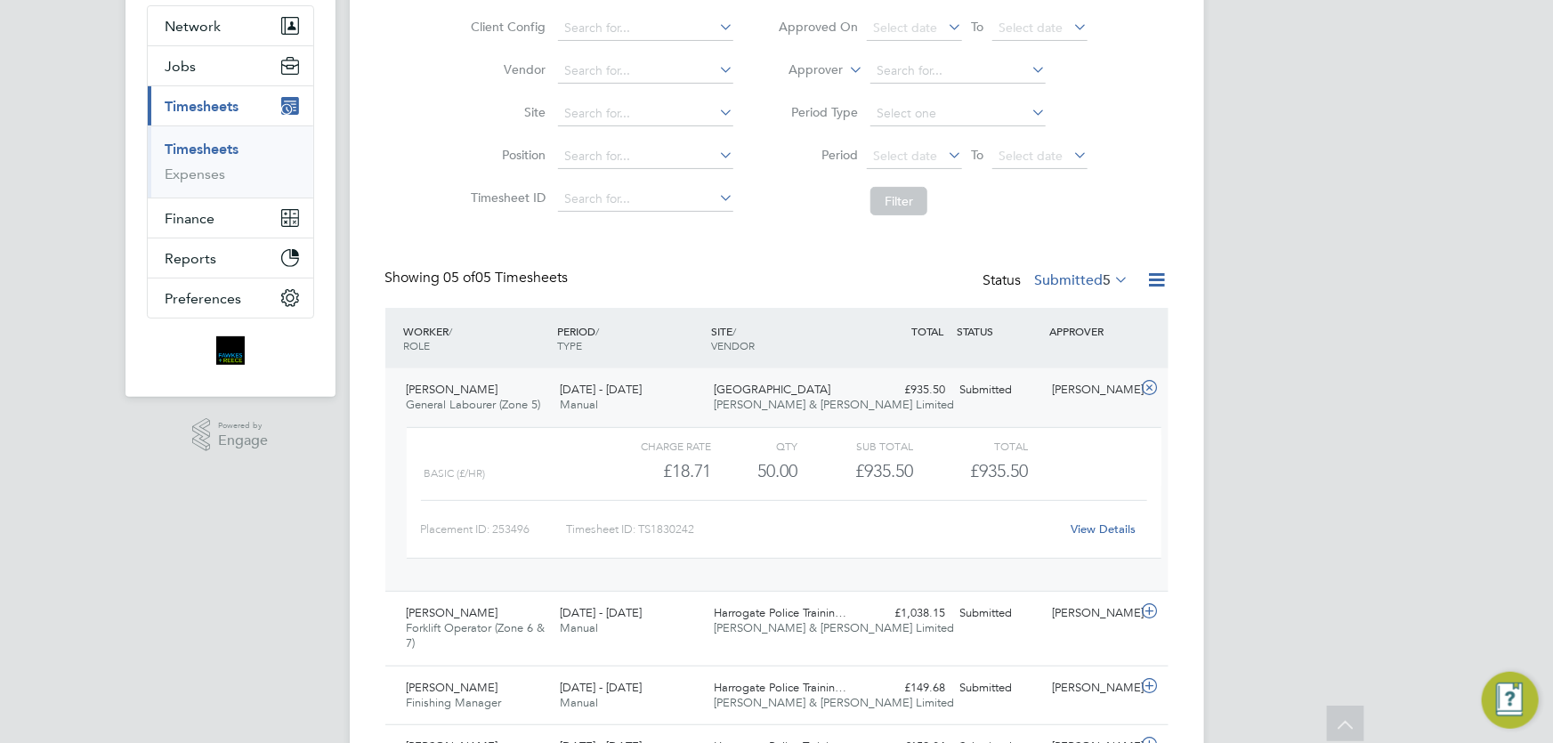
click at [1097, 526] on link "View Details" at bounding box center [1103, 529] width 65 height 15
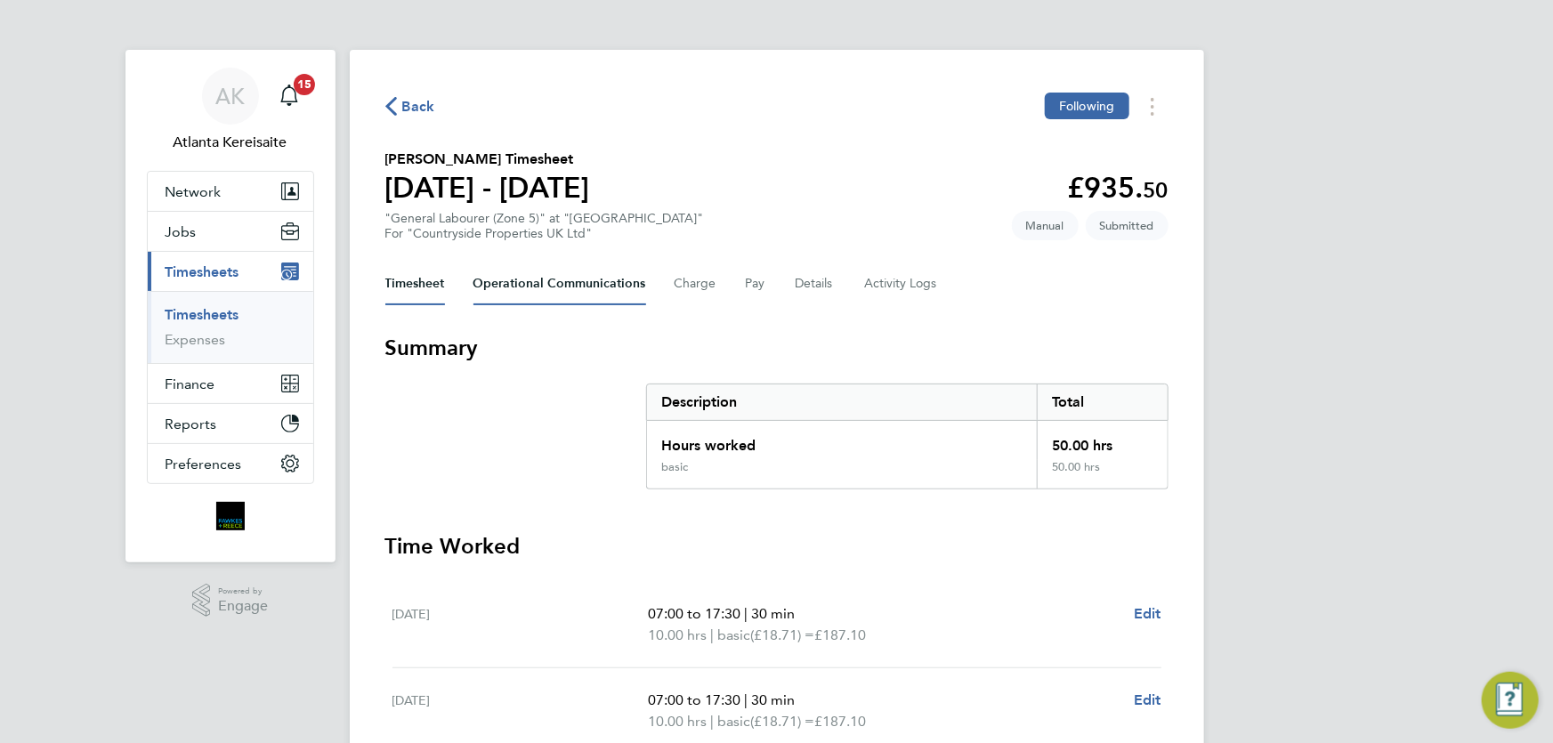
click at [534, 288] on Communications-tab "Operational Communications" at bounding box center [560, 284] width 173 height 43
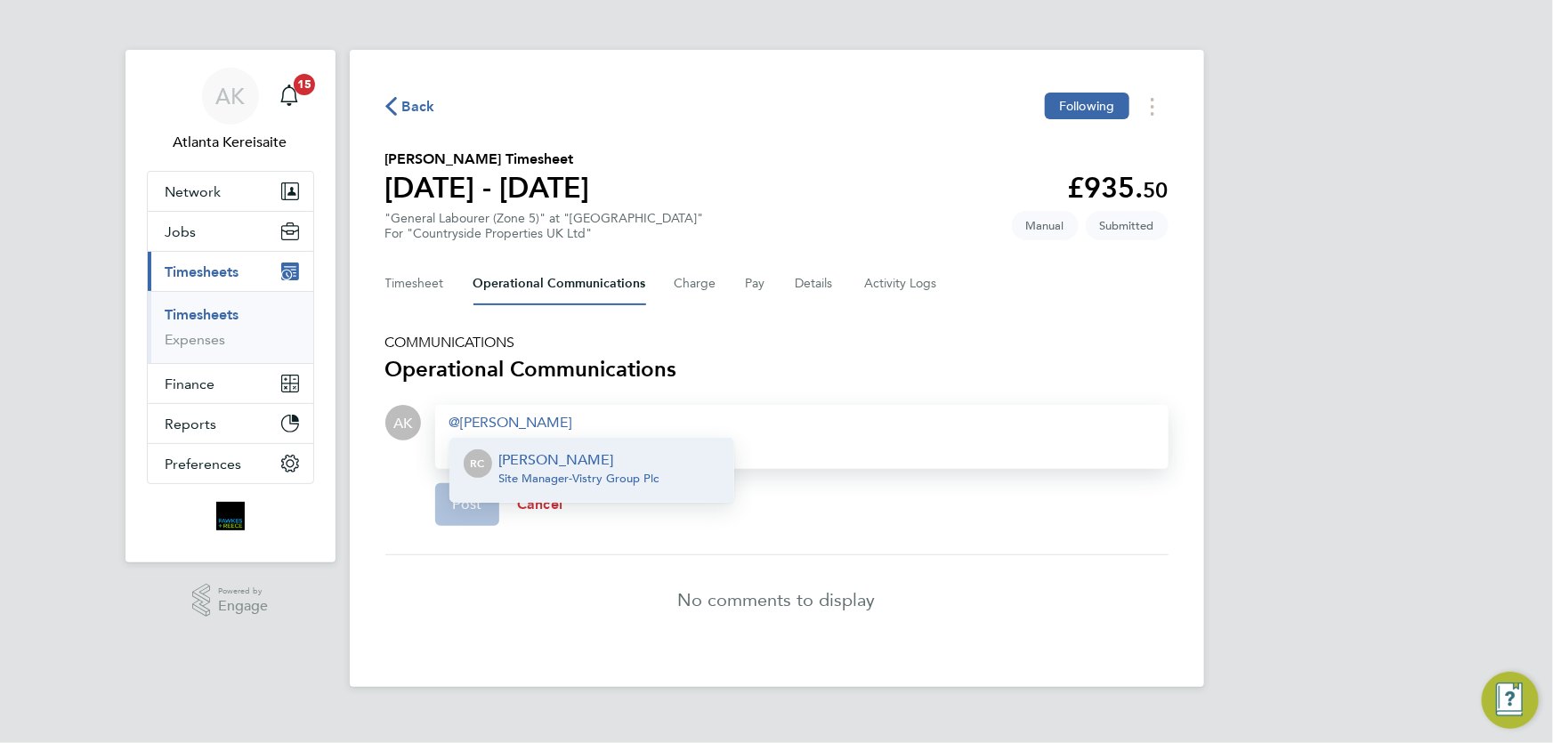
click at [568, 495] on li "RC Ross Claydon Site Manager - Vistry Group Plc" at bounding box center [591, 470] width 285 height 65
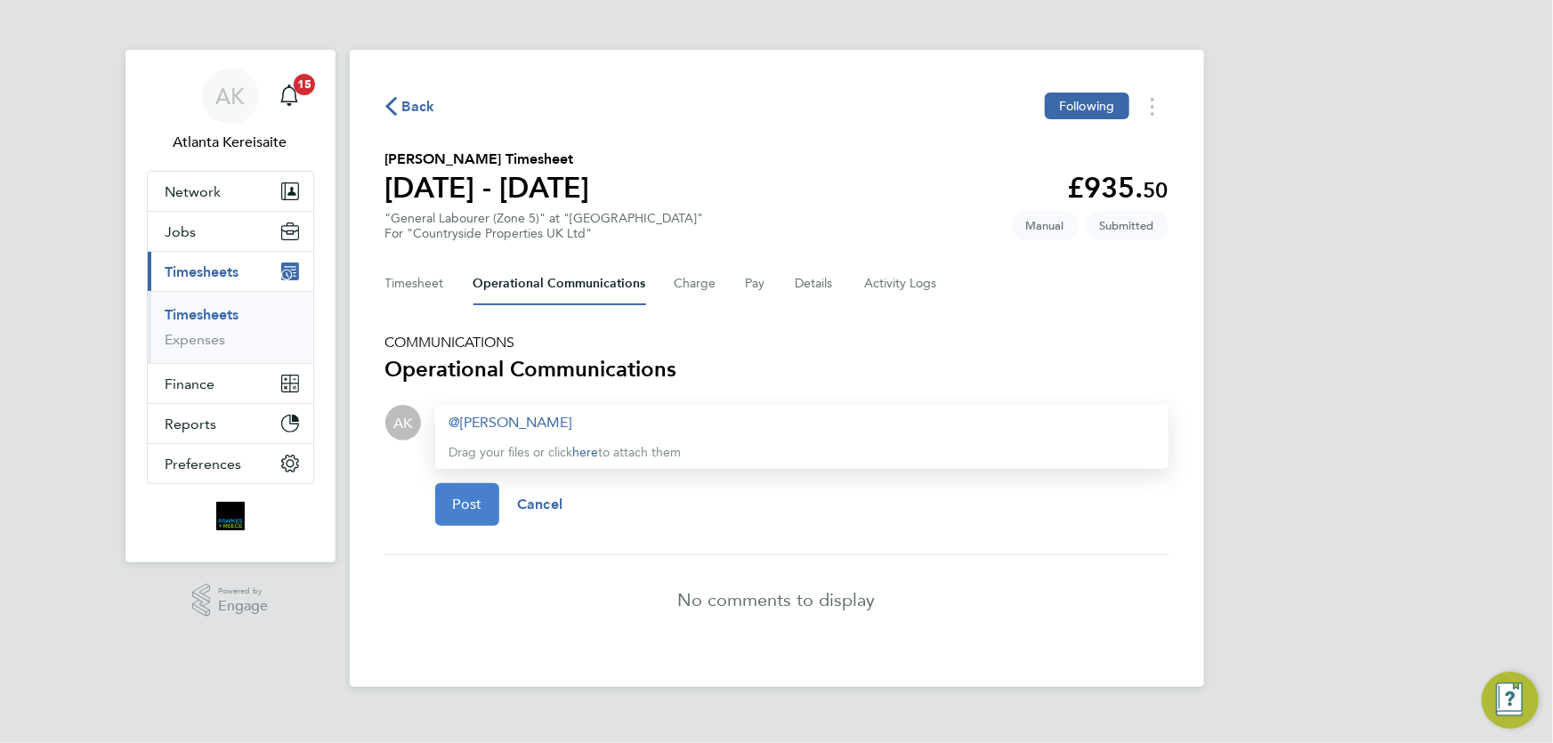
click at [486, 509] on button "Post" at bounding box center [467, 504] width 65 height 43
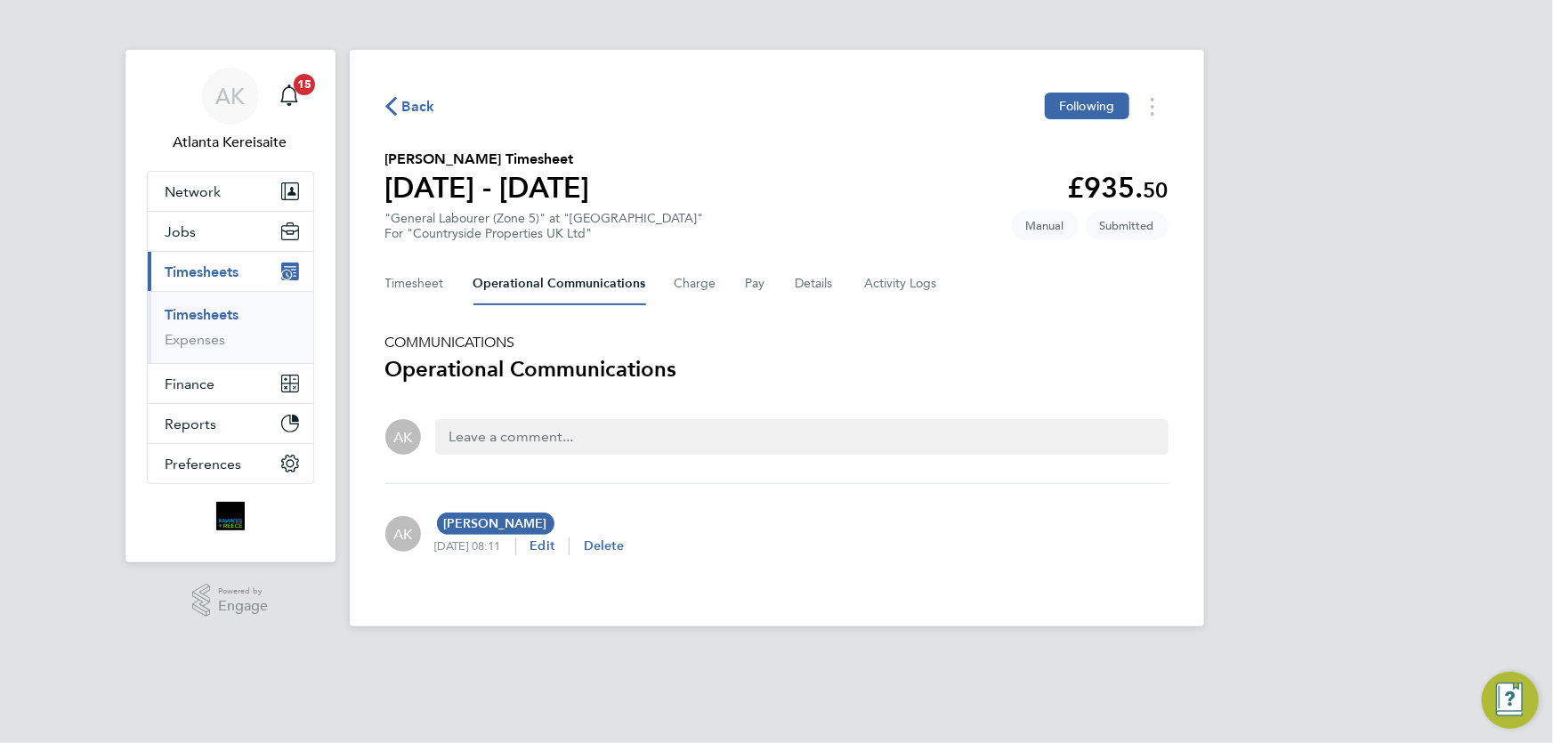
click at [391, 106] on icon "button" at bounding box center [391, 106] width 12 height 19
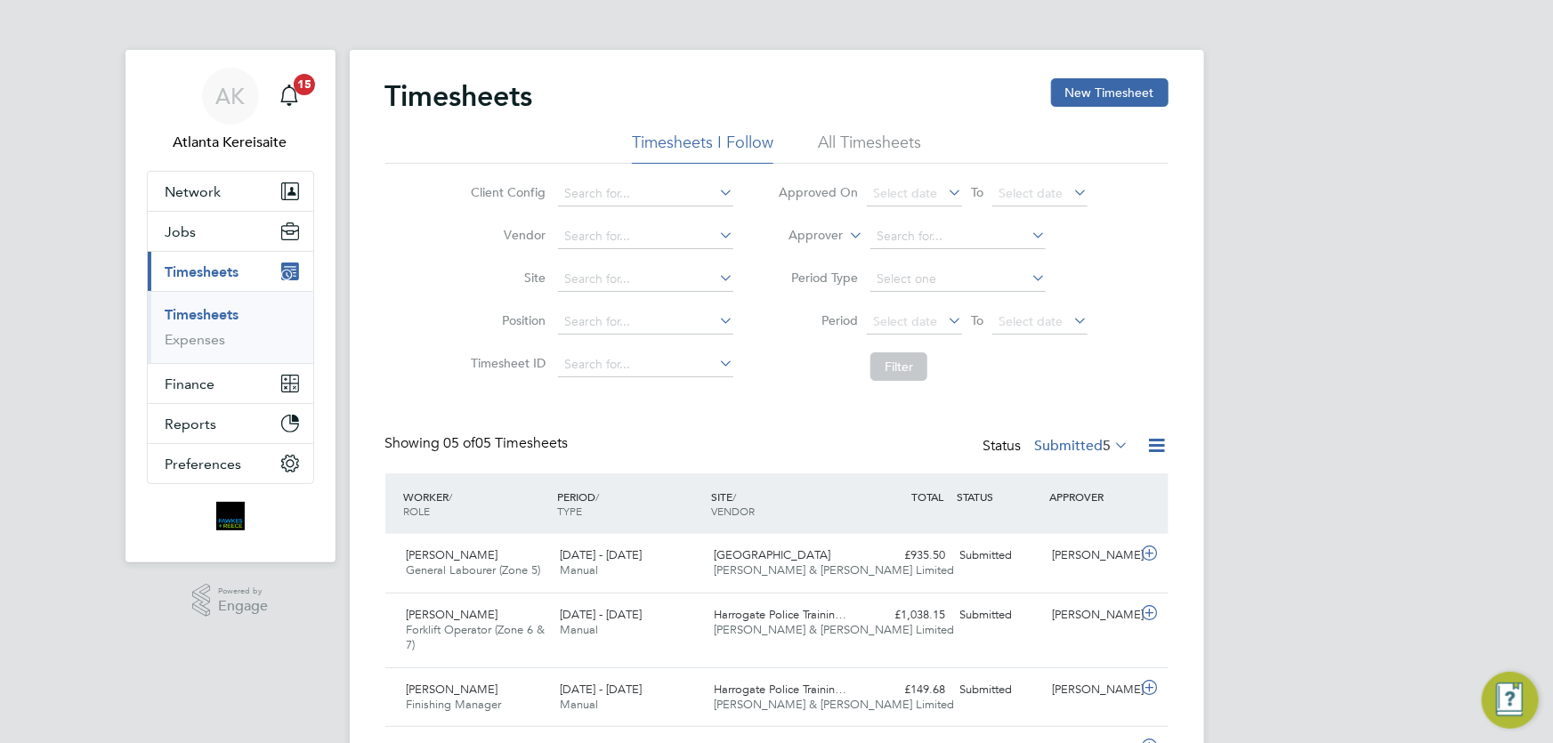
click at [805, 438] on div "Showing 05 of 05 Timesheets Status Submitted 5" at bounding box center [776, 453] width 783 height 39
click at [790, 414] on div "Timesheets New Timesheet Timesheets I Follow All Timesheets Client Config Vendo…" at bounding box center [776, 462] width 783 height 768
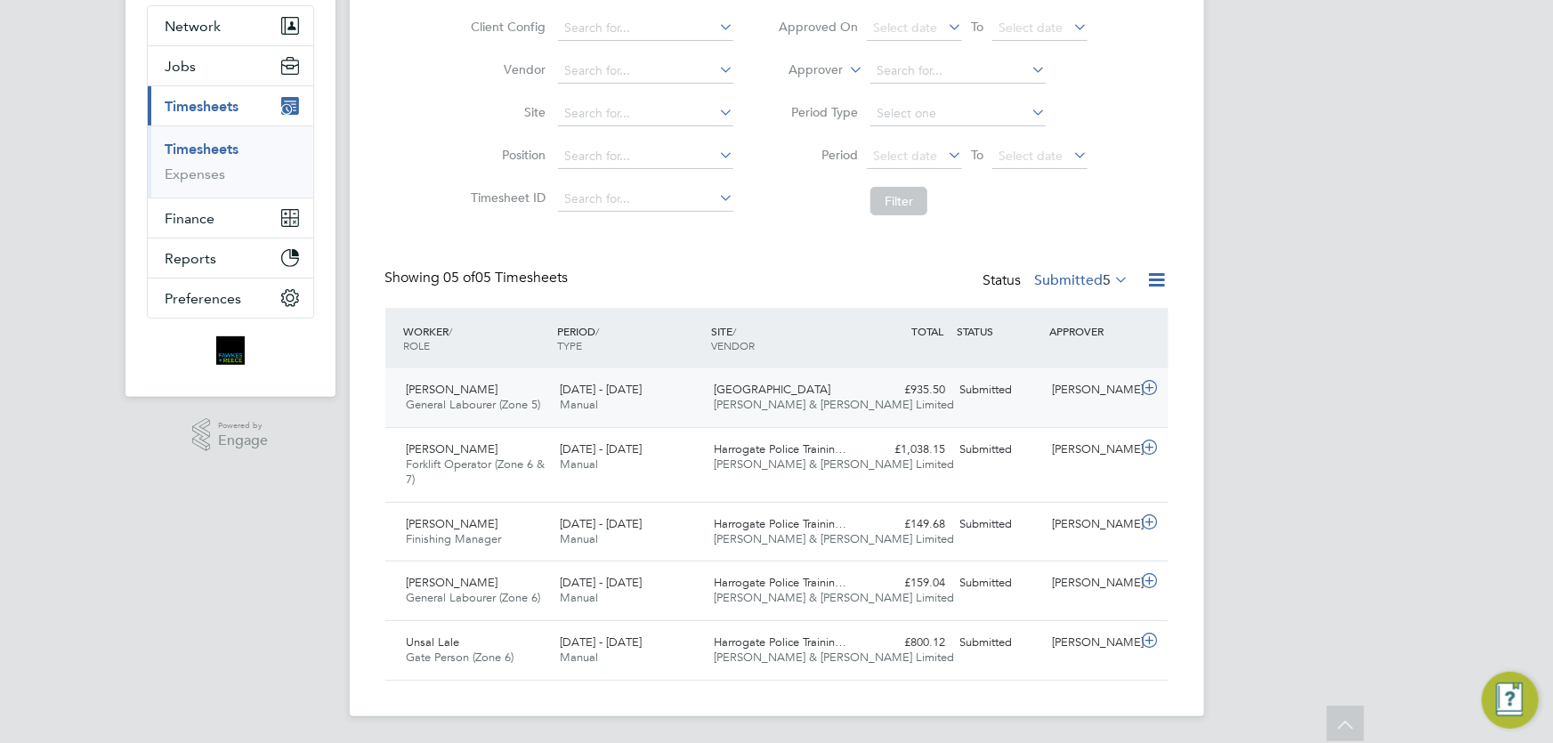
click at [1073, 394] on div "[PERSON_NAME]" at bounding box center [1091, 390] width 93 height 29
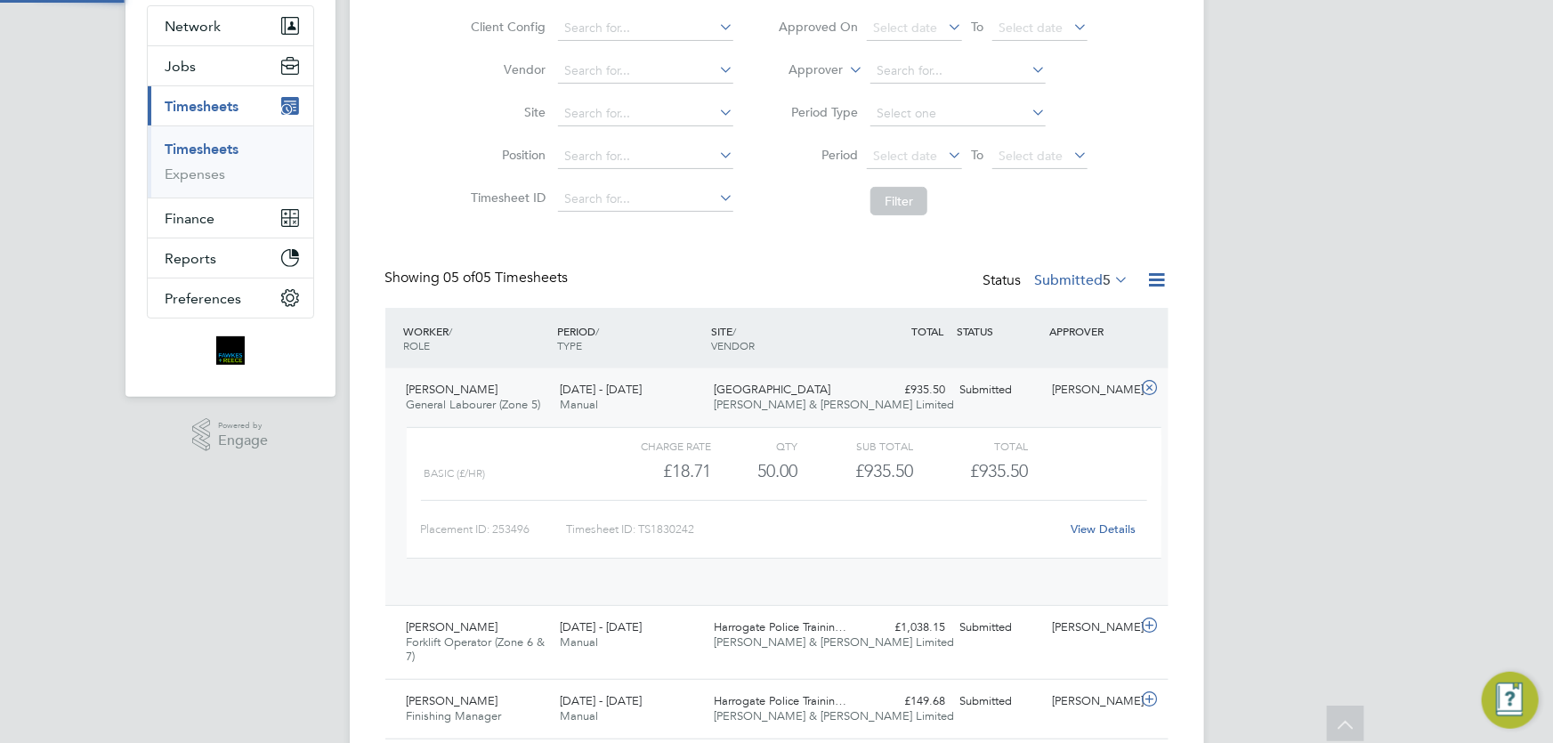
scroll to position [30, 174]
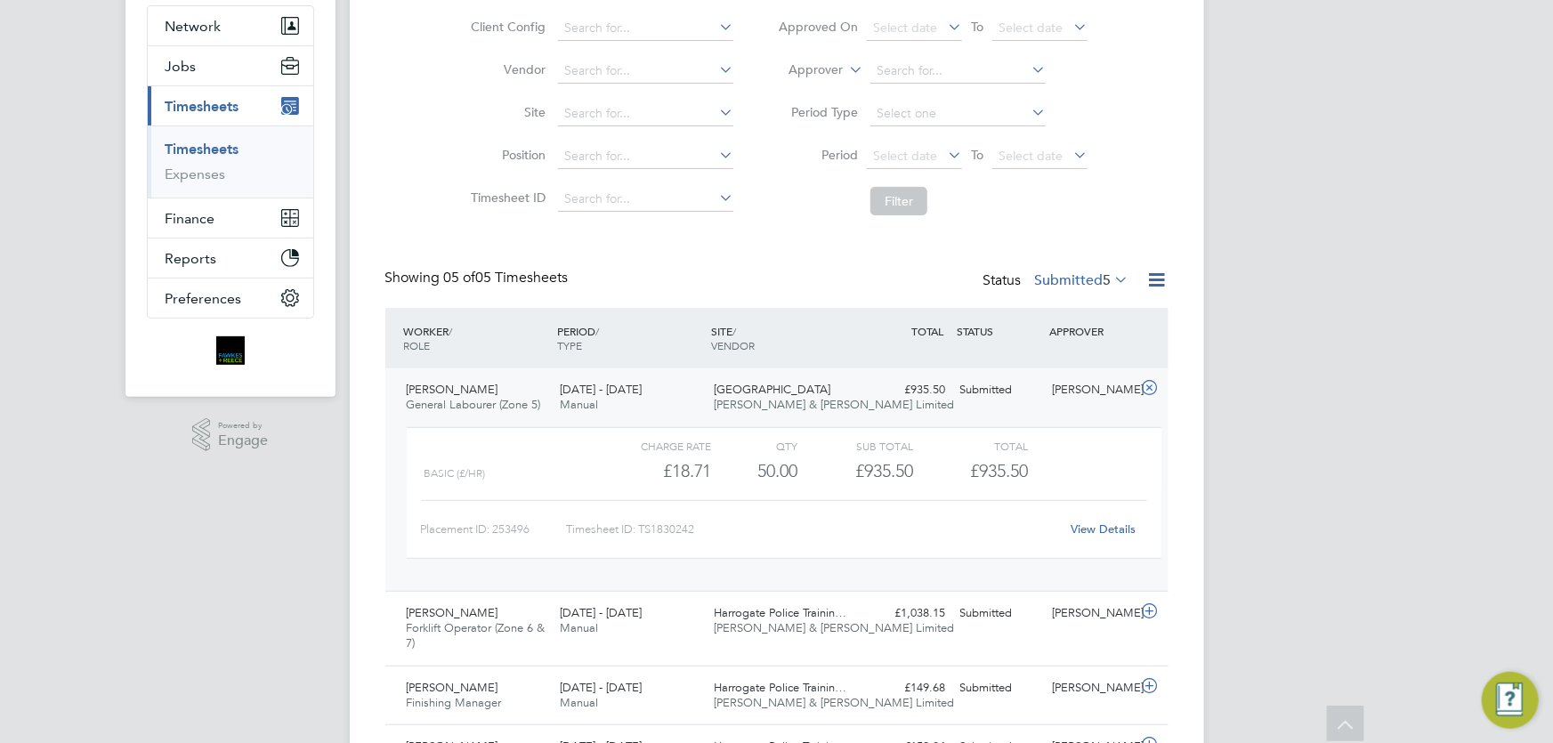
click at [1063, 394] on div "[PERSON_NAME]" at bounding box center [1091, 390] width 93 height 29
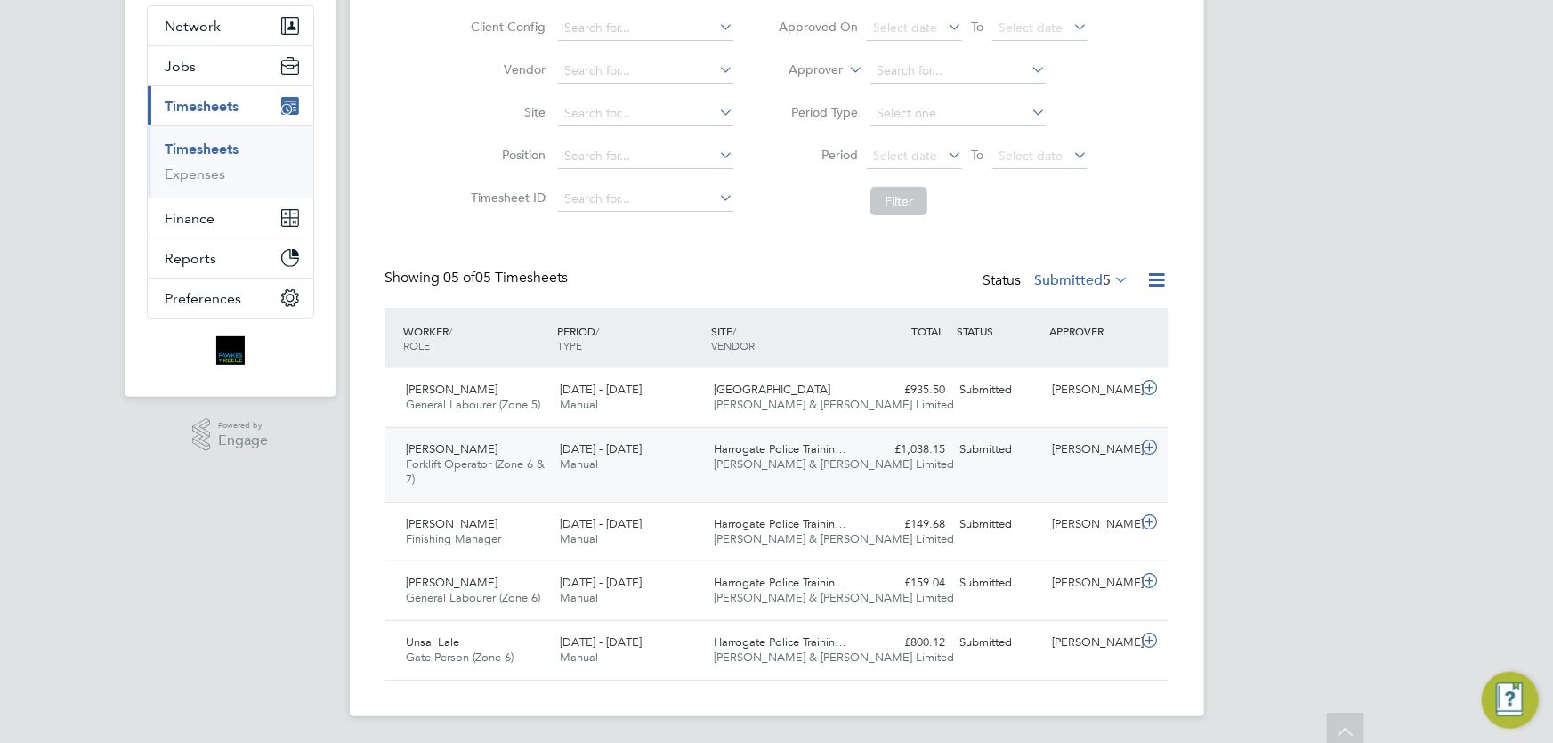
scroll to position [0, 0]
